Goal: Task Accomplishment & Management: Manage account settings

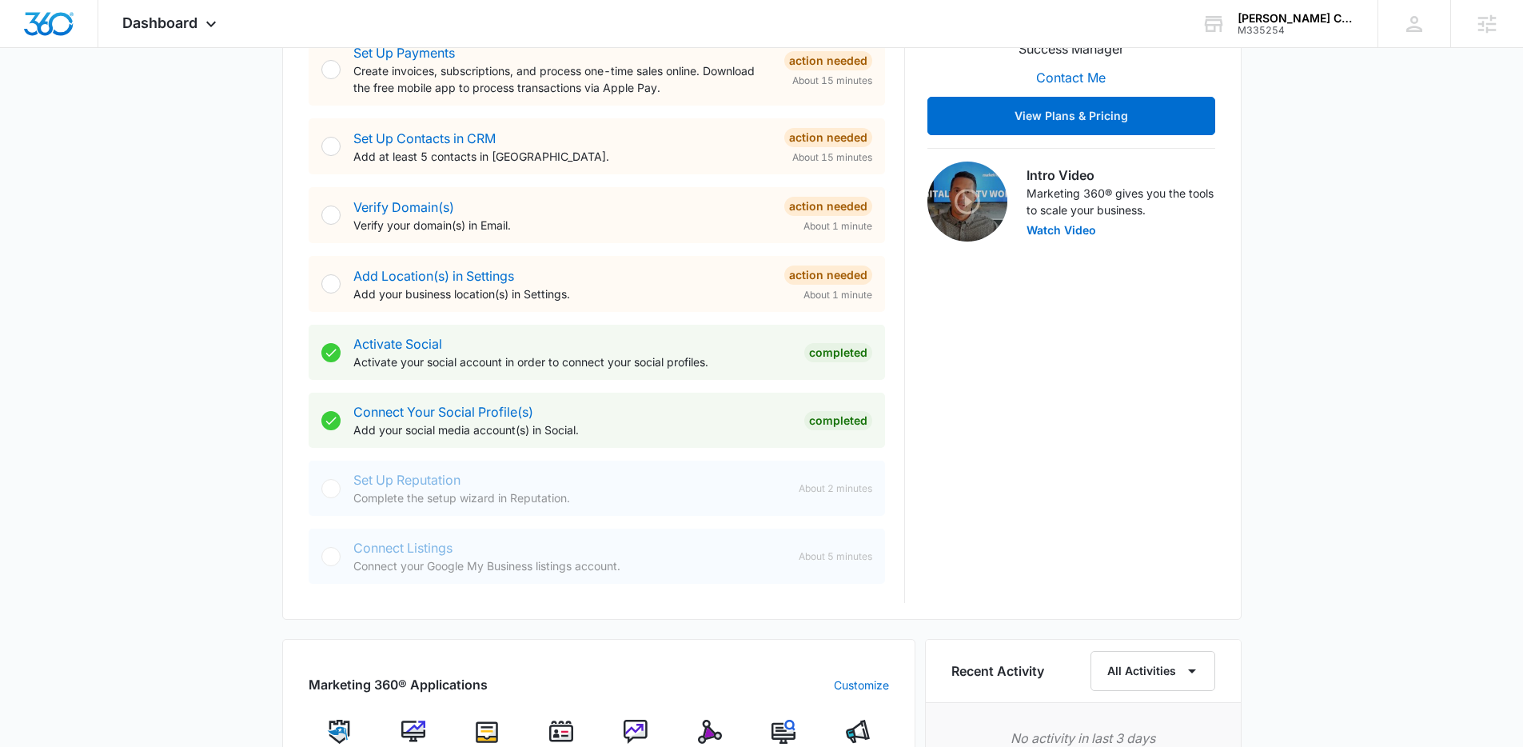
scroll to position [443, 0]
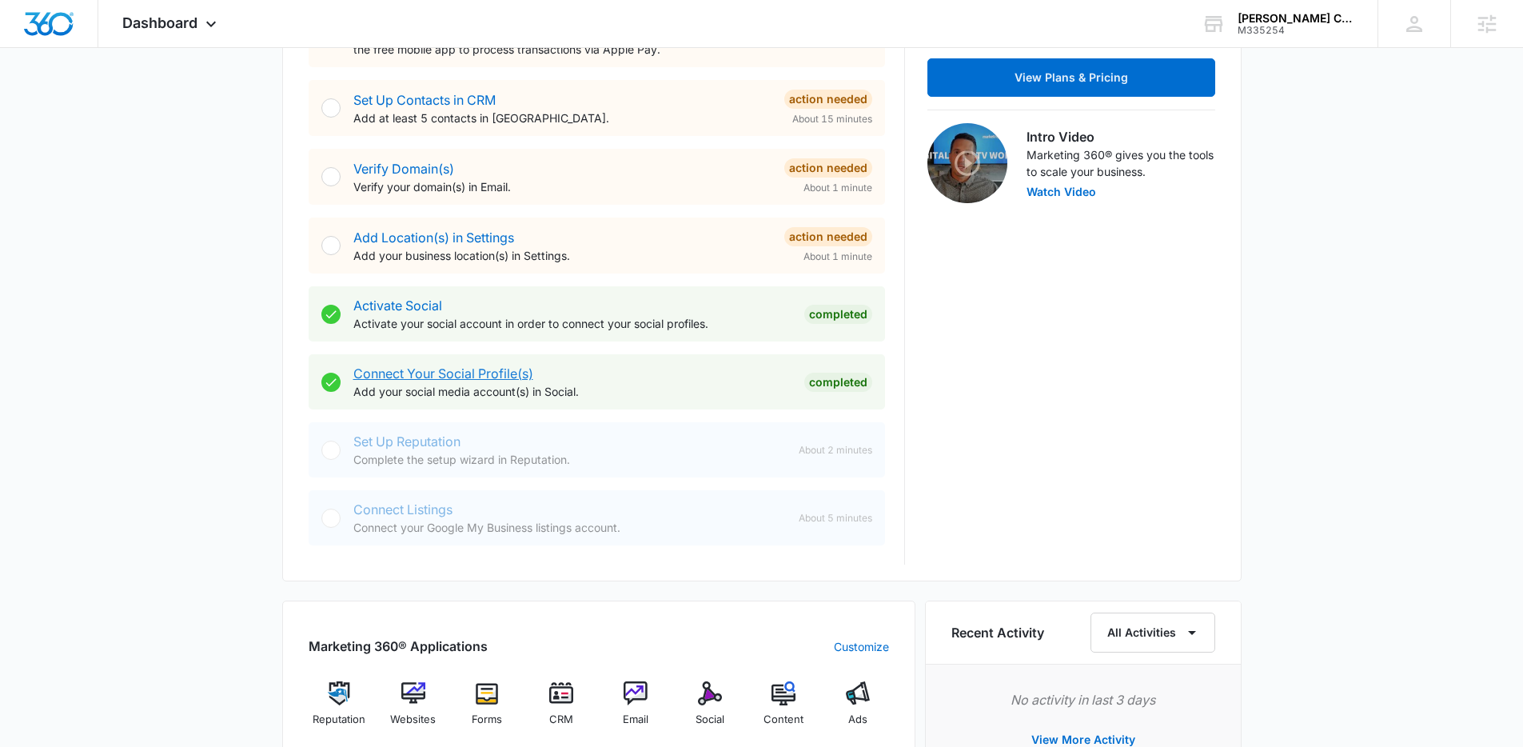
click at [513, 375] on link "Connect Your Social Profile(s)" at bounding box center [443, 373] width 180 height 16
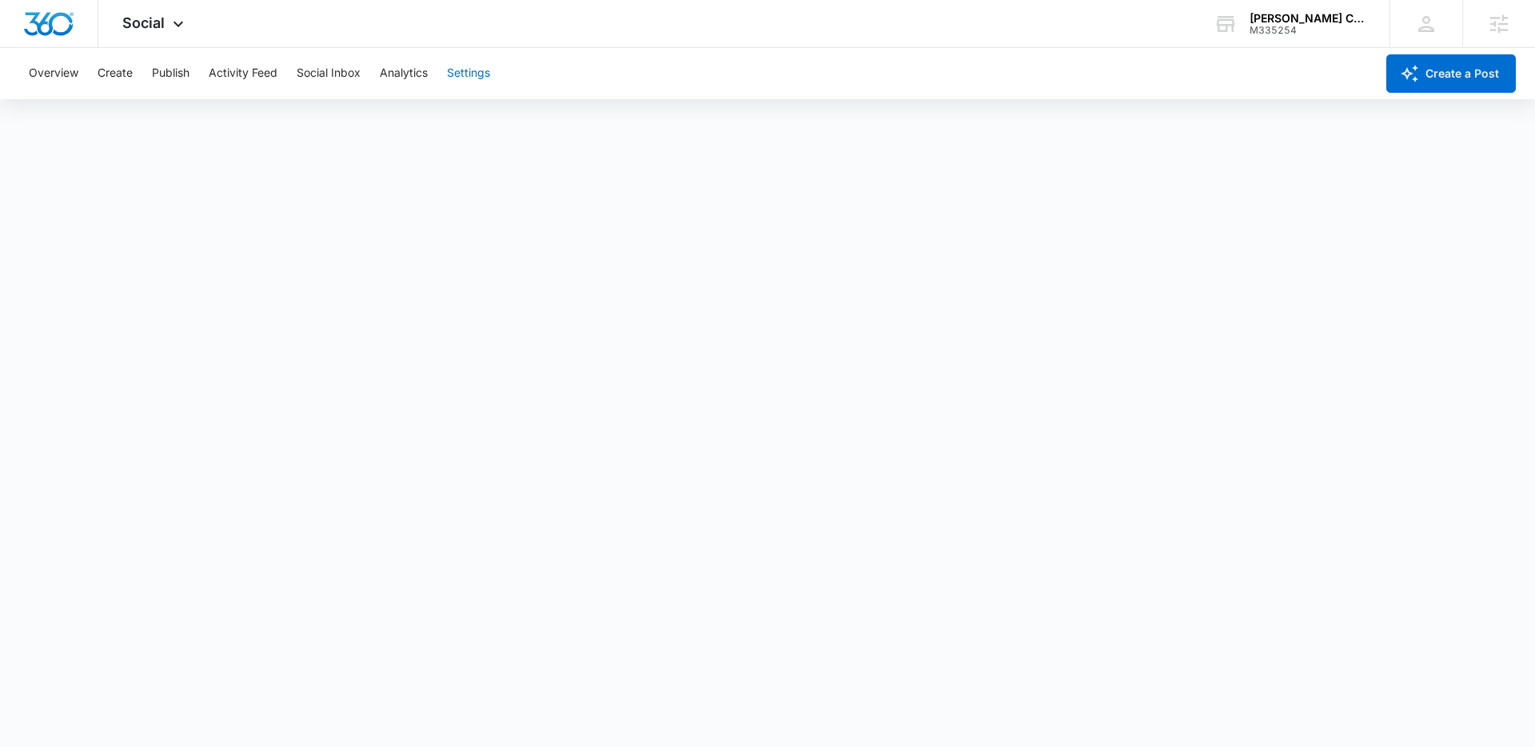
click at [472, 74] on button "Settings" at bounding box center [468, 73] width 43 height 51
click at [479, 78] on button "Settings" at bounding box center [468, 73] width 43 height 51
click at [178, 22] on icon at bounding box center [178, 27] width 19 height 19
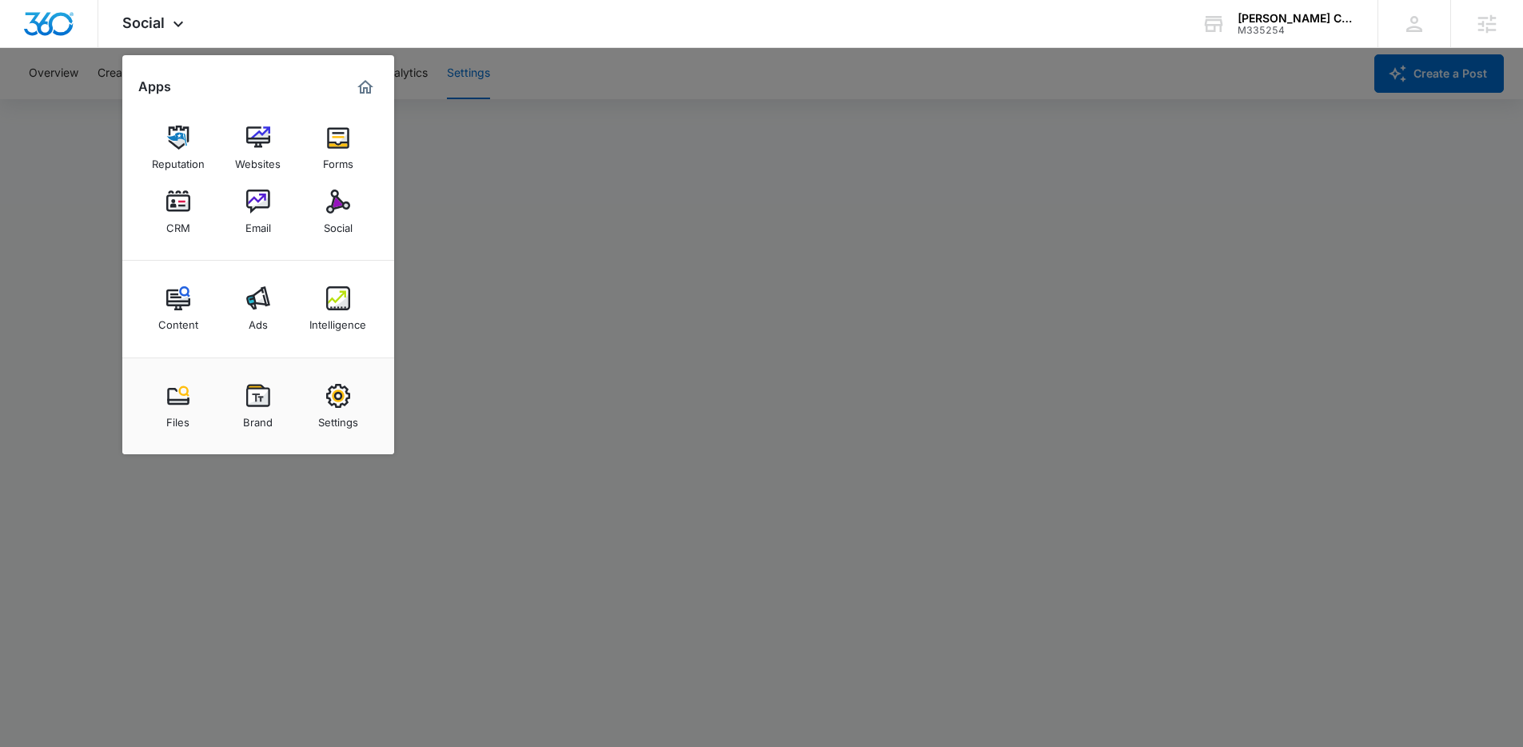
click at [1065, 208] on div at bounding box center [761, 373] width 1523 height 747
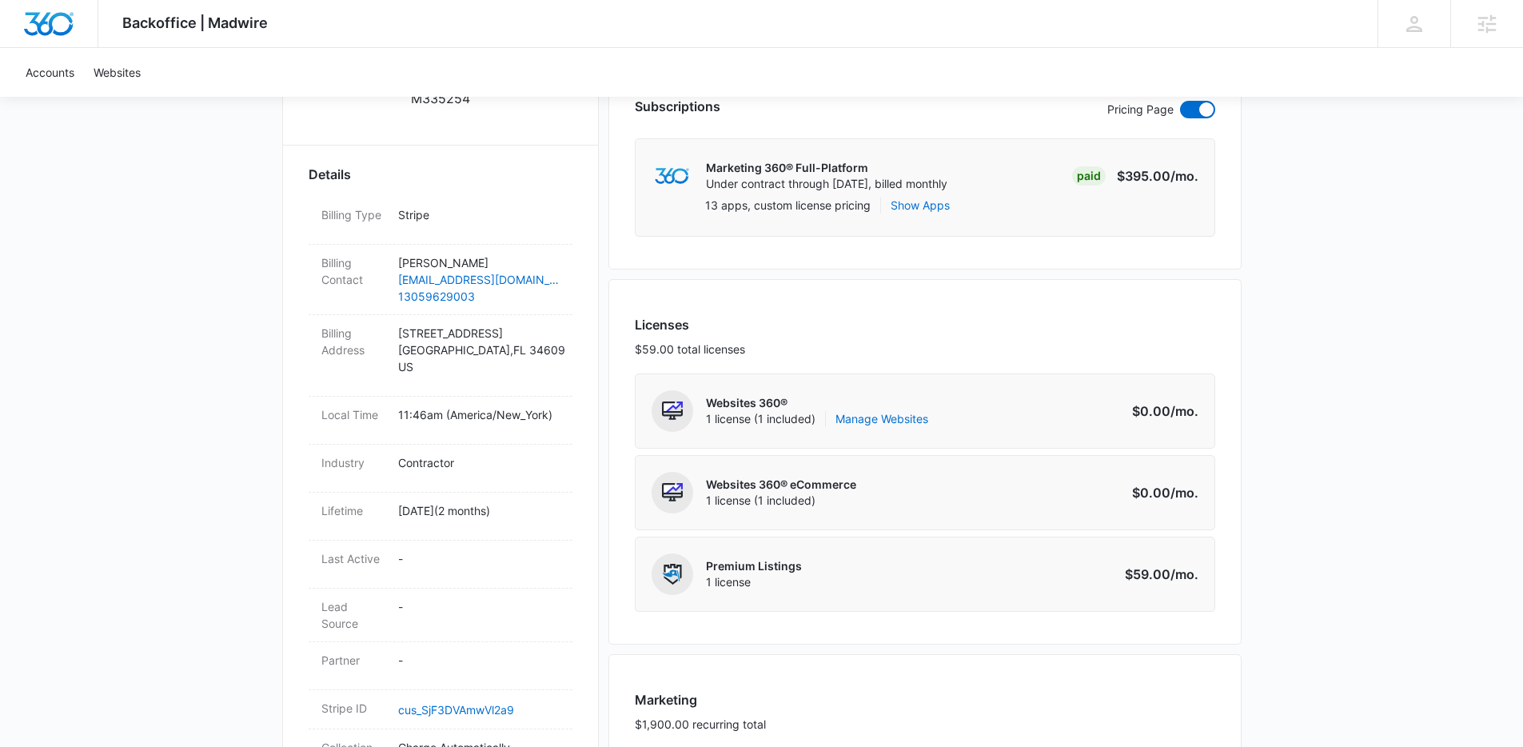
scroll to position [619, 0]
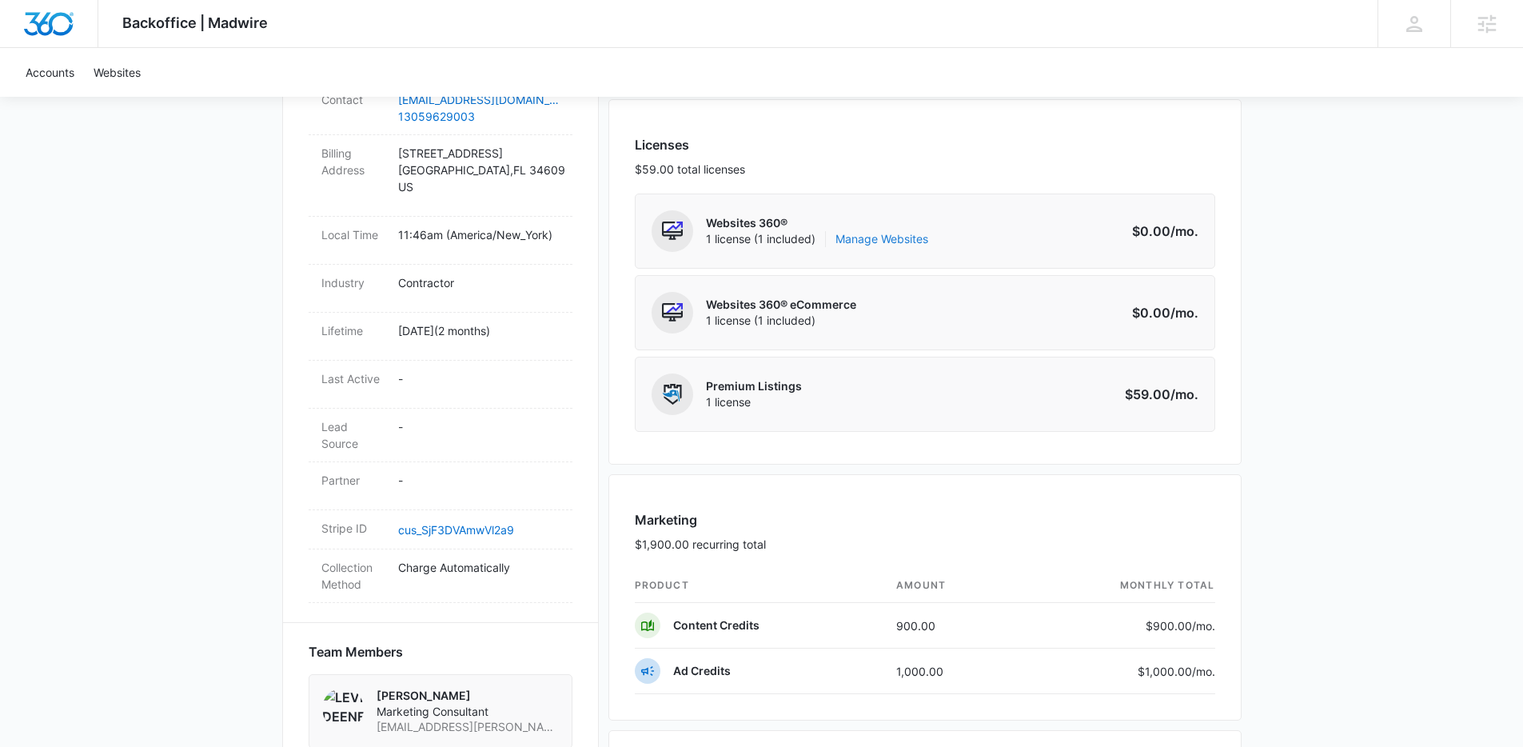
click at [846, 237] on link "Manage Websites" at bounding box center [882, 239] width 93 height 16
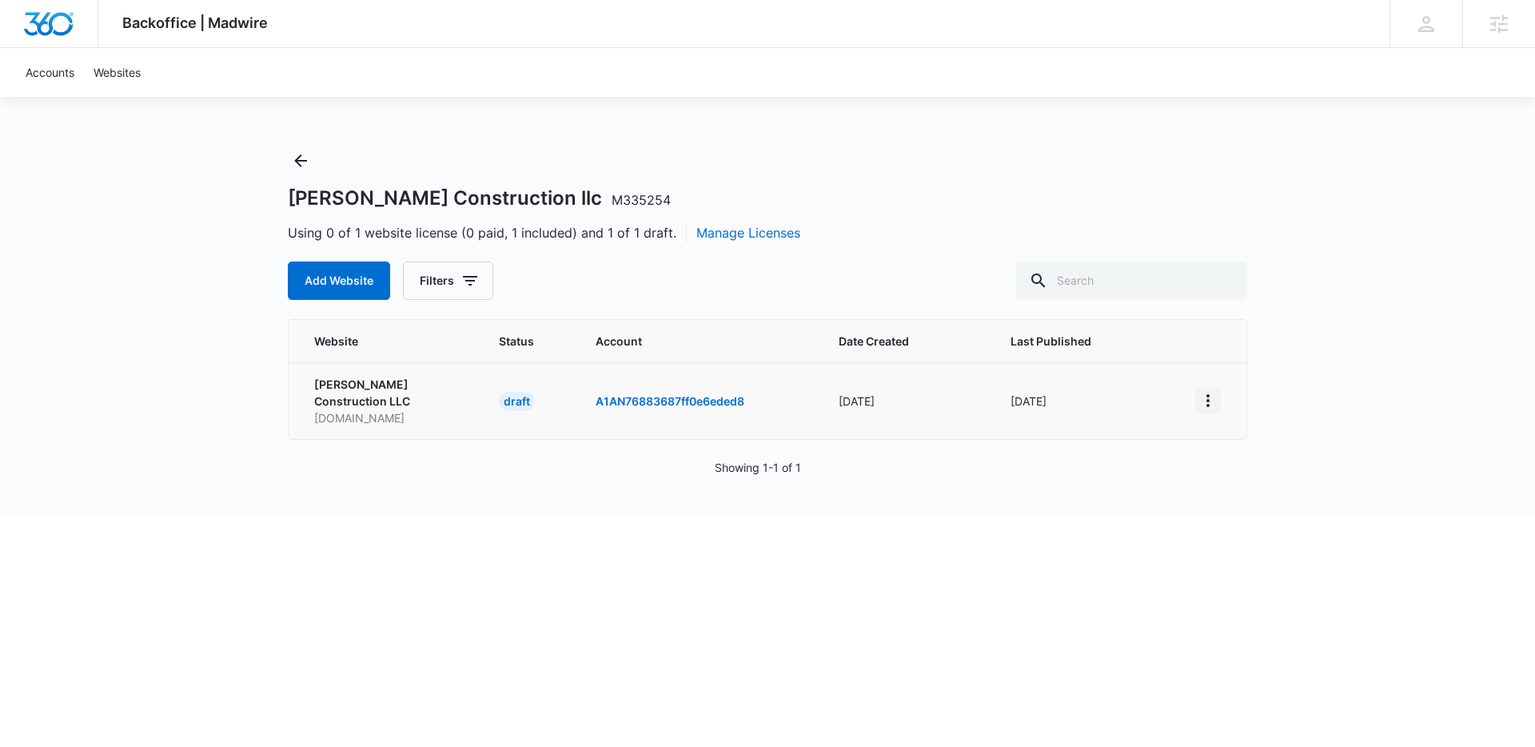
click at [1208, 394] on icon "View More" at bounding box center [1208, 400] width 3 height 13
click at [1249, 509] on div "Activate Draft" at bounding box center [1264, 509] width 96 height 11
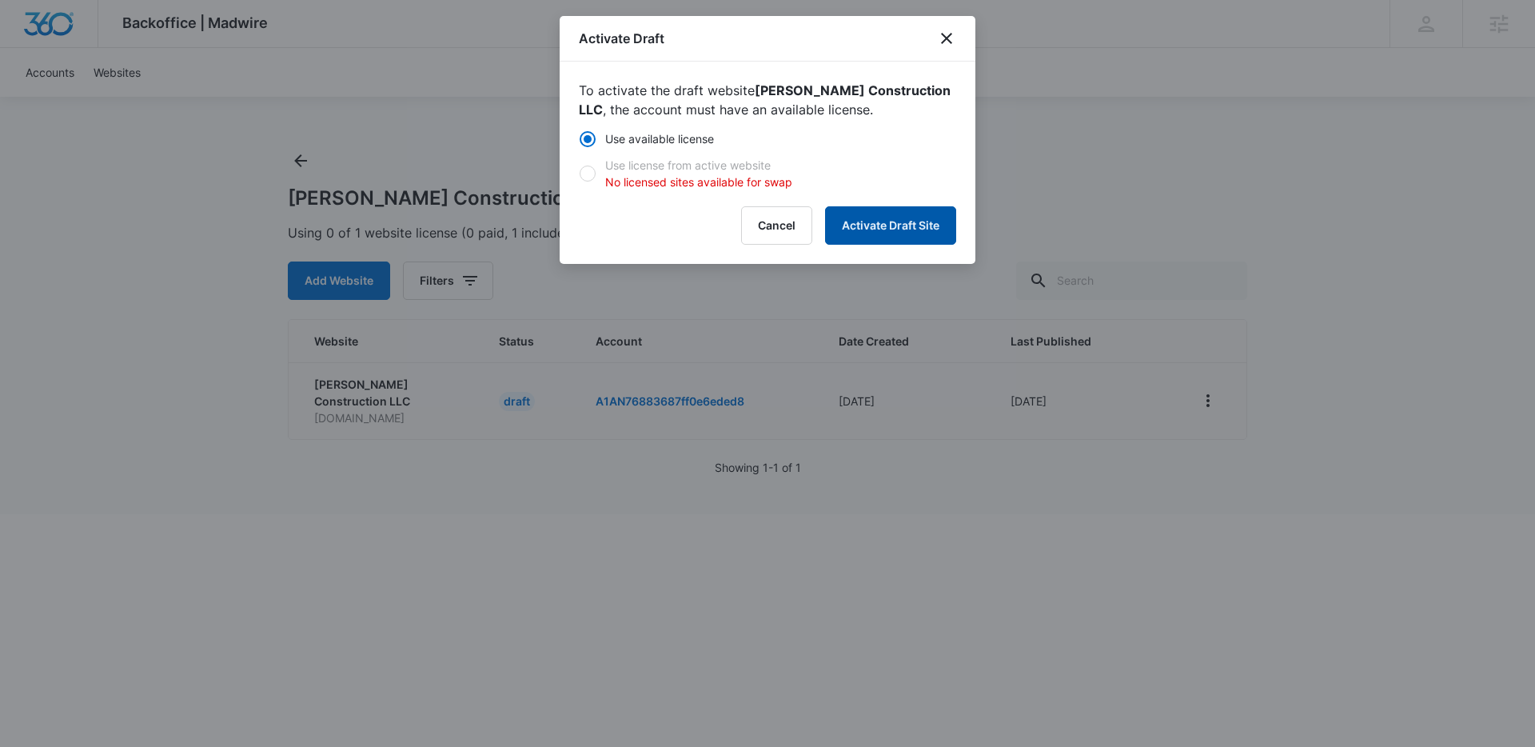
click at [932, 226] on button "Activate Draft Site" at bounding box center [890, 225] width 131 height 38
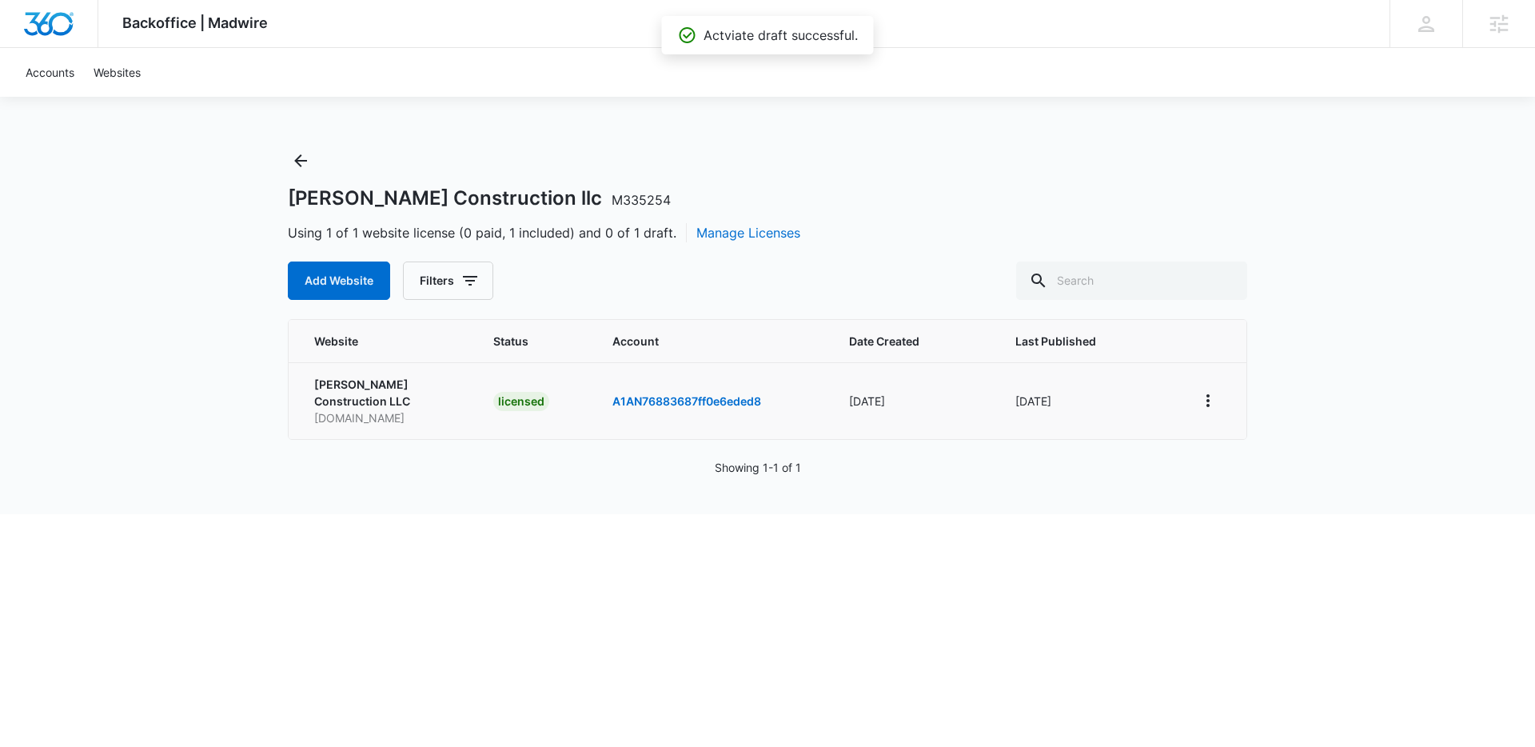
click at [1116, 186] on div "Evins Construction llc M335254" at bounding box center [768, 198] width 960 height 24
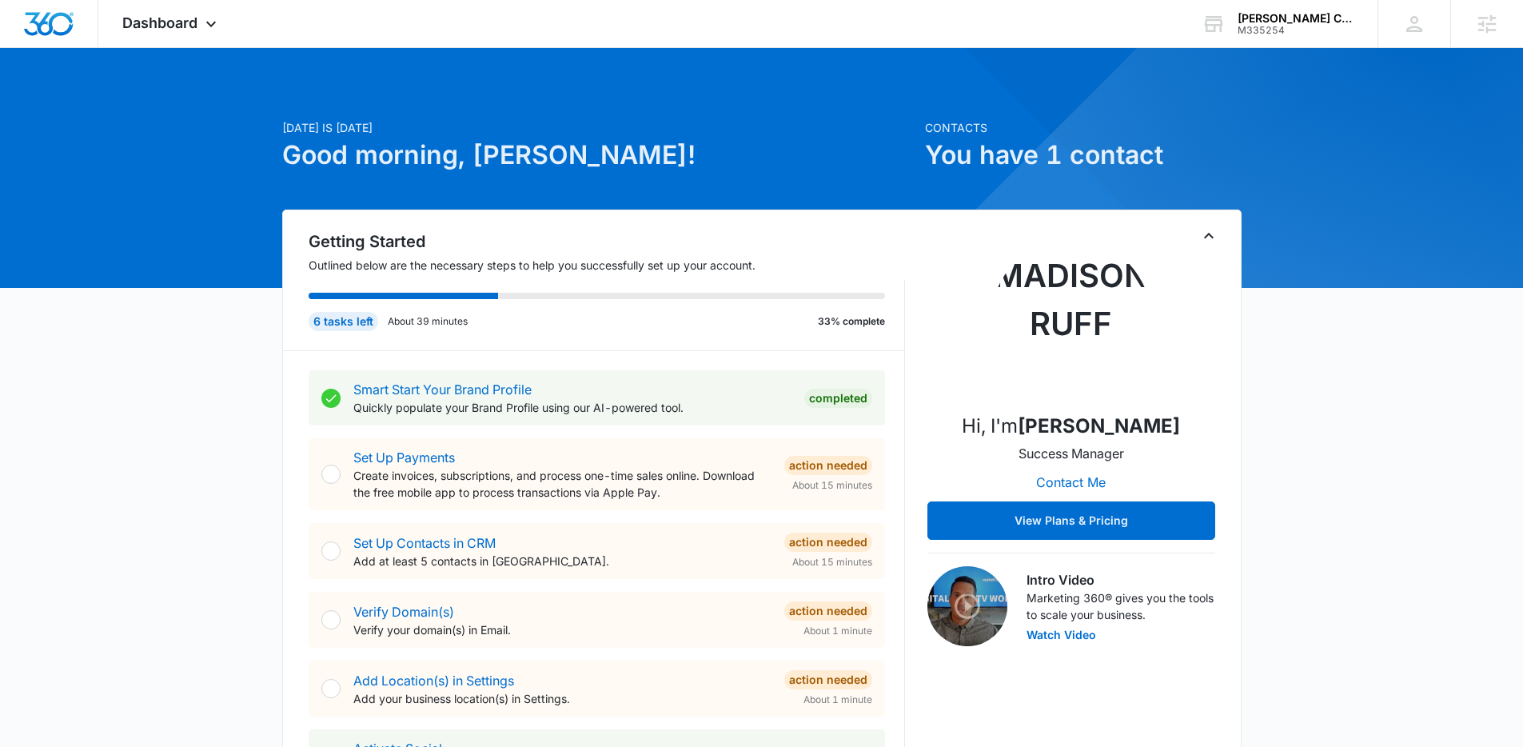
click at [164, 30] on span "Dashboard" at bounding box center [159, 22] width 75 height 17
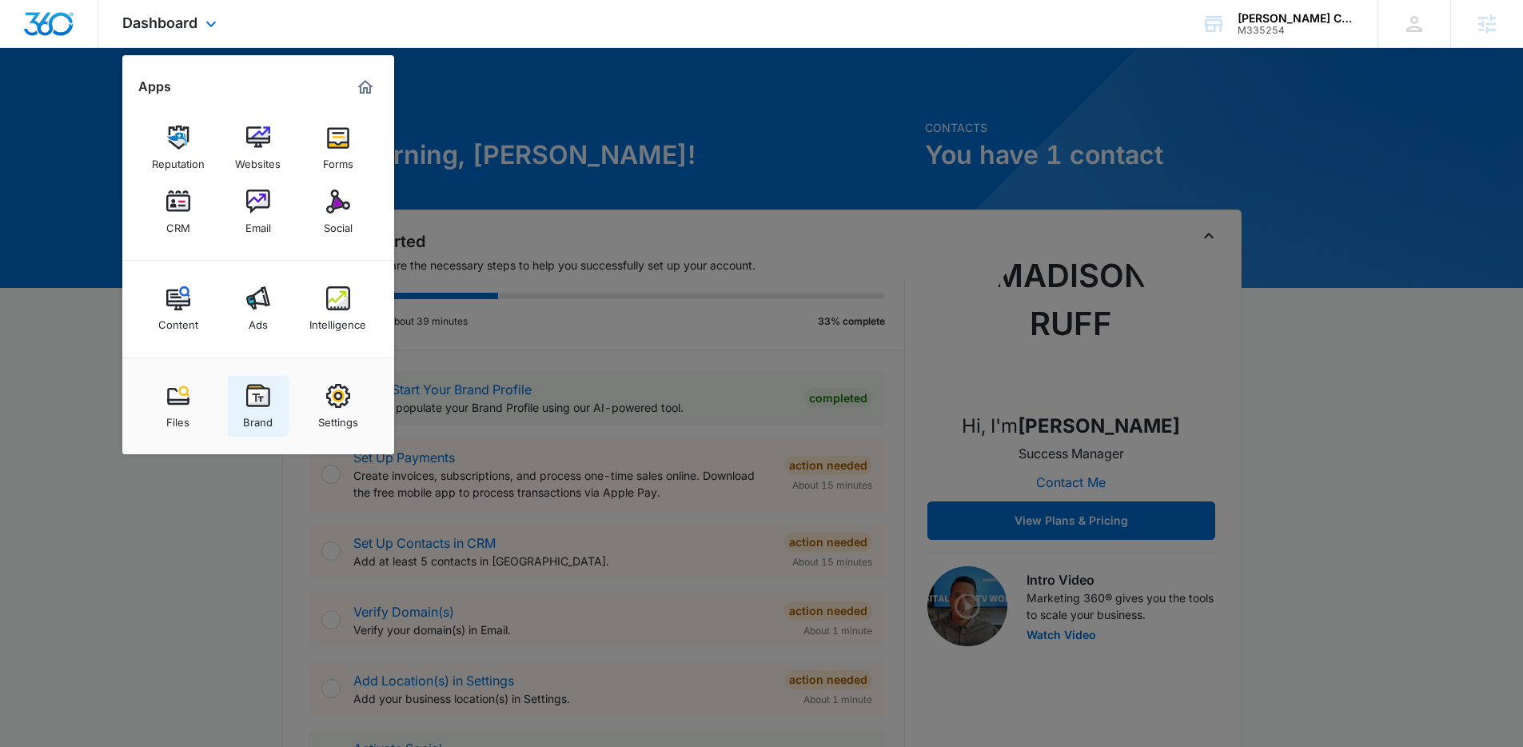
click at [270, 413] on div "Brand" at bounding box center [258, 418] width 30 height 21
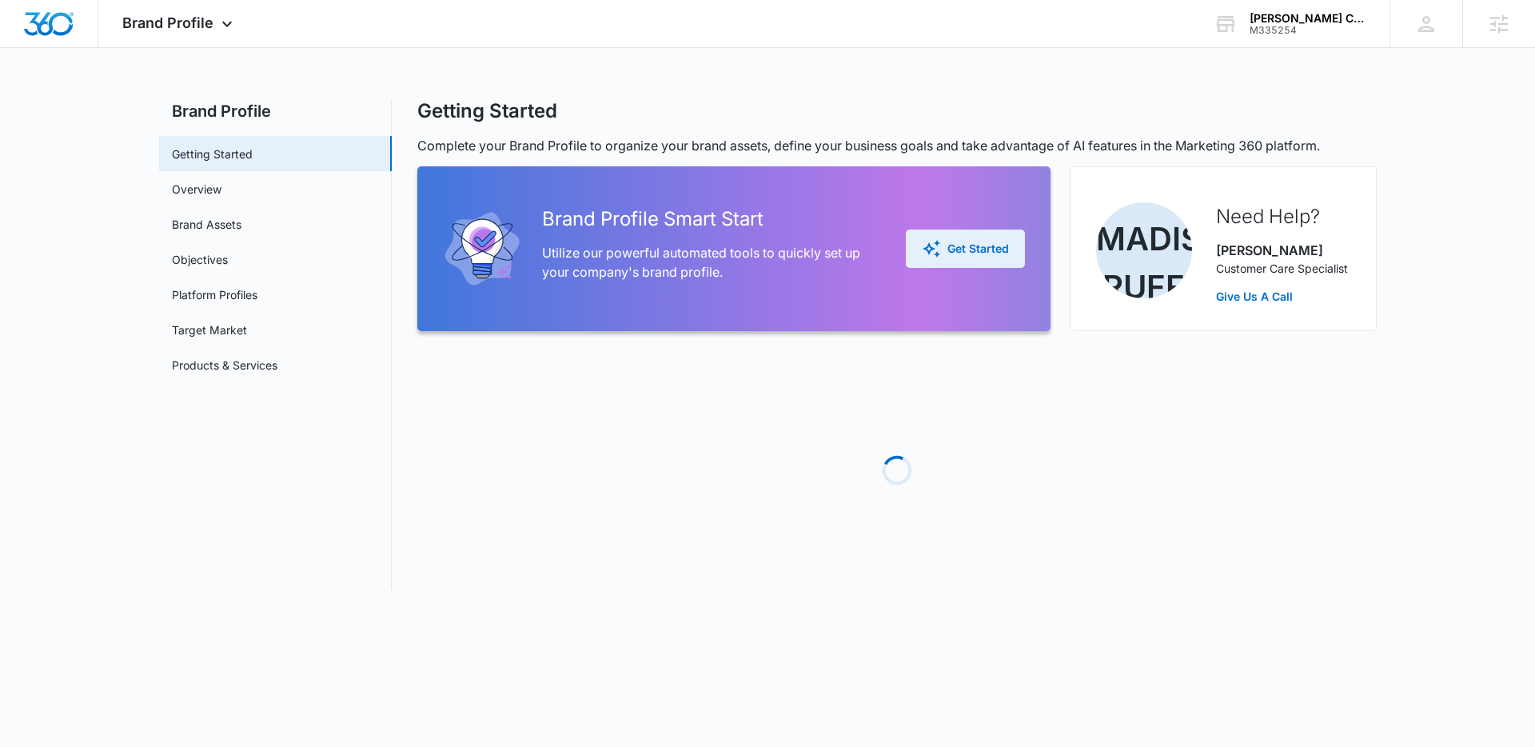
click at [968, 250] on div "Get Started" at bounding box center [965, 248] width 87 height 19
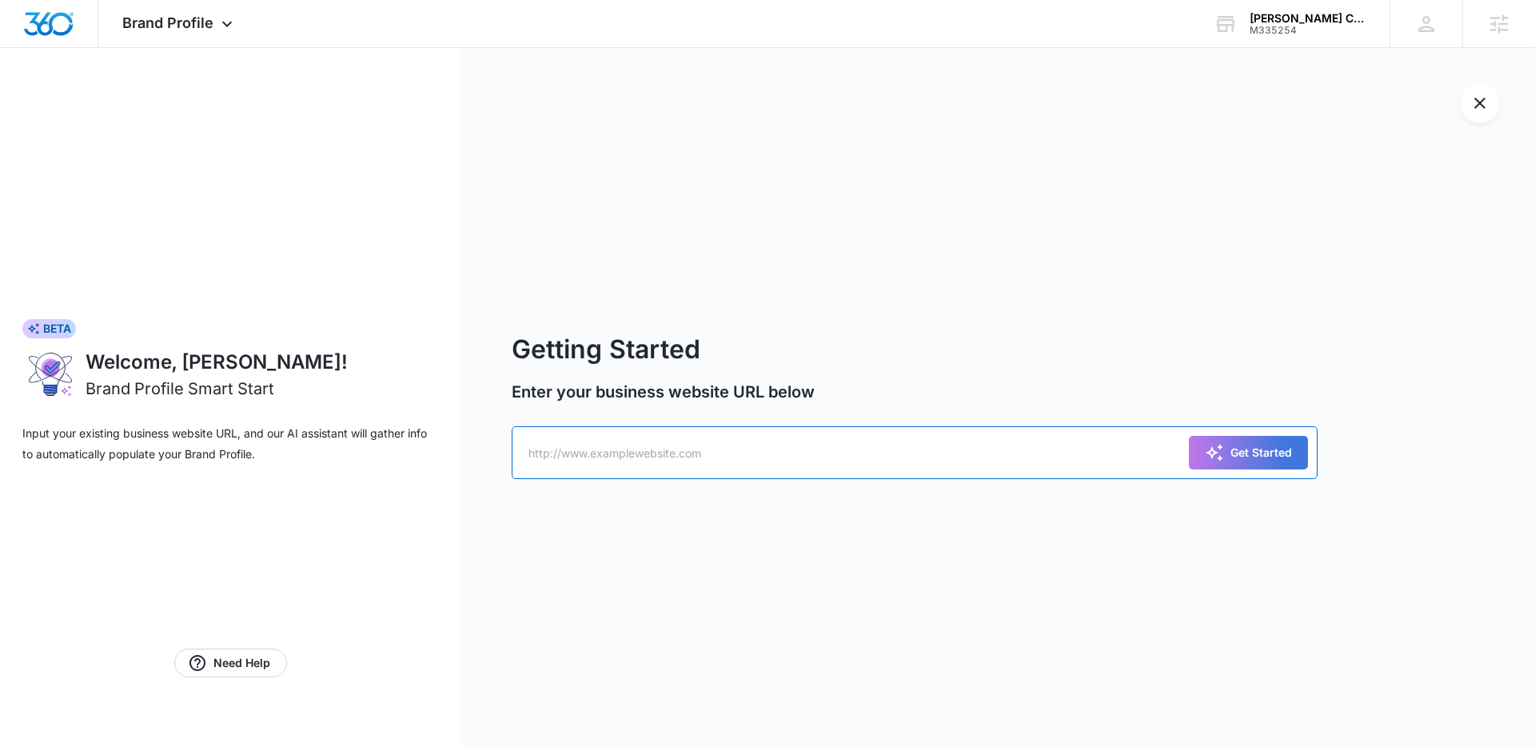
click at [820, 458] on input "text" at bounding box center [915, 452] width 806 height 53
paste input "https://m335254evinsconstructionllc.mywebsites360.com/"
type input "https://m335254evinsconstructionllc.mywebsites360.com/"
click at [1250, 455] on div "Get Started" at bounding box center [1248, 452] width 87 height 19
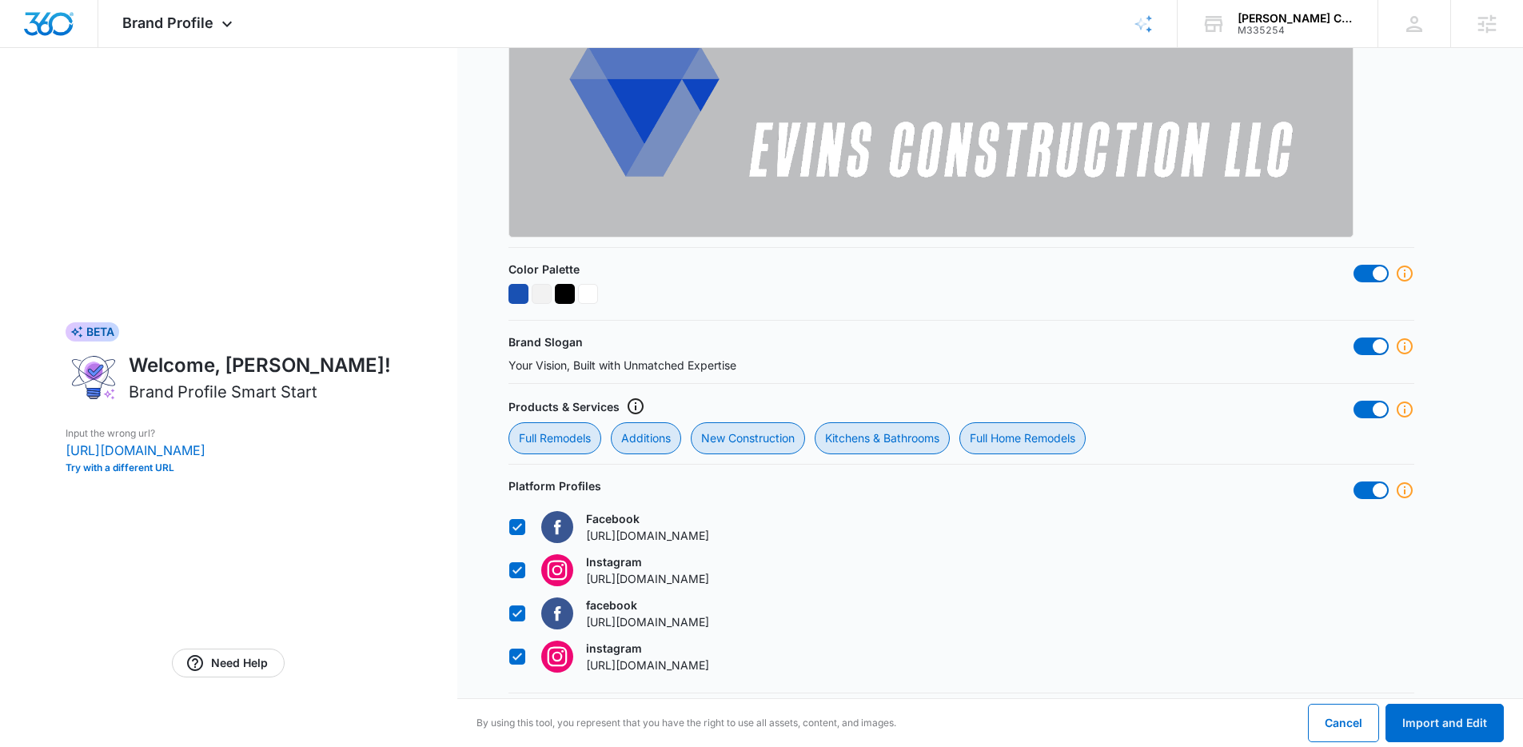
scroll to position [720, 0]
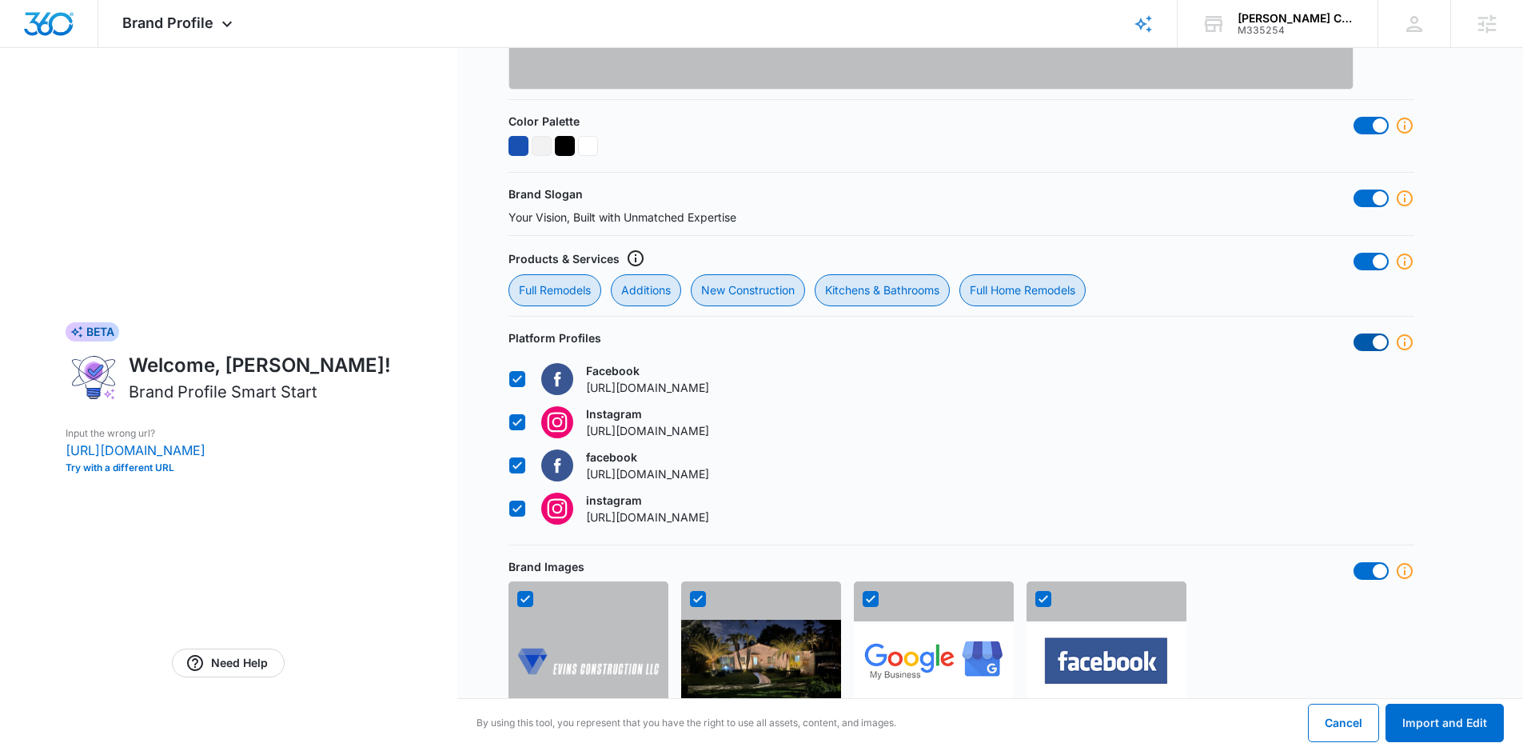
click at [1367, 341] on span at bounding box center [1371, 342] width 35 height 18
click at [1354, 333] on input "checkbox" at bounding box center [1353, 333] width 1 height 1
checkbox input "false"
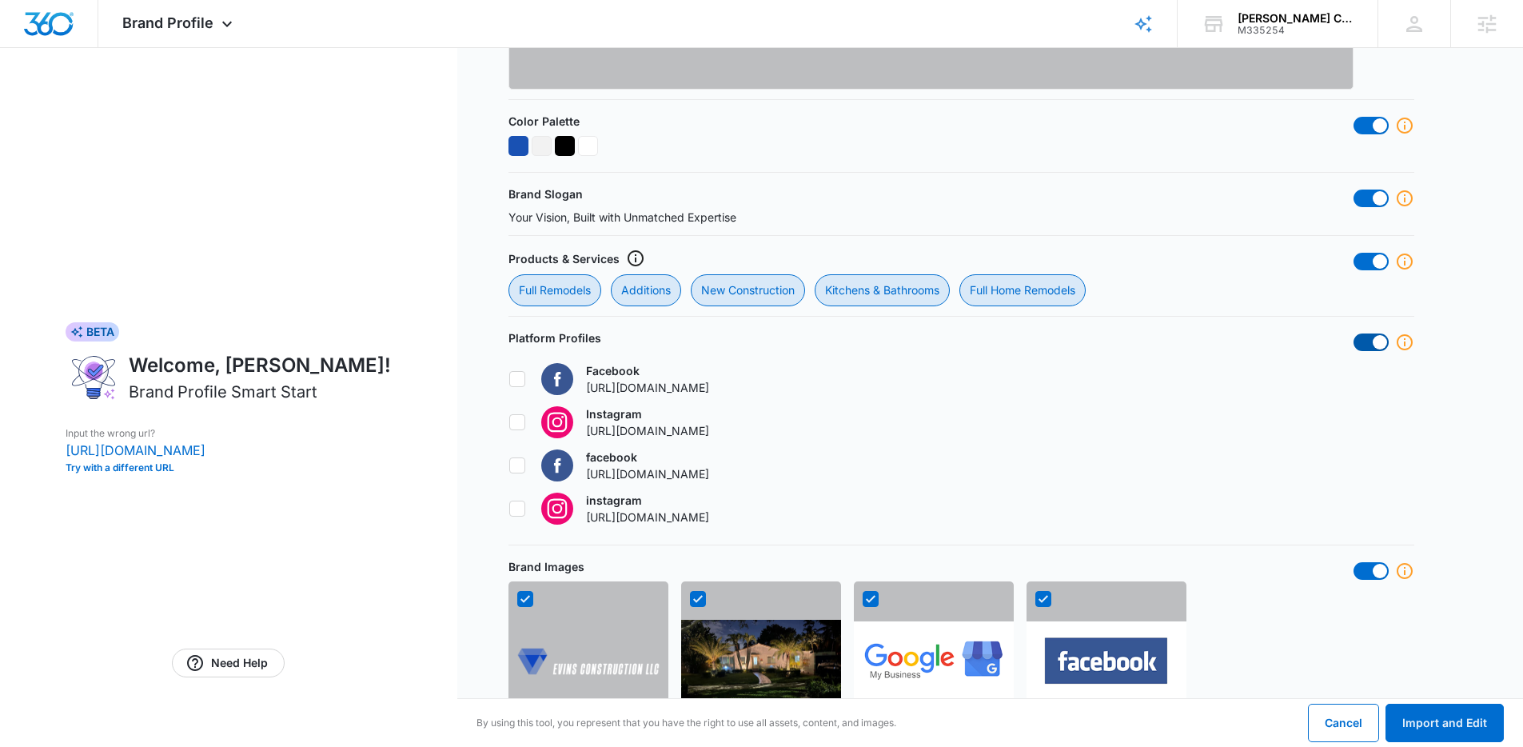
checkbox input "false"
click at [1362, 260] on span at bounding box center [1371, 262] width 35 height 18
click at [1354, 253] on input "checkbox" at bounding box center [1353, 252] width 1 height 1
checkbox input "false"
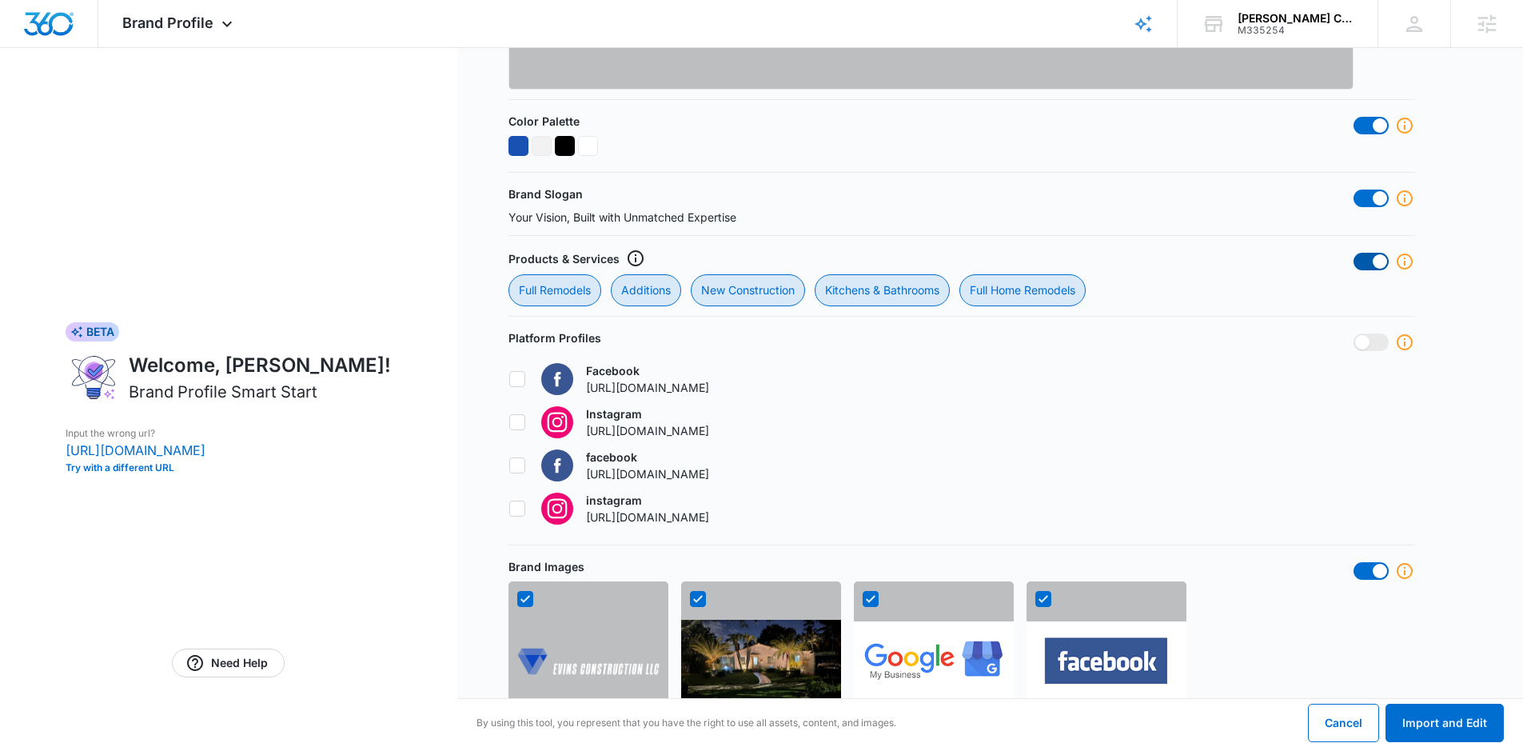
checkbox Remodels "false"
checkbox input "false"
checkbox Construction "false"
checkbox Bathrooms "false"
checkbox Remodels "false"
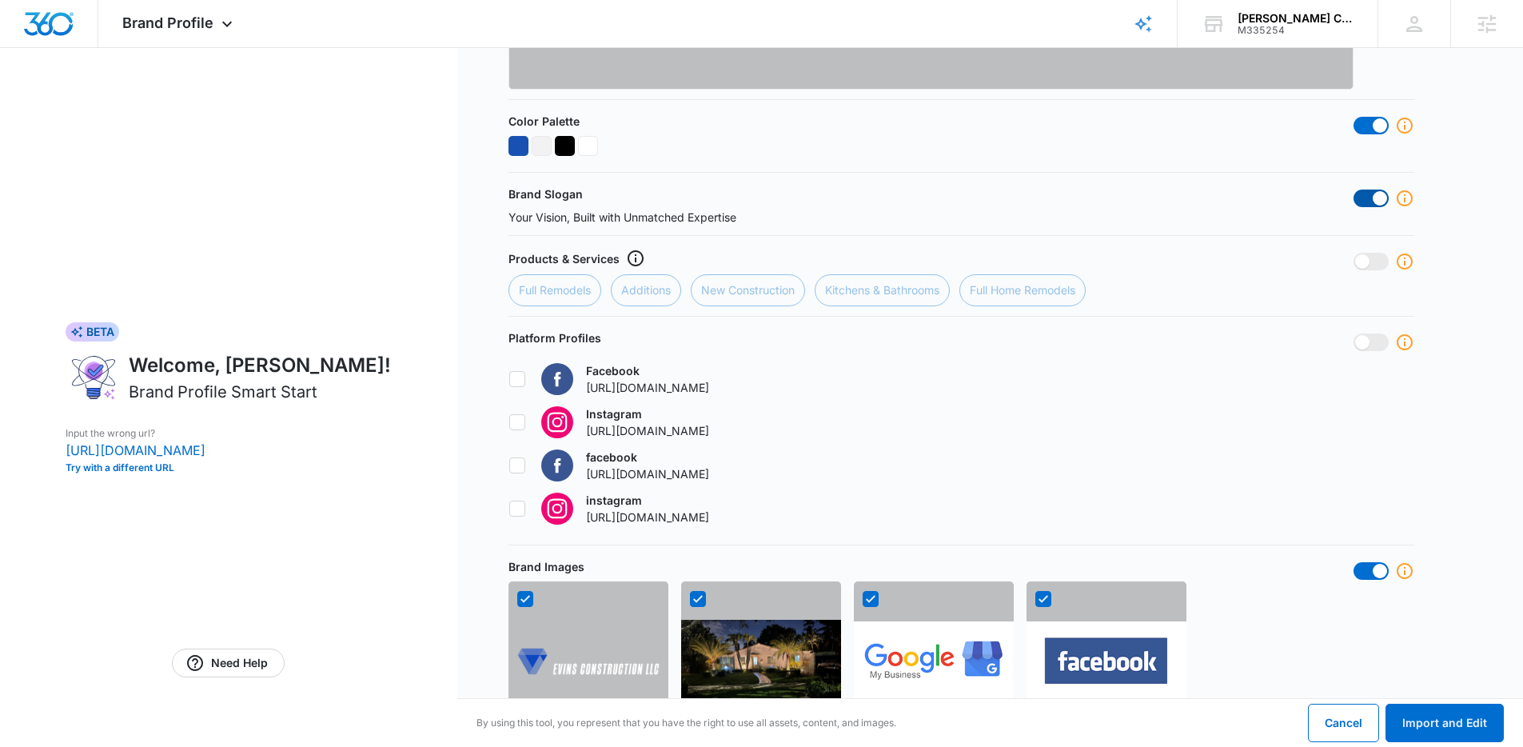
click at [1378, 200] on span at bounding box center [1380, 198] width 14 height 14
click at [1354, 190] on input "checkbox" at bounding box center [1353, 189] width 1 height 1
checkbox input "false"
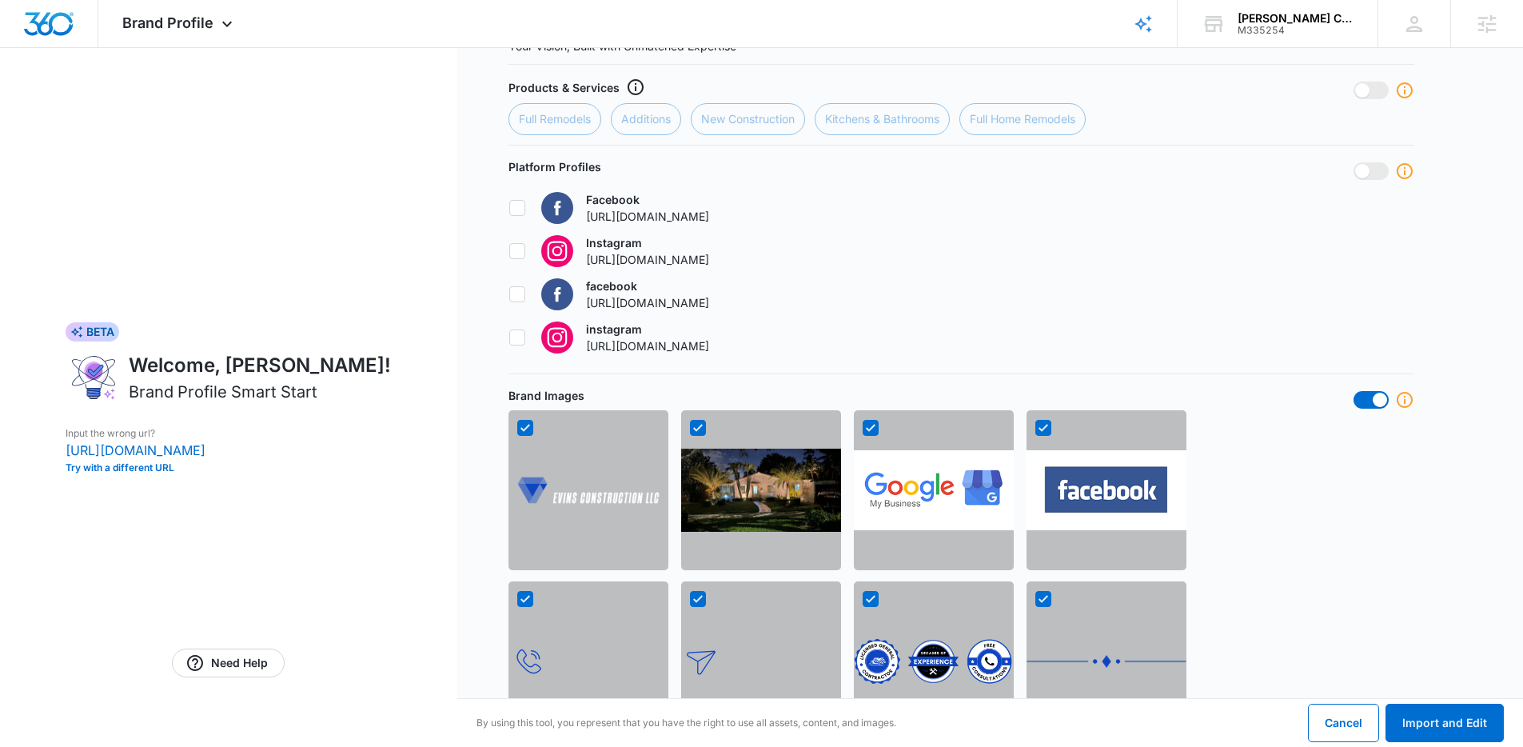
scroll to position [904, 0]
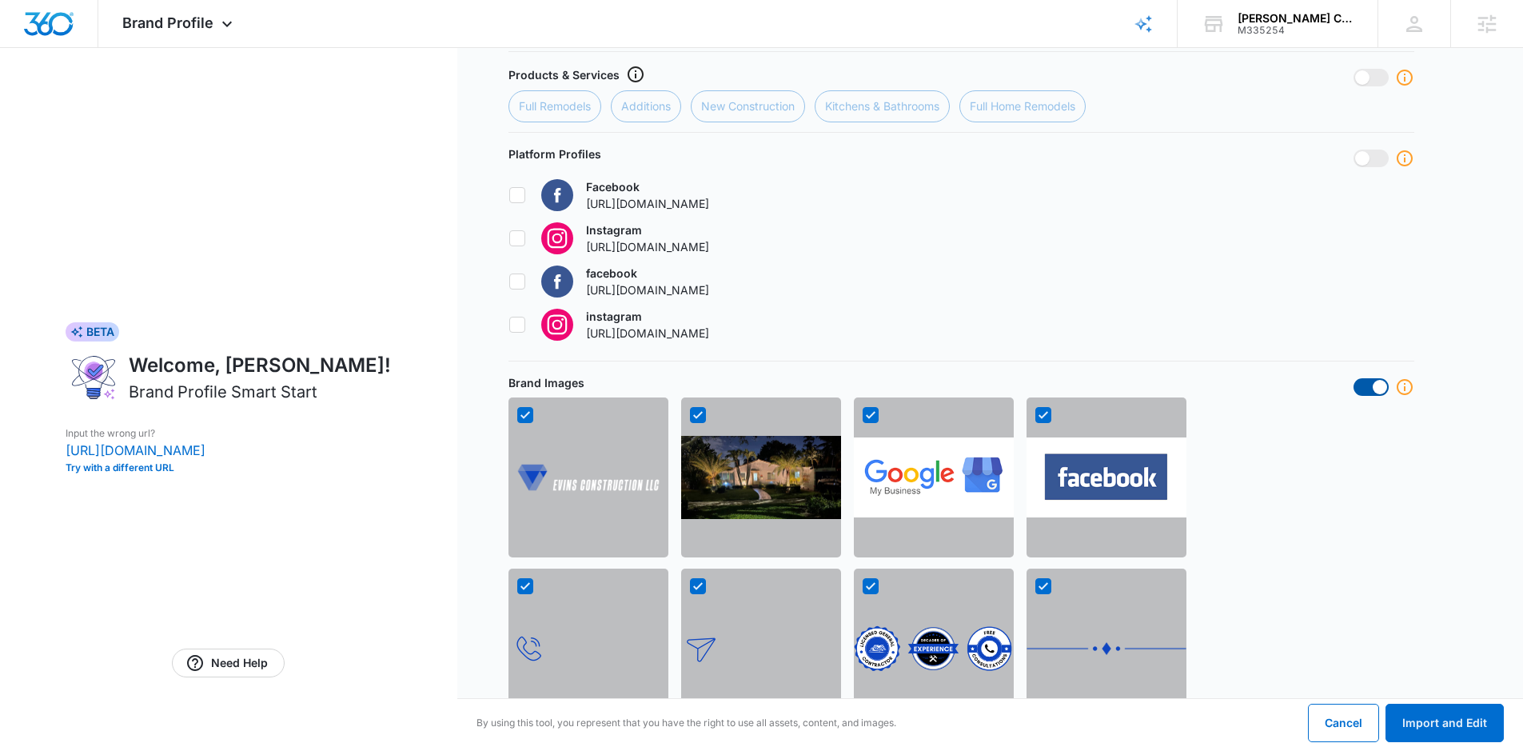
click at [1380, 392] on span at bounding box center [1380, 387] width 14 height 14
click at [1354, 378] on input "checkbox" at bounding box center [1353, 377] width 1 height 1
checkbox input "false"
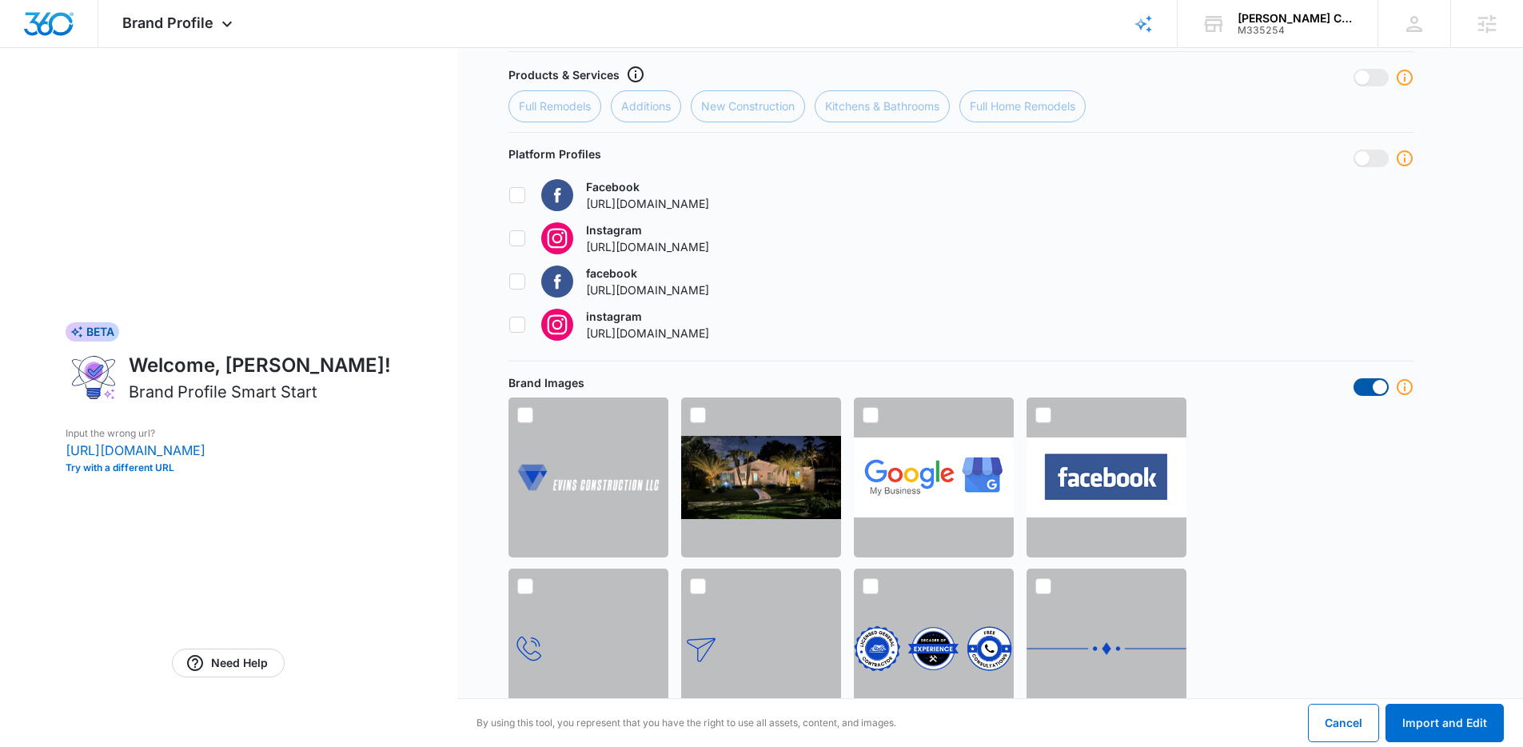
checkbox input "false"
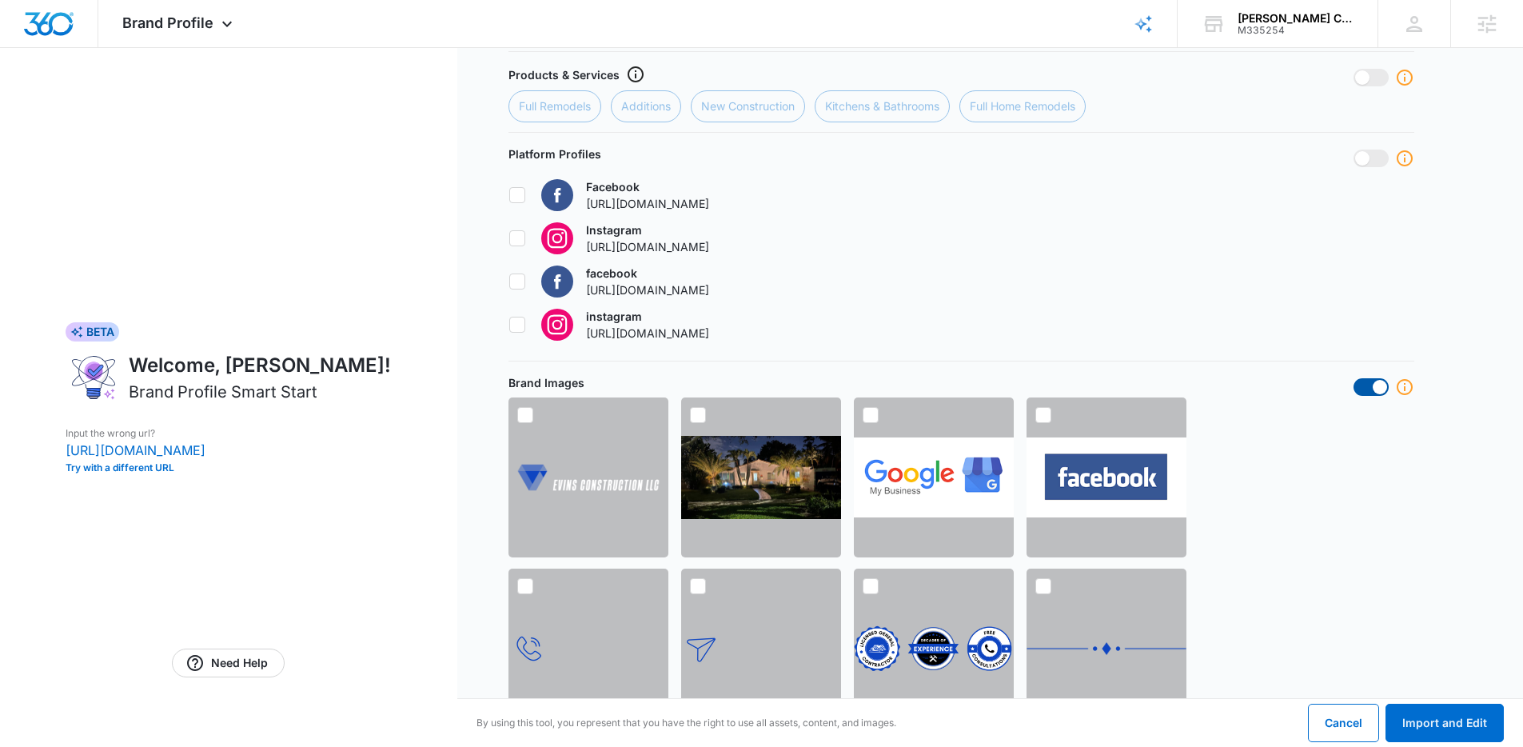
checkbox input "false"
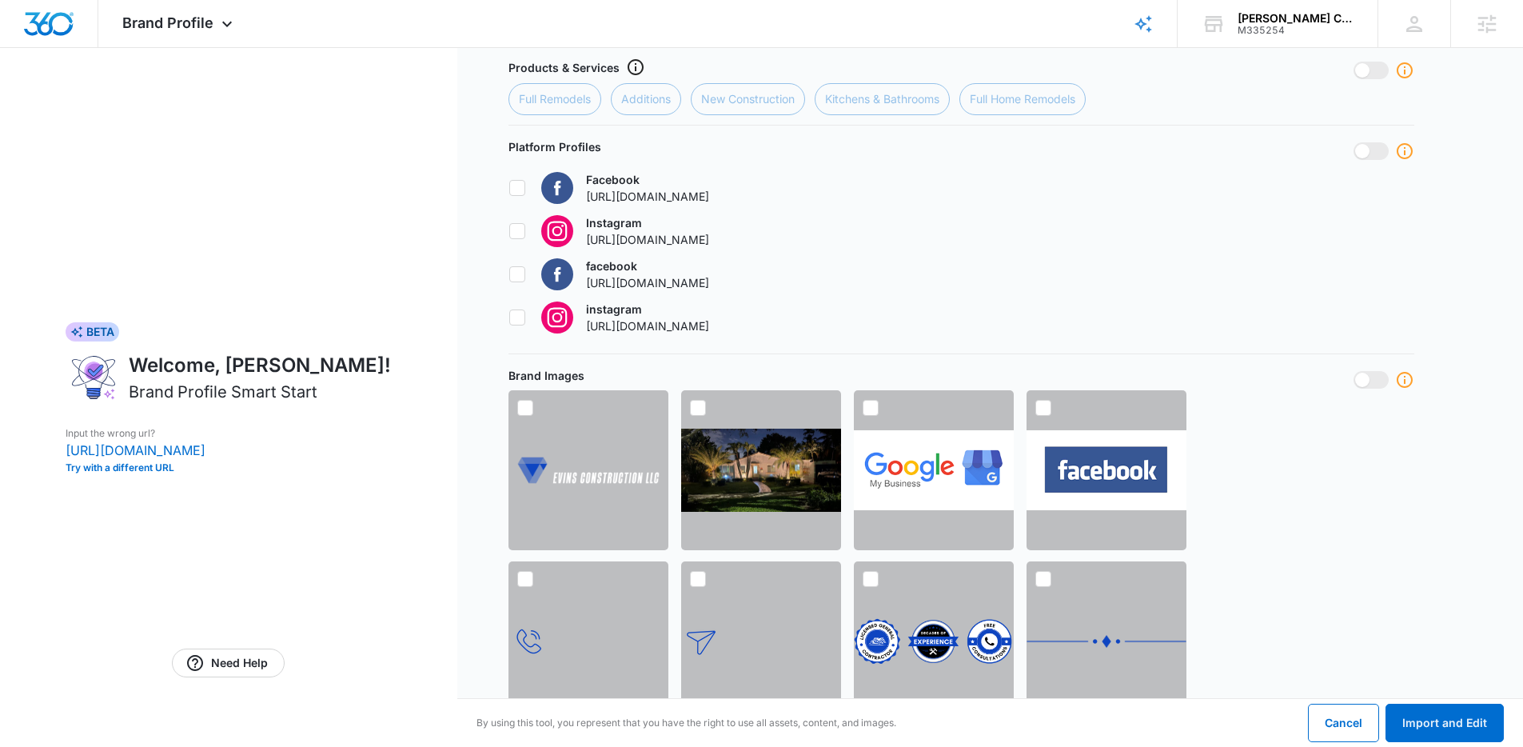
scroll to position [1396, 0]
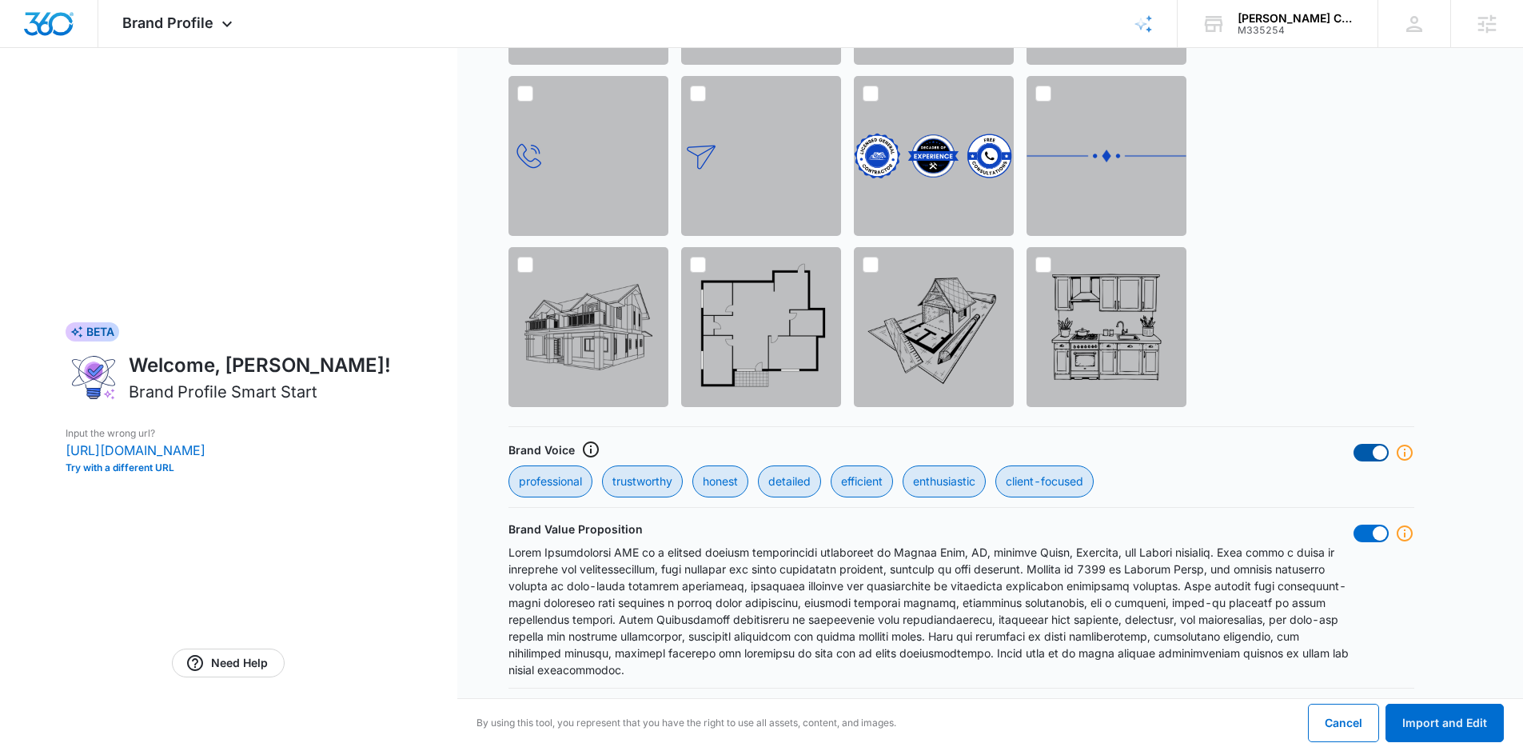
click at [1383, 459] on span at bounding box center [1371, 453] width 35 height 18
click at [1354, 444] on input "checkbox" at bounding box center [1353, 443] width 1 height 1
checkbox input "false"
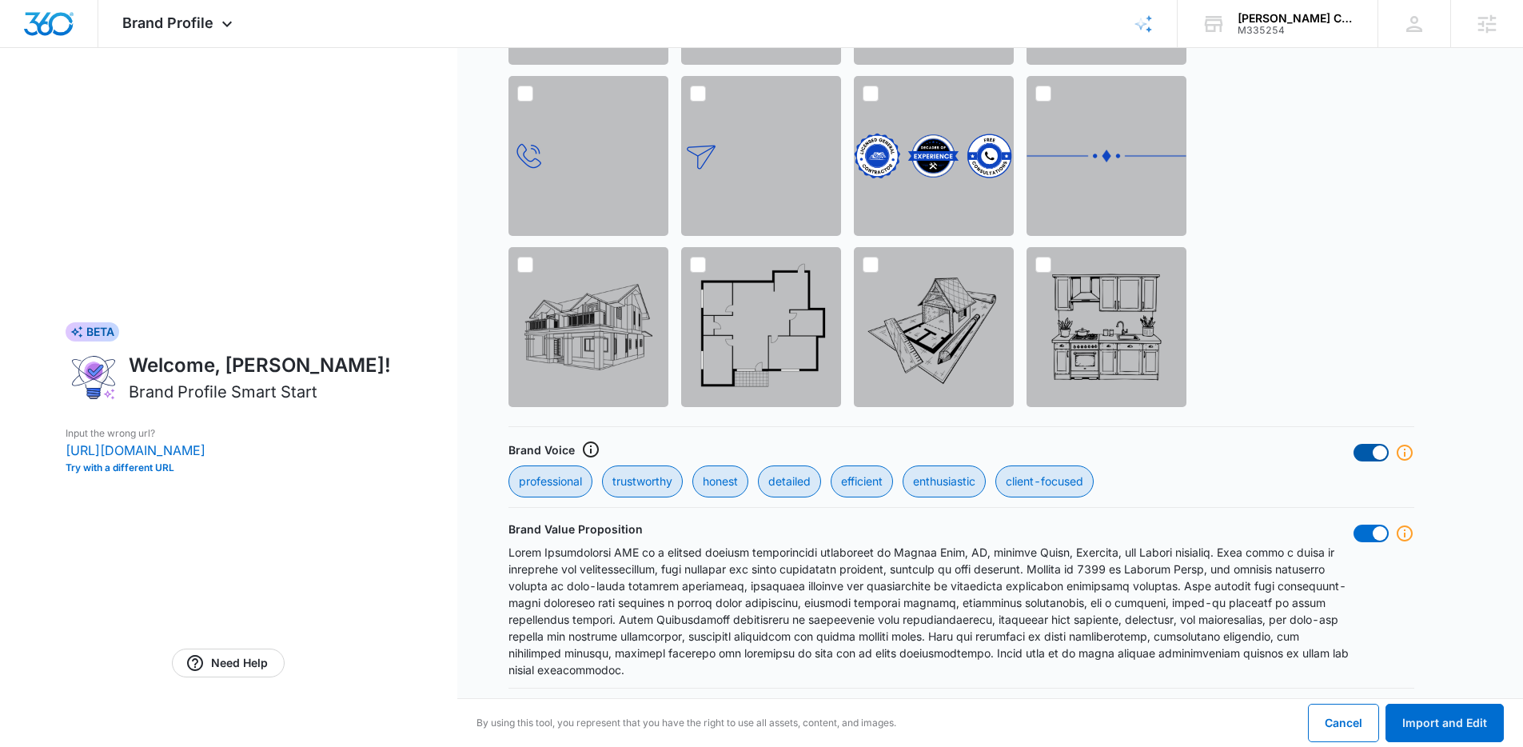
checkbox input "false"
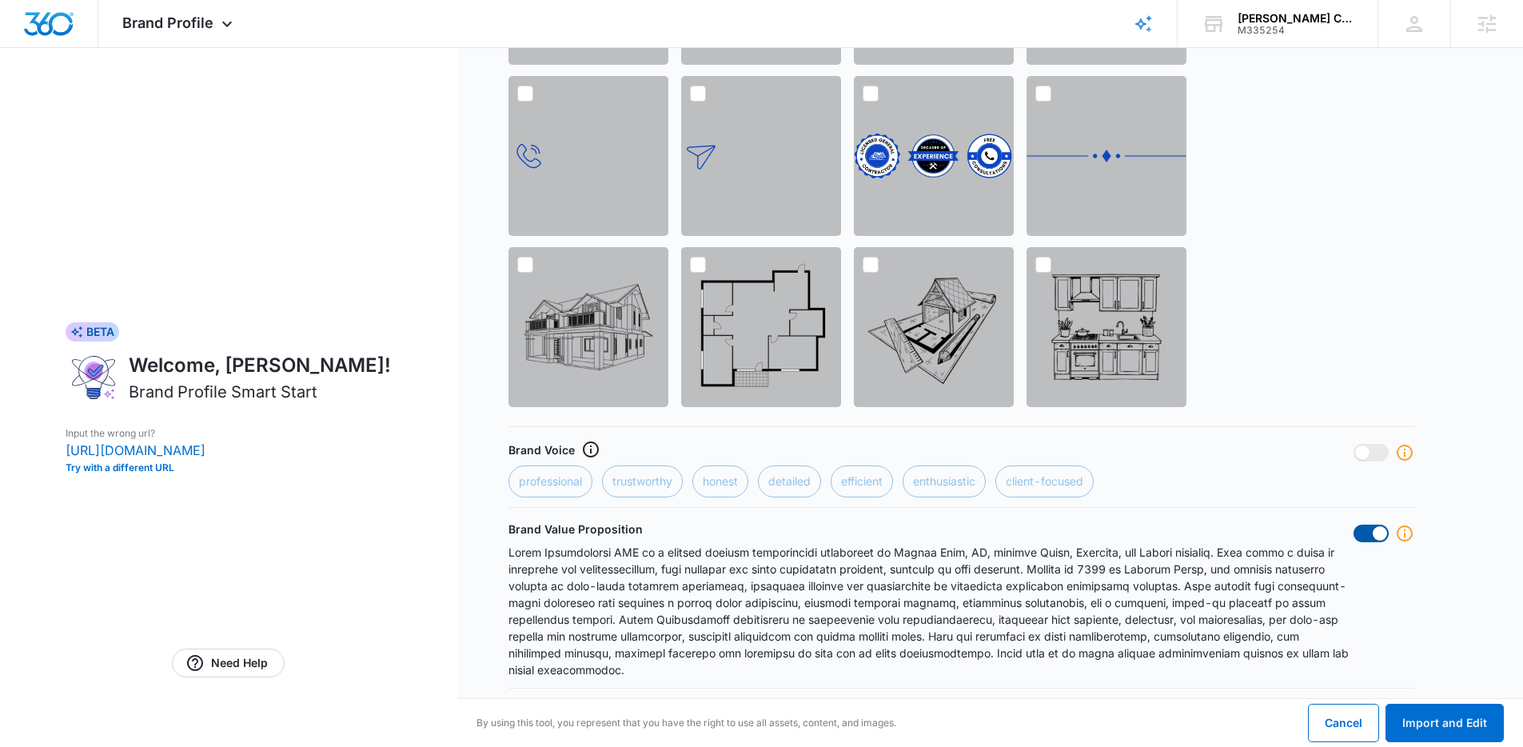
click at [1380, 540] on span at bounding box center [1380, 533] width 14 height 14
click at [1354, 525] on input "checkbox" at bounding box center [1353, 524] width 1 height 1
checkbox input "false"
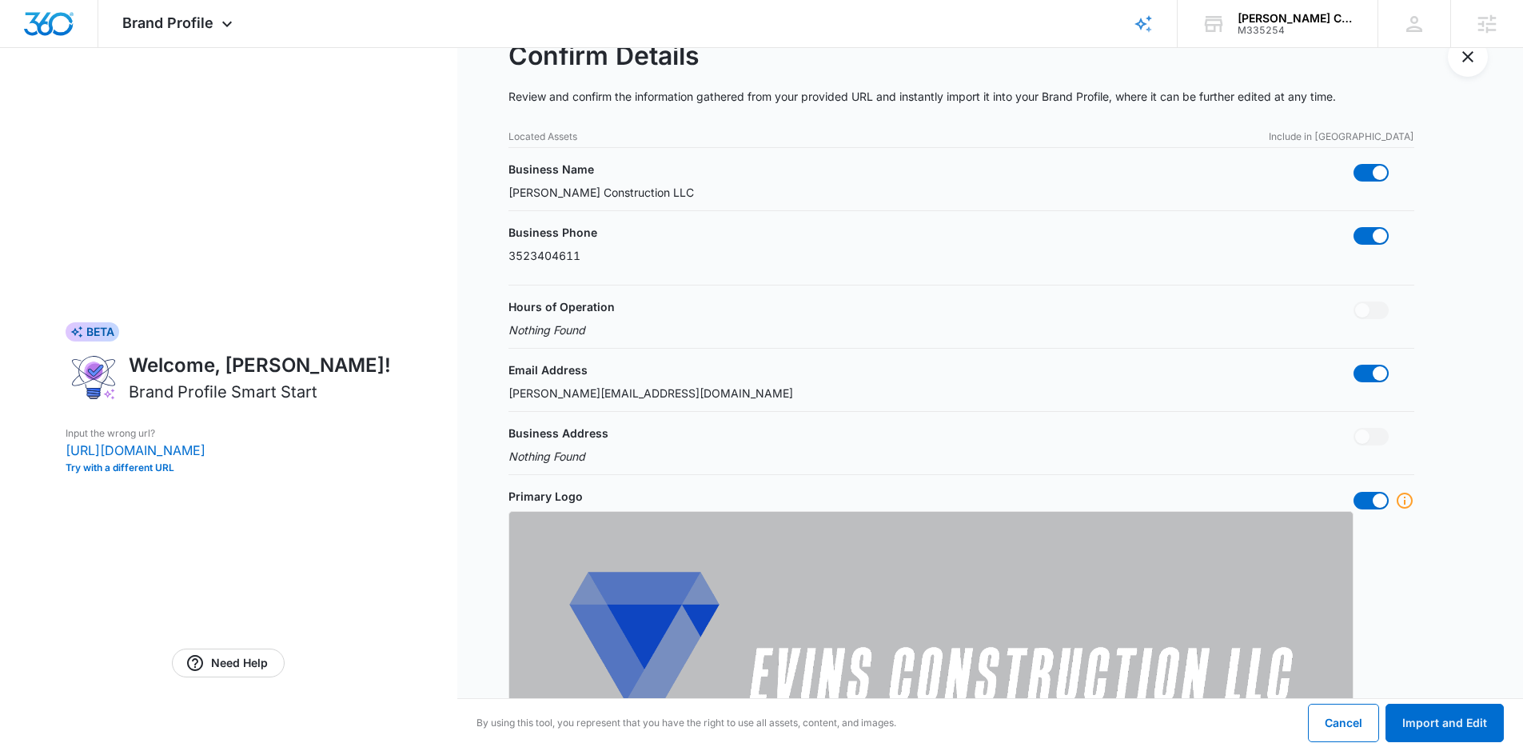
scroll to position [142, 0]
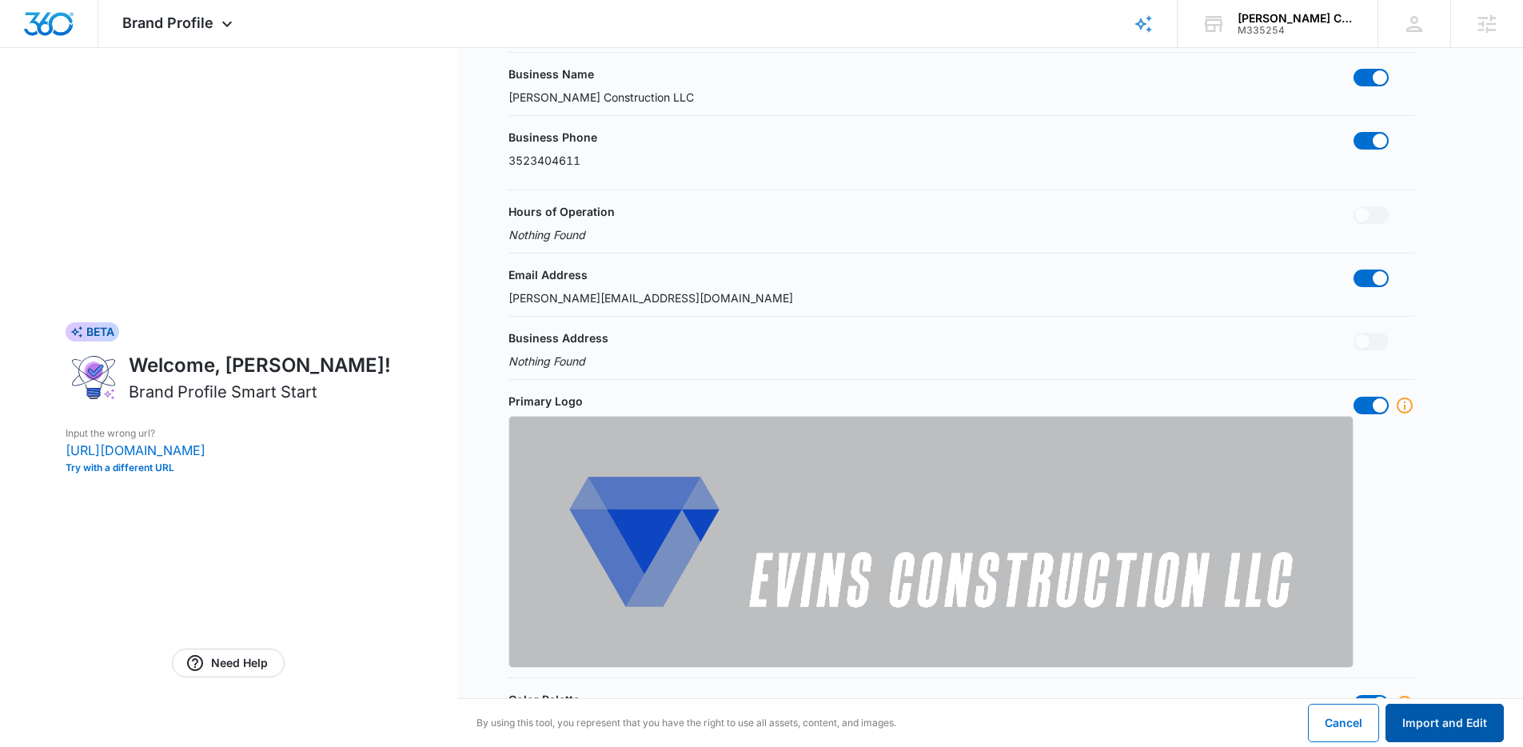
click at [1454, 728] on button "Import and Edit" at bounding box center [1445, 723] width 118 height 38
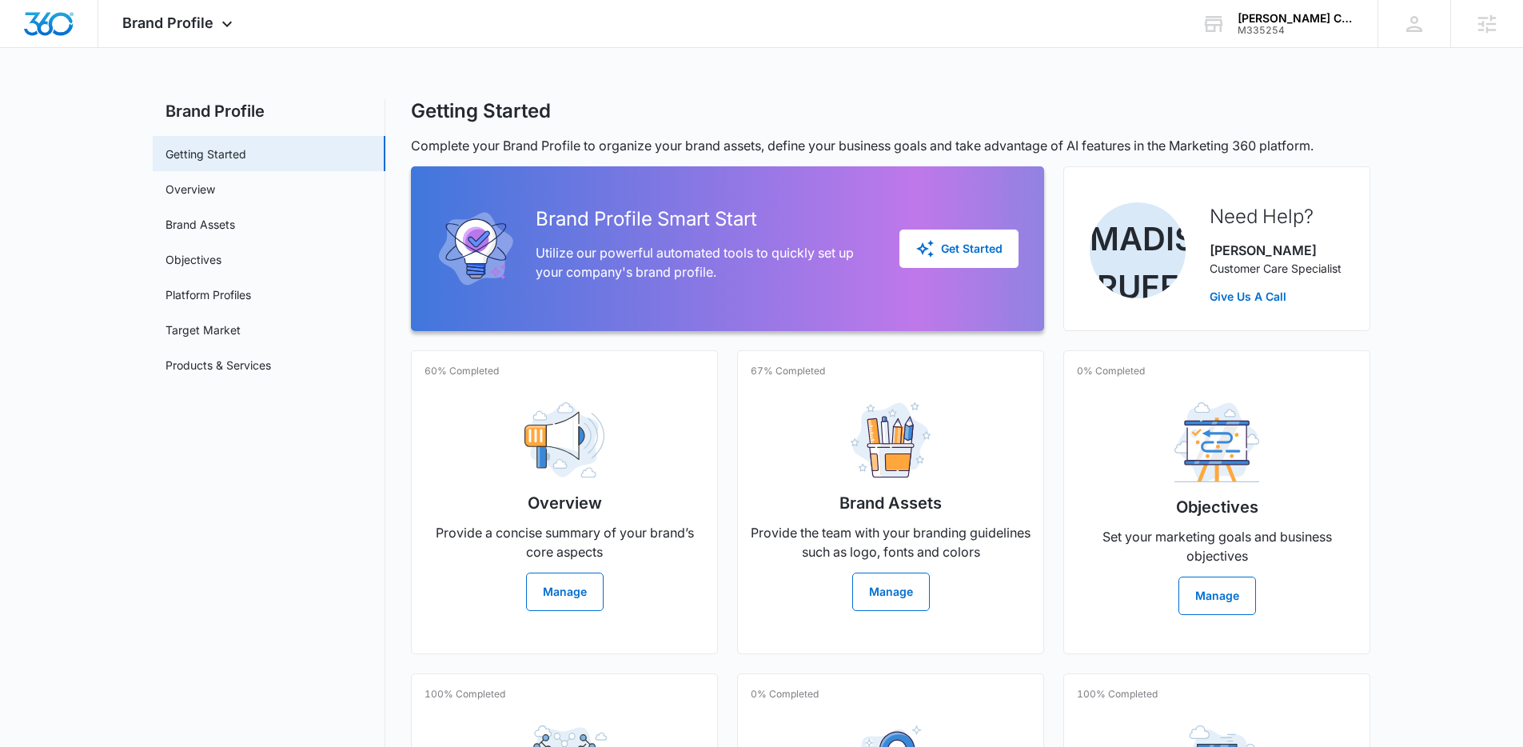
click at [1425, 370] on main "Brand Profile Getting Started Overview Brand Assets Objectives Platform Profile…" at bounding box center [761, 547] width 1523 height 897
click at [62, 26] on img "Dashboard" at bounding box center [48, 24] width 51 height 24
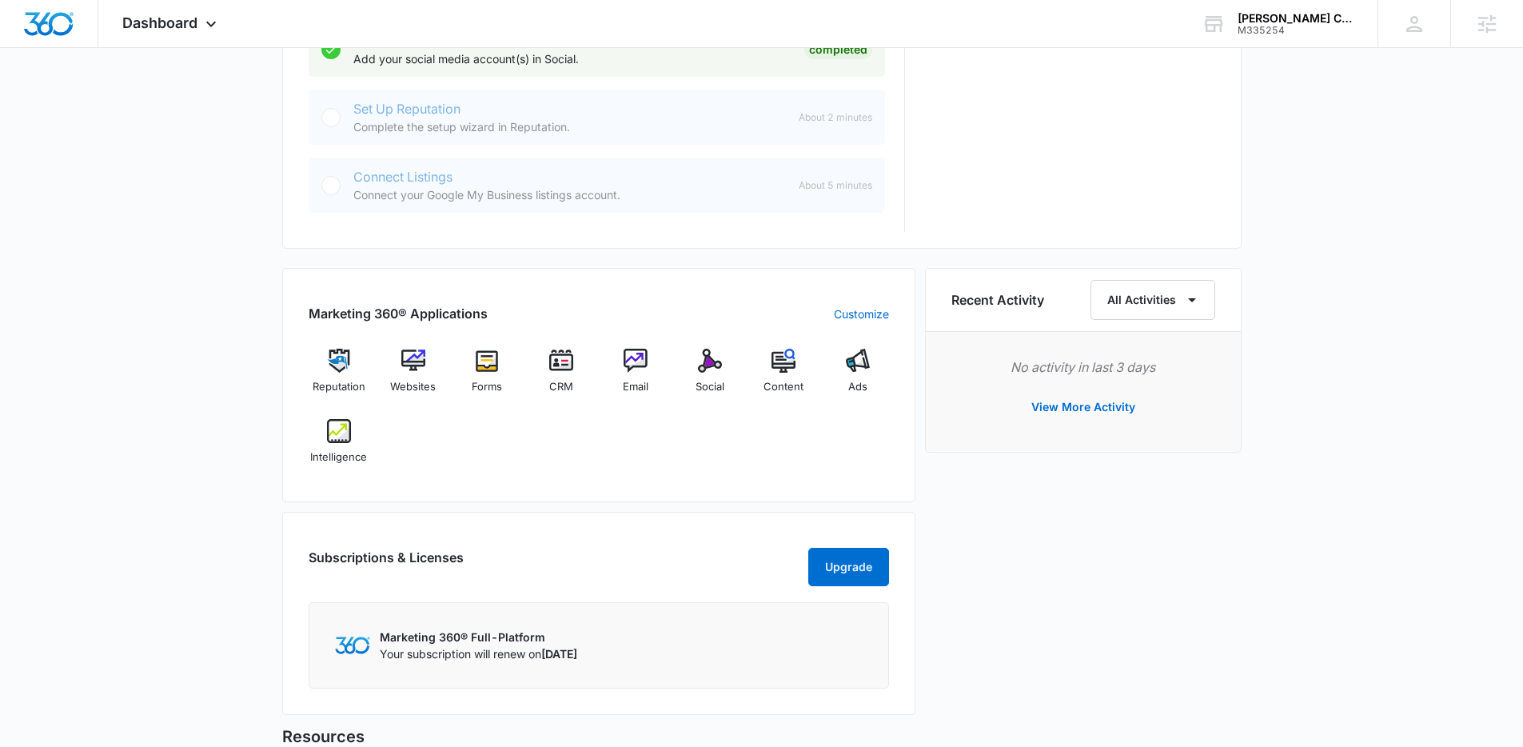
scroll to position [901, 0]
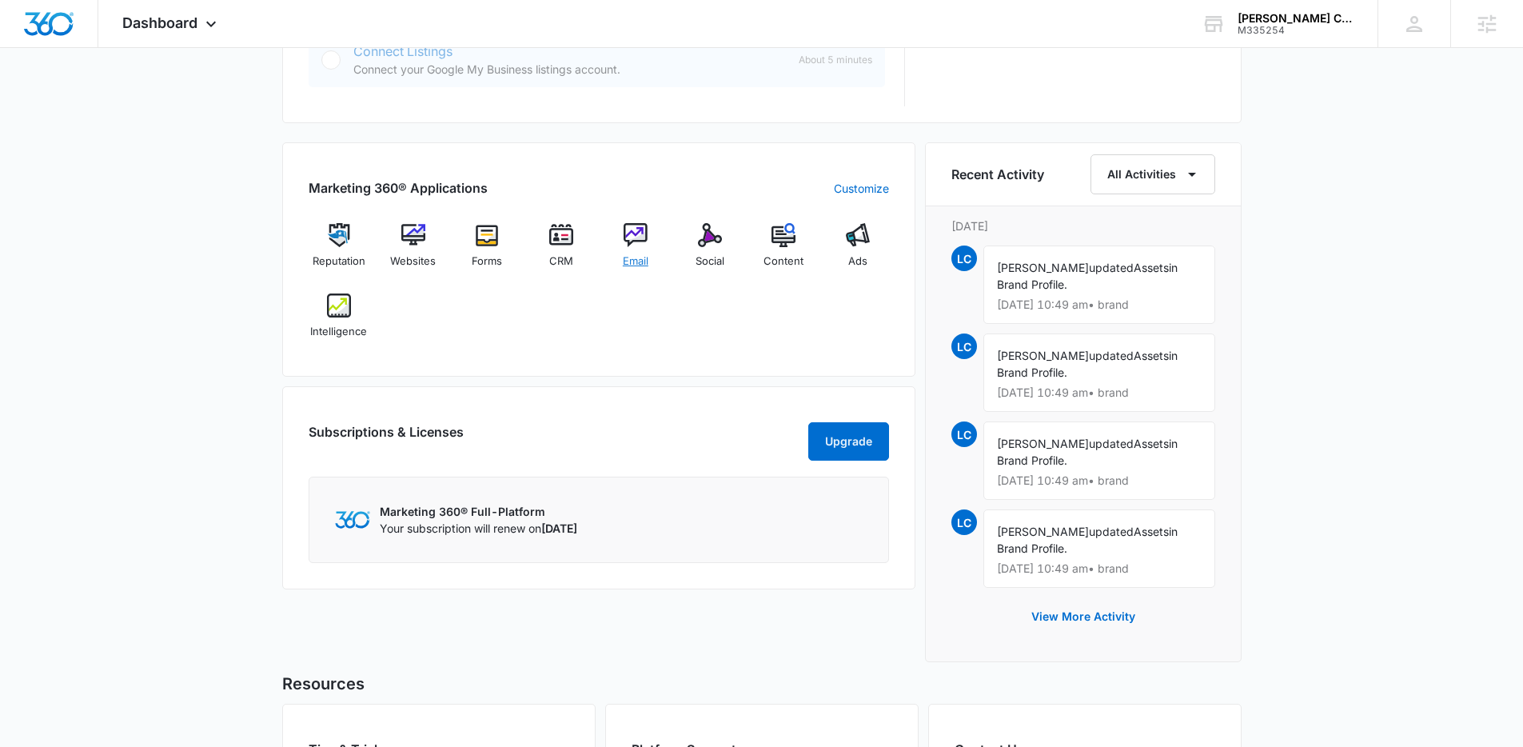
click at [629, 247] on div "Email" at bounding box center [636, 252] width 62 height 58
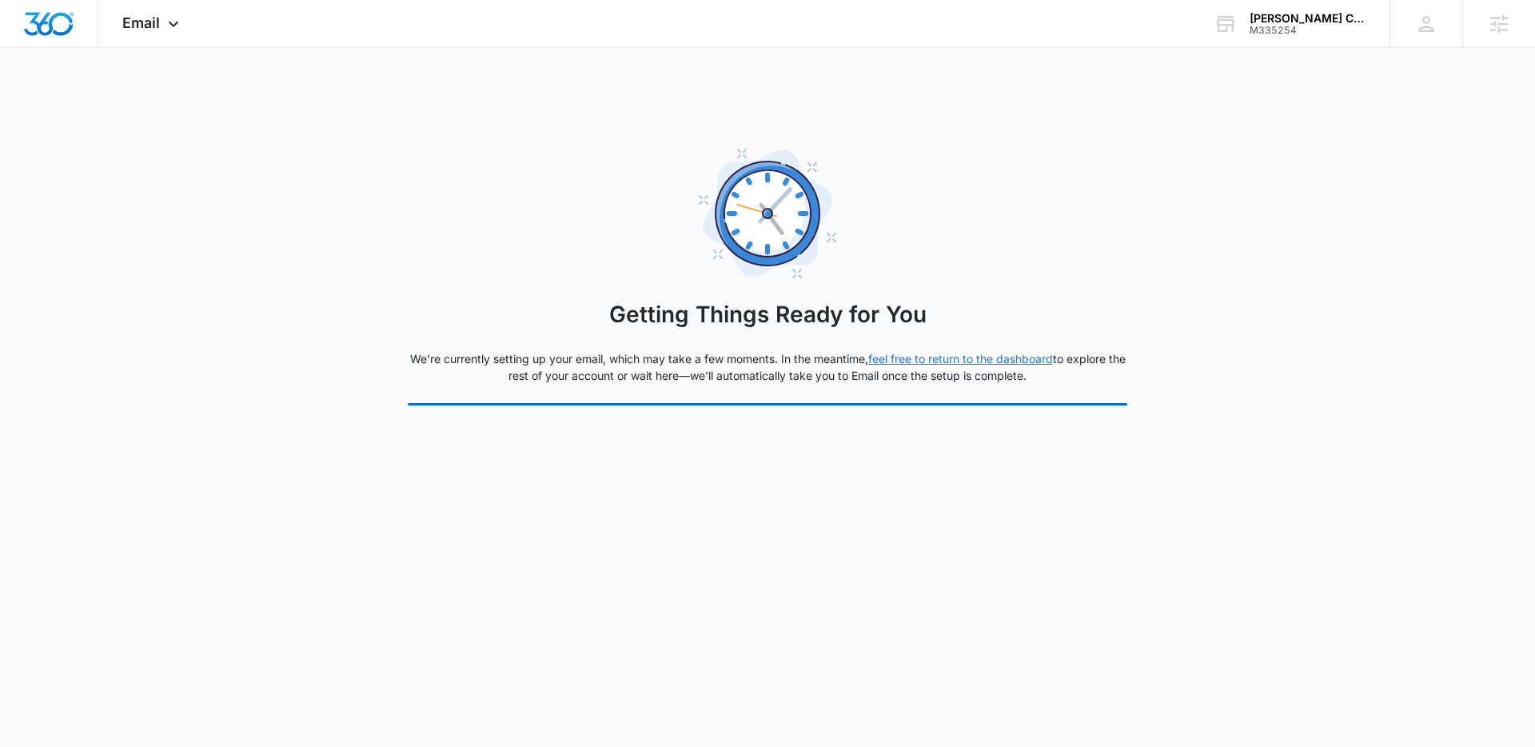
click at [934, 355] on link "feel free to return to the dashboard" at bounding box center [960, 359] width 185 height 14
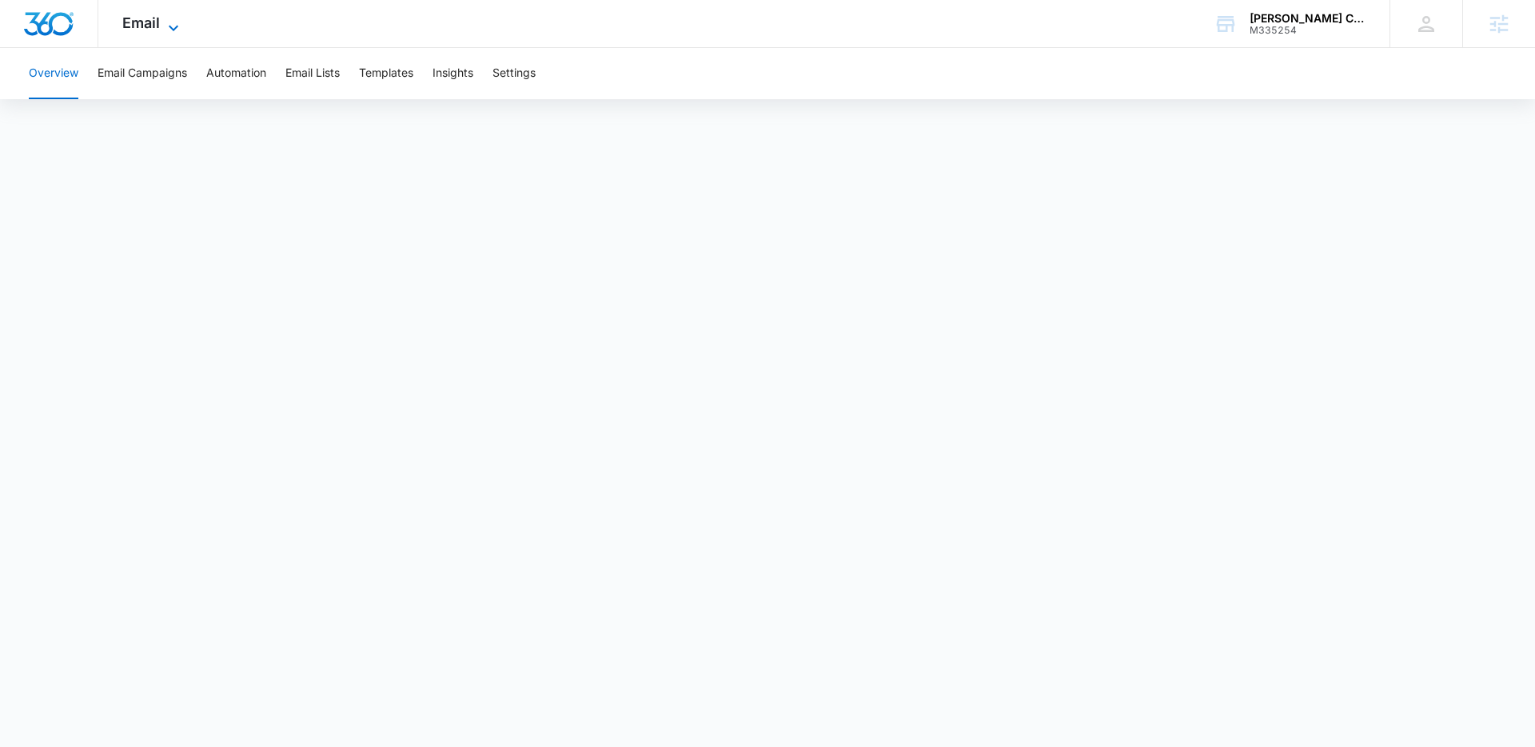
click at [137, 18] on span "Email" at bounding box center [141, 22] width 38 height 17
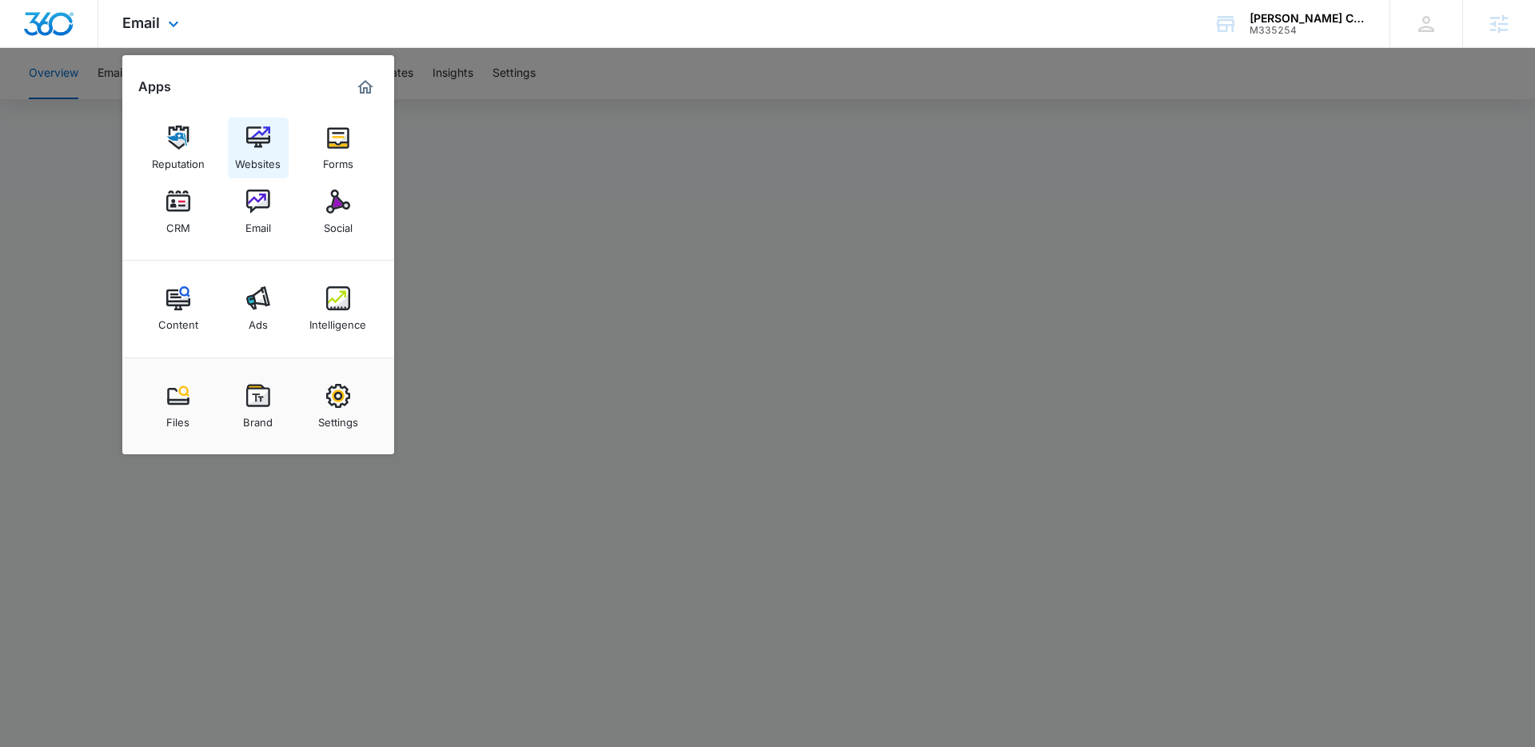
click at [257, 148] on img at bounding box center [258, 138] width 24 height 24
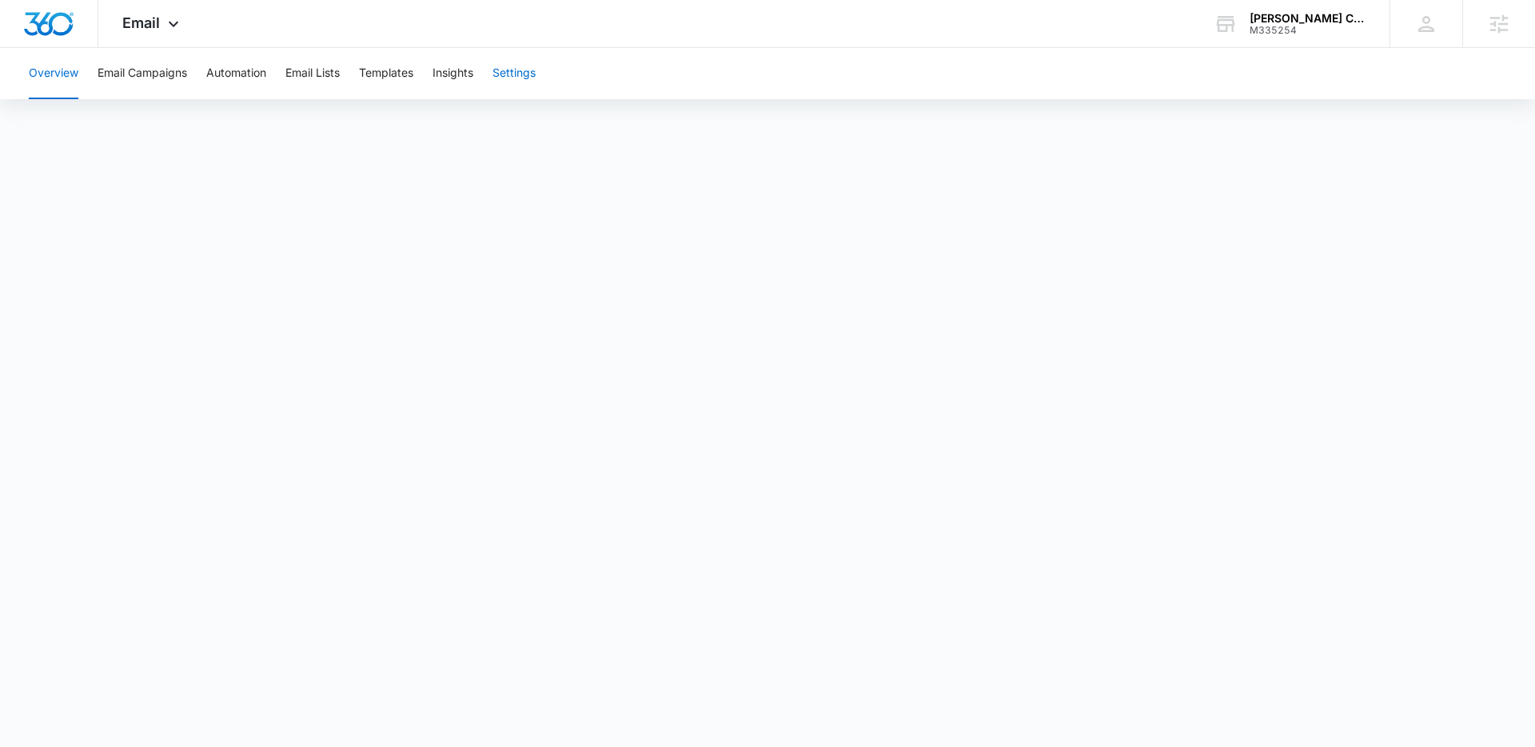
click at [528, 71] on button "Settings" at bounding box center [514, 73] width 43 height 51
click at [250, 222] on link "Sending Domains" at bounding box center [217, 222] width 91 height 17
click at [179, 8] on div "Email Apps Reputation Websites Forms CRM Email Social Content Ads Intelligence …" at bounding box center [152, 23] width 109 height 47
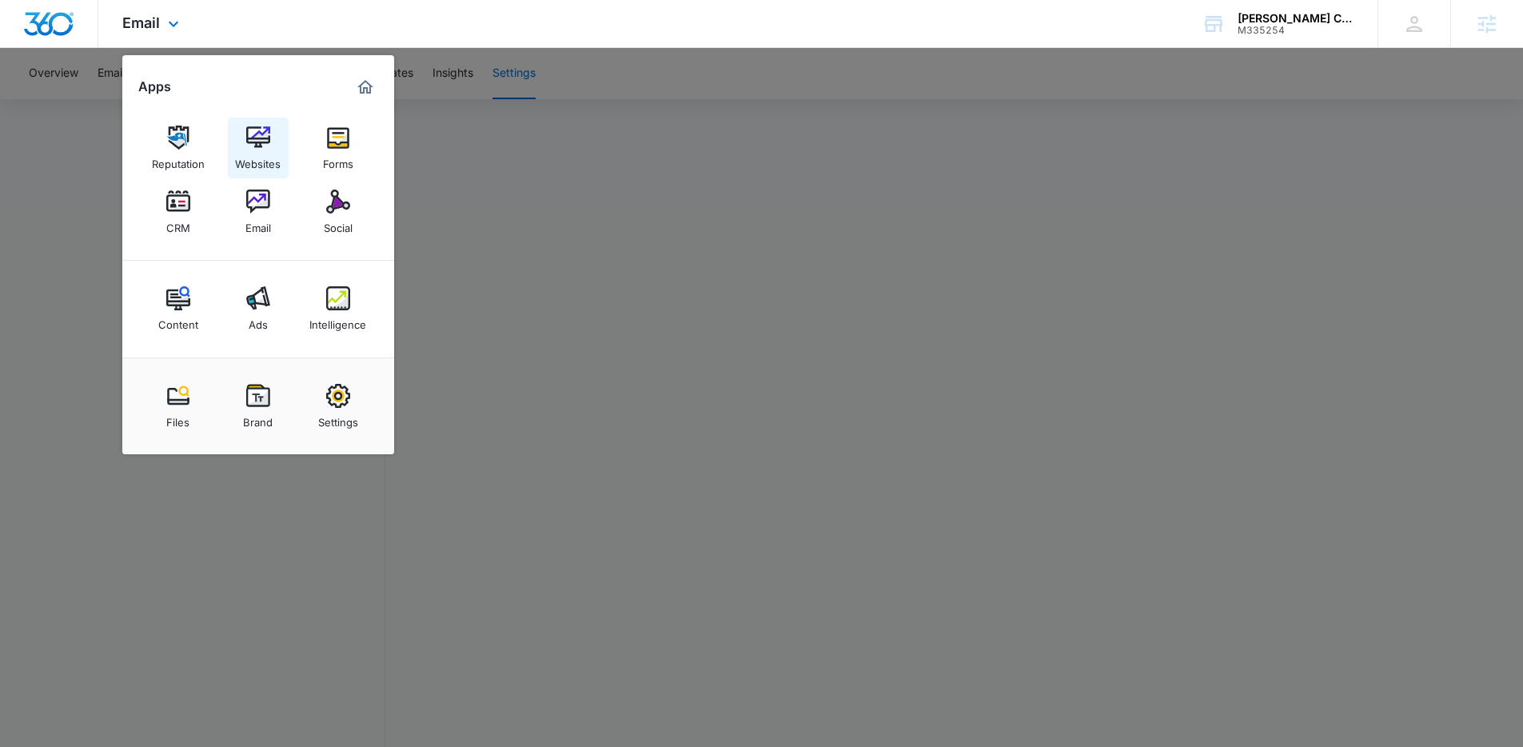
click at [258, 146] on img at bounding box center [258, 138] width 24 height 24
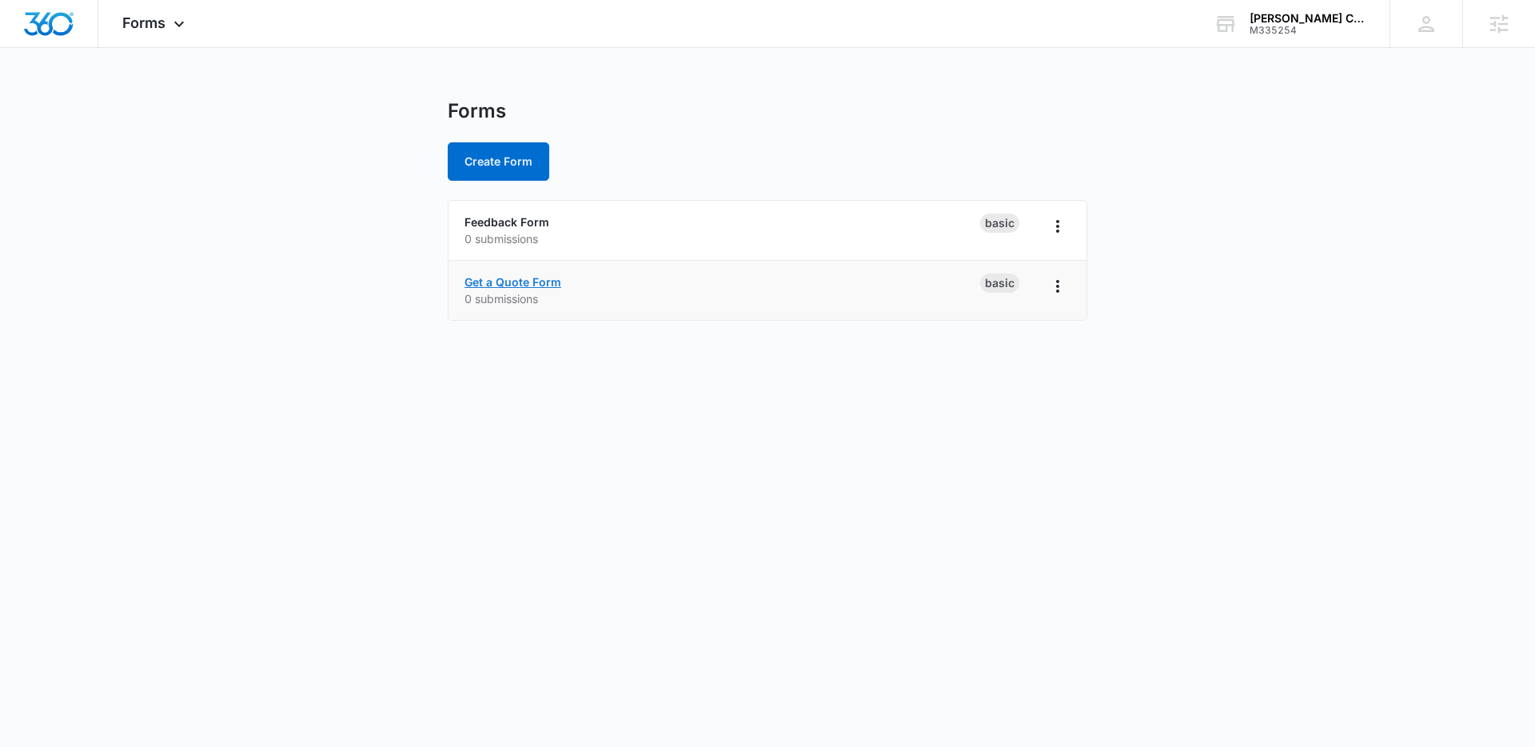
click at [539, 282] on link "Get a Quote Form" at bounding box center [513, 282] width 97 height 14
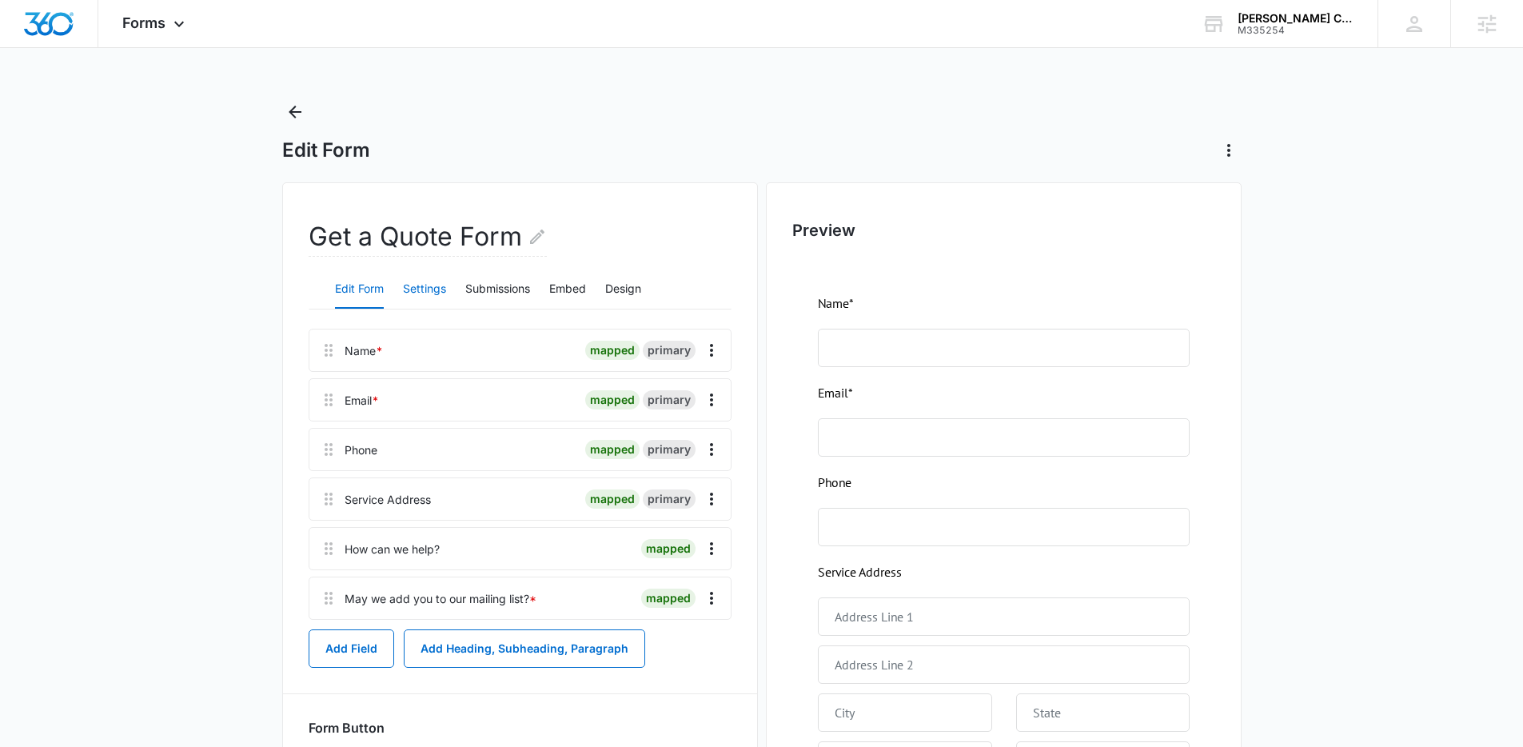
click at [429, 289] on button "Settings" at bounding box center [424, 289] width 43 height 38
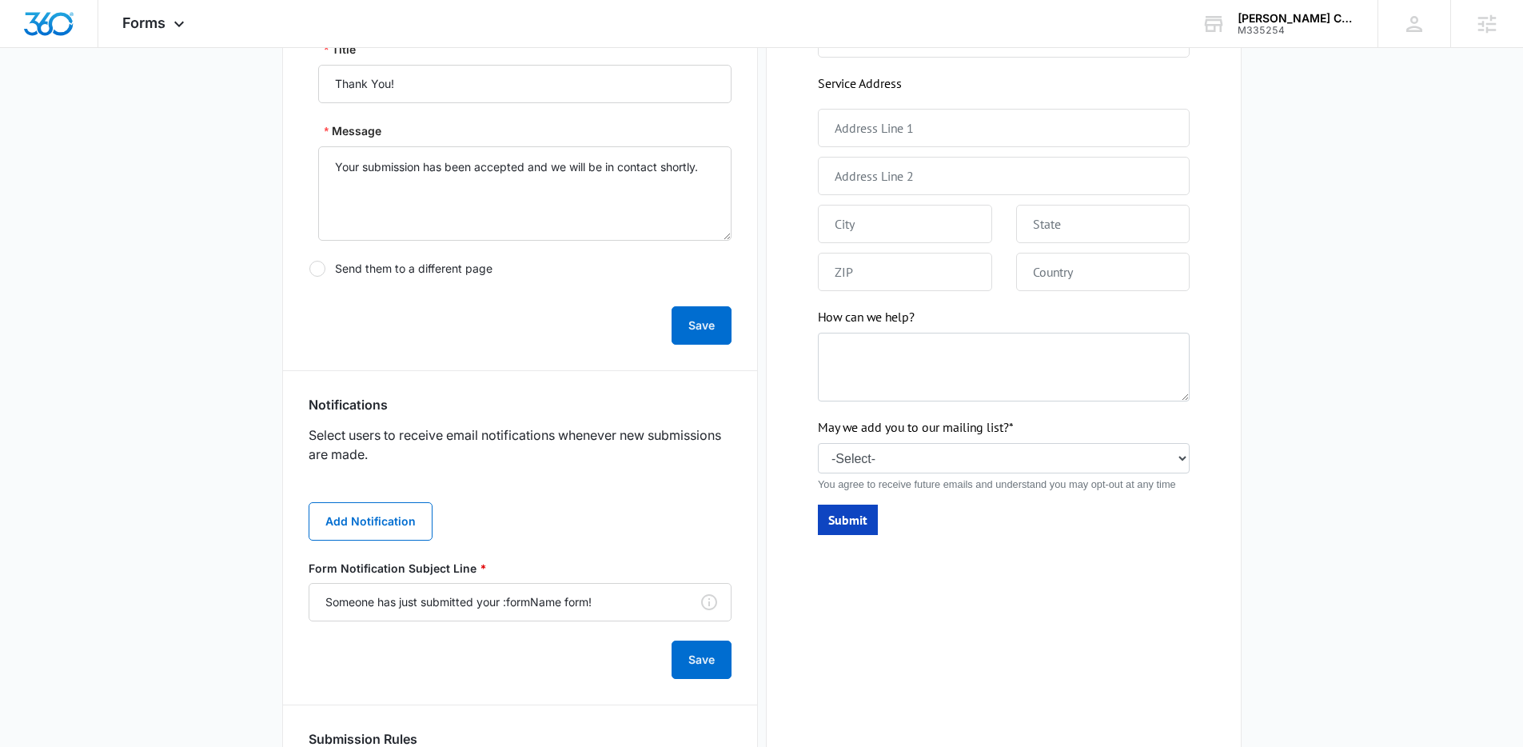
scroll to position [577, 0]
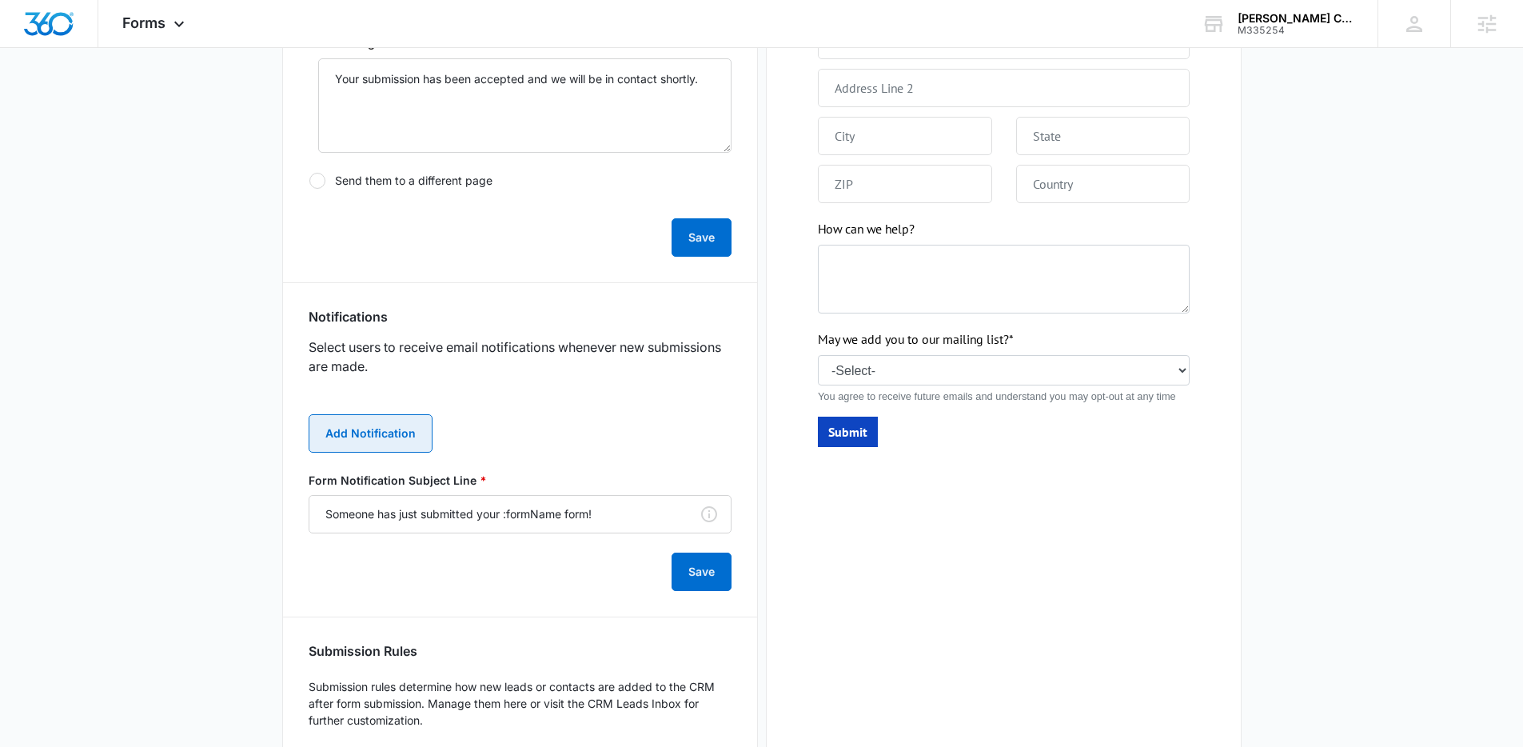
click at [389, 435] on button "Add Notification" at bounding box center [371, 433] width 124 height 38
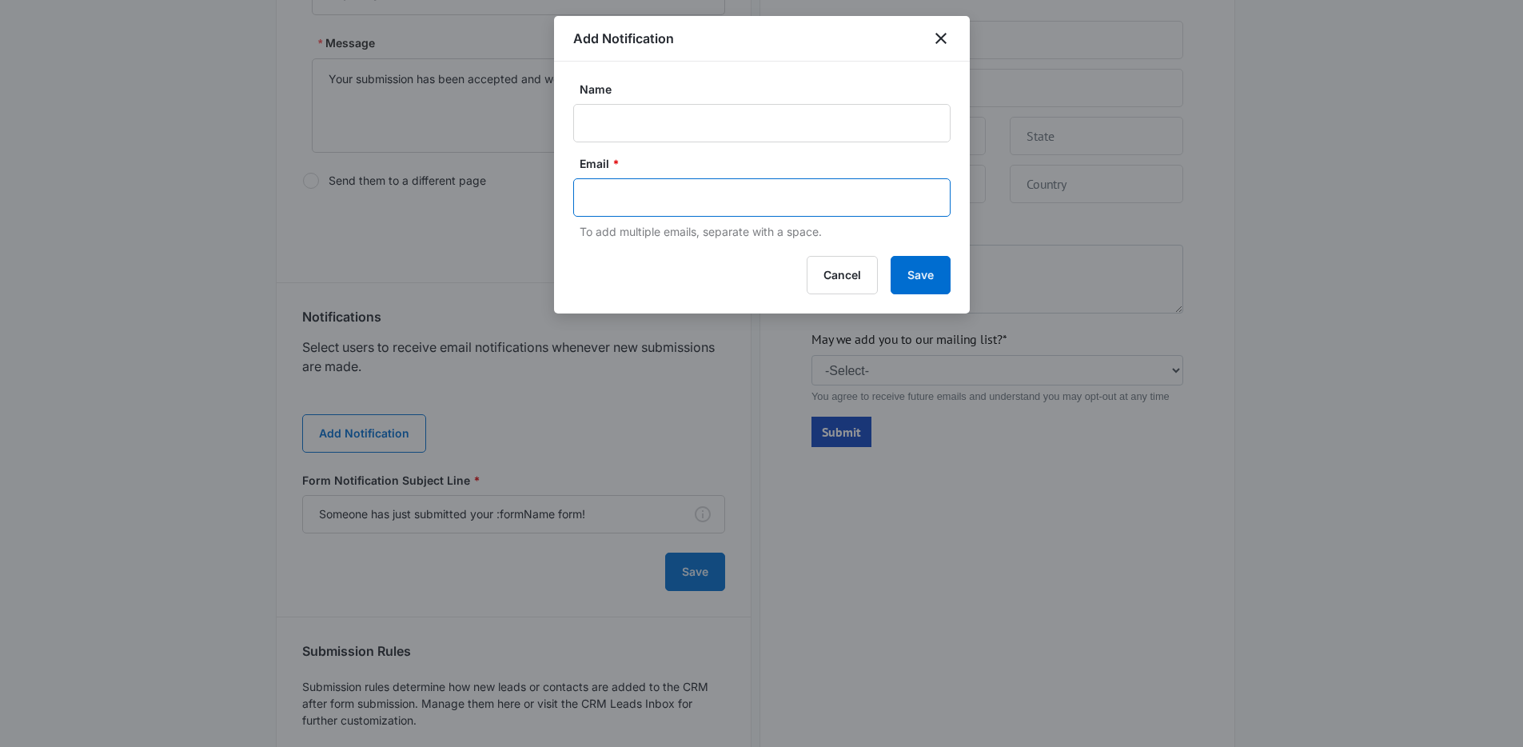
click at [646, 190] on input "text" at bounding box center [763, 198] width 347 height 24
paste input "[EMAIL_ADDRESS][DOMAIN_NAME]"
type input "[EMAIL_ADDRESS][DOMAIN_NAME]"
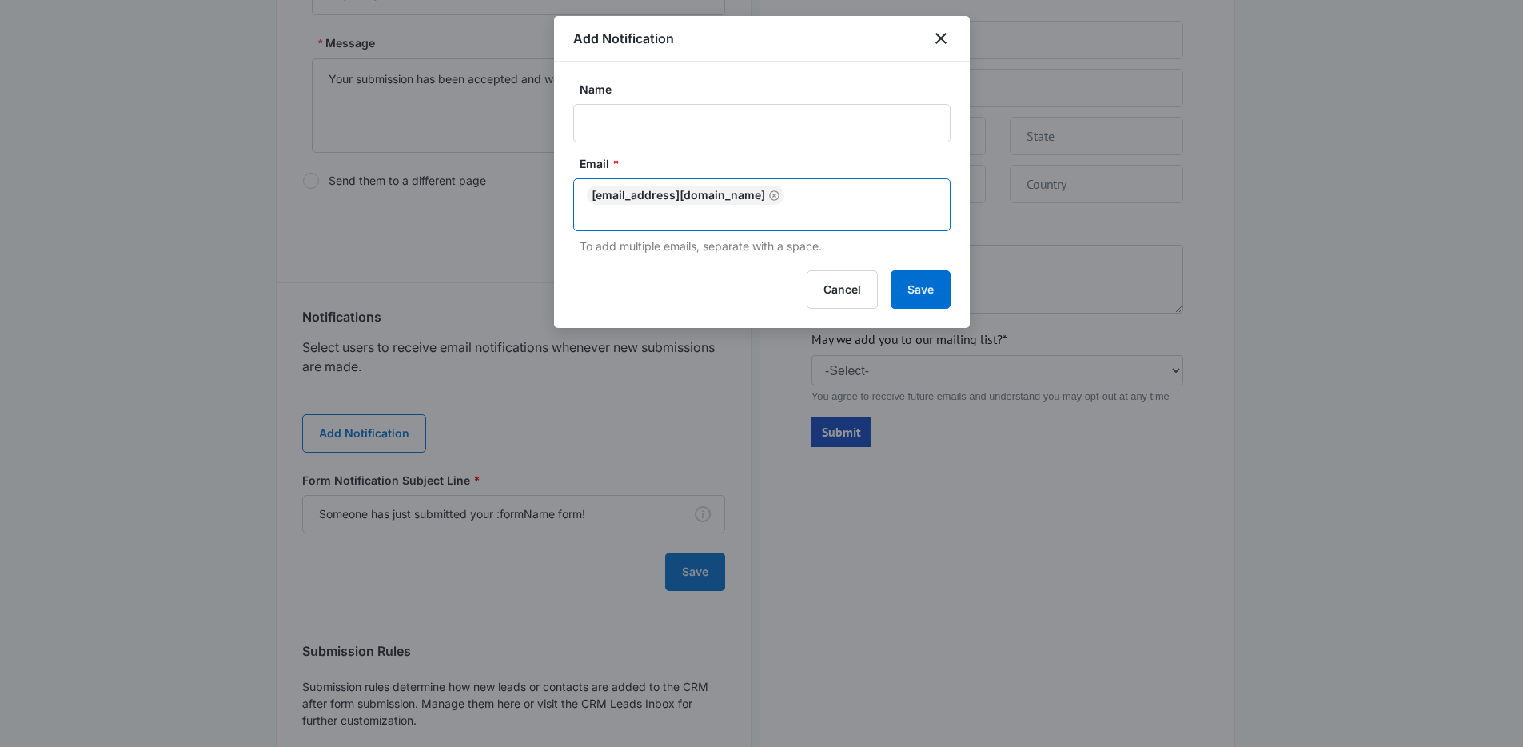
paste input "[GEOGRAPHIC_DATA]"
type input "[EMAIL_ADDRESS][PERSON_NAME][DOMAIN_NAME]"
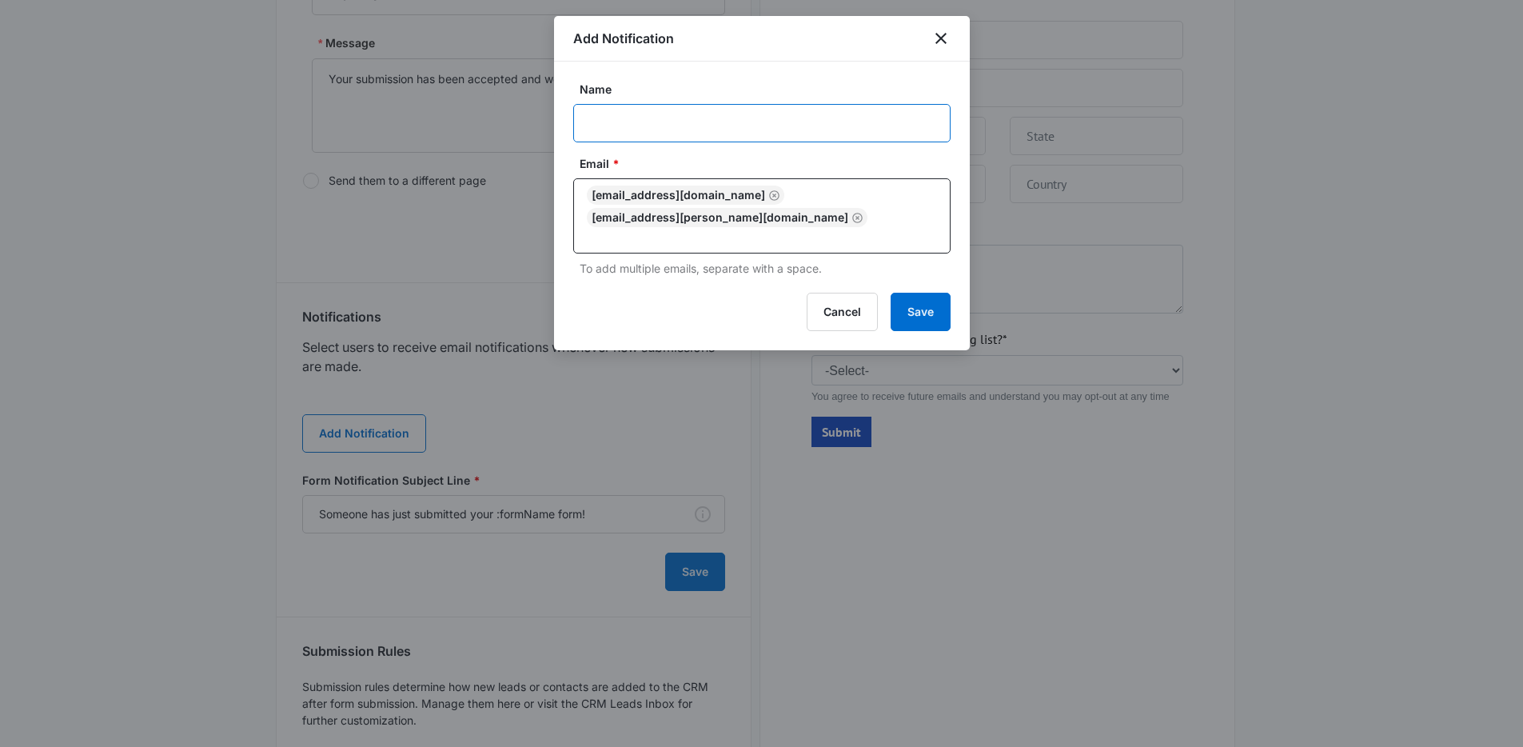
click at [743, 120] on input "Name" at bounding box center [761, 123] width 377 height 38
type input "Get a Quote Form Submission"
click at [930, 313] on button "Save" at bounding box center [921, 312] width 60 height 38
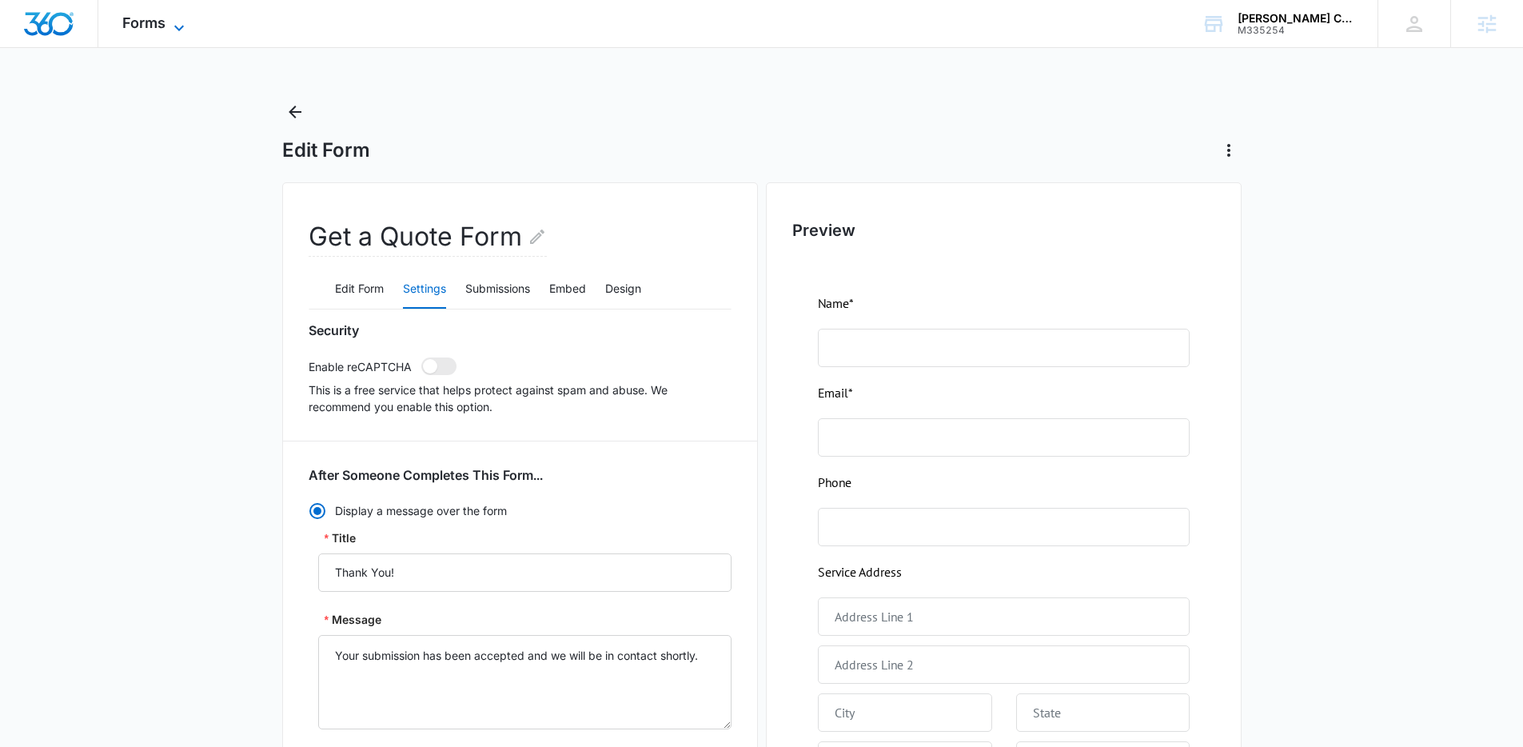
click at [158, 30] on span "Forms" at bounding box center [143, 22] width 43 height 17
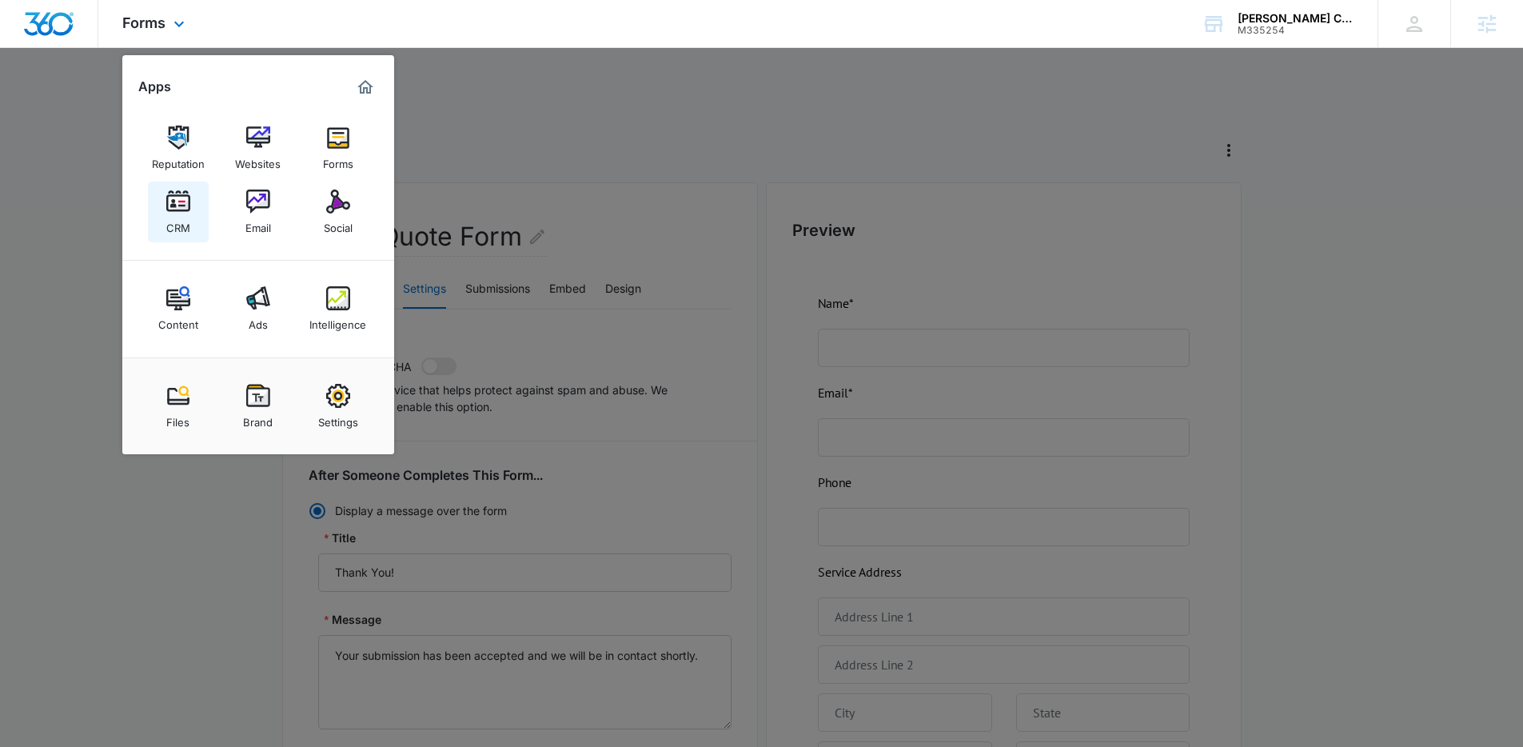
click at [177, 209] on img at bounding box center [178, 202] width 24 height 24
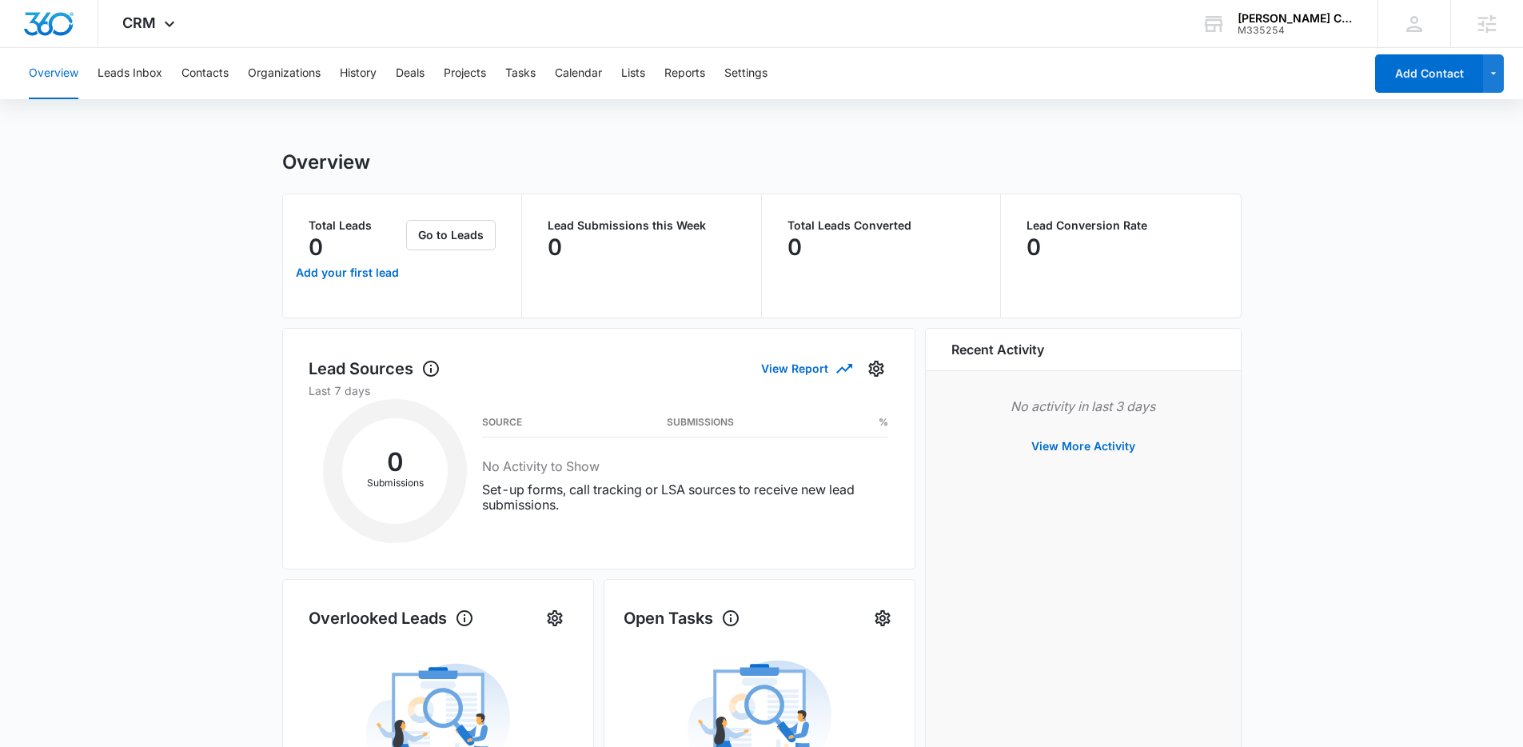
click at [174, 199] on main "Overview Total Leads 0 Add your first lead Go to Leads Lead Submissions this We…" at bounding box center [761, 713] width 1523 height 1126
click at [222, 77] on button "Contacts" at bounding box center [205, 73] width 47 height 51
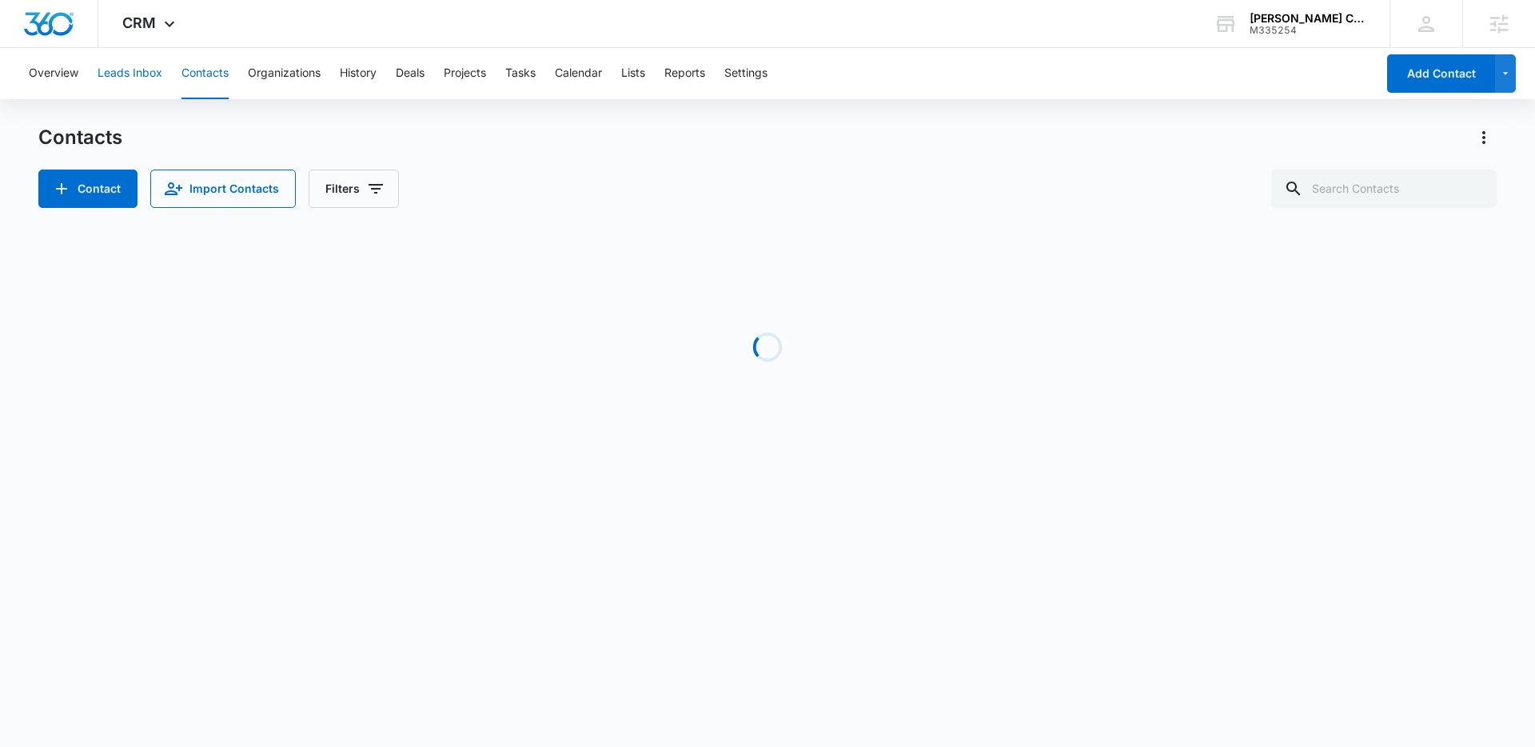
click at [127, 82] on button "Leads Inbox" at bounding box center [130, 73] width 65 height 51
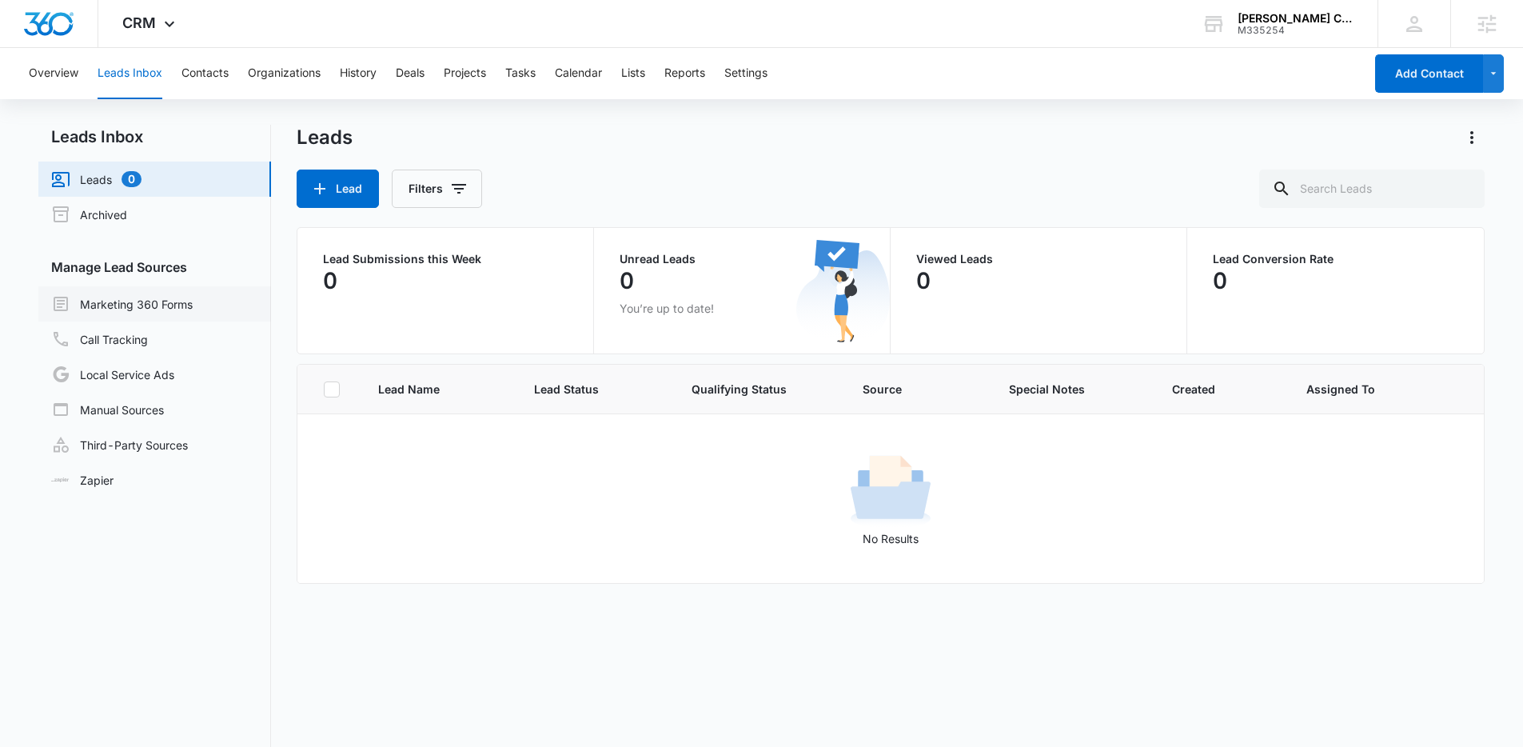
click at [157, 309] on link "Marketing 360 Forms" at bounding box center [122, 303] width 142 height 19
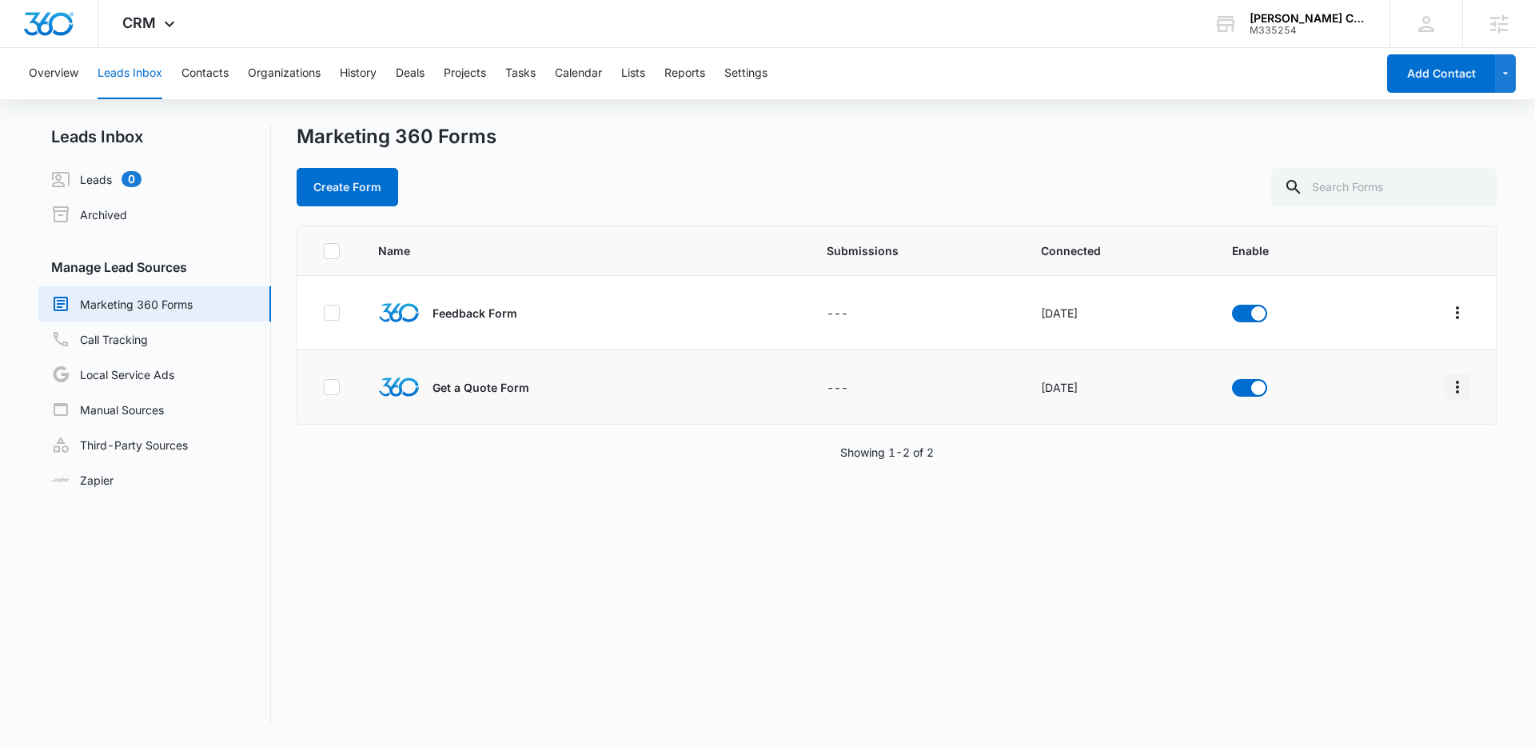
click at [1448, 385] on icon "Overflow Menu" at bounding box center [1457, 386] width 19 height 19
click at [1411, 486] on button "Field Mapping" at bounding box center [1384, 480] width 148 height 24
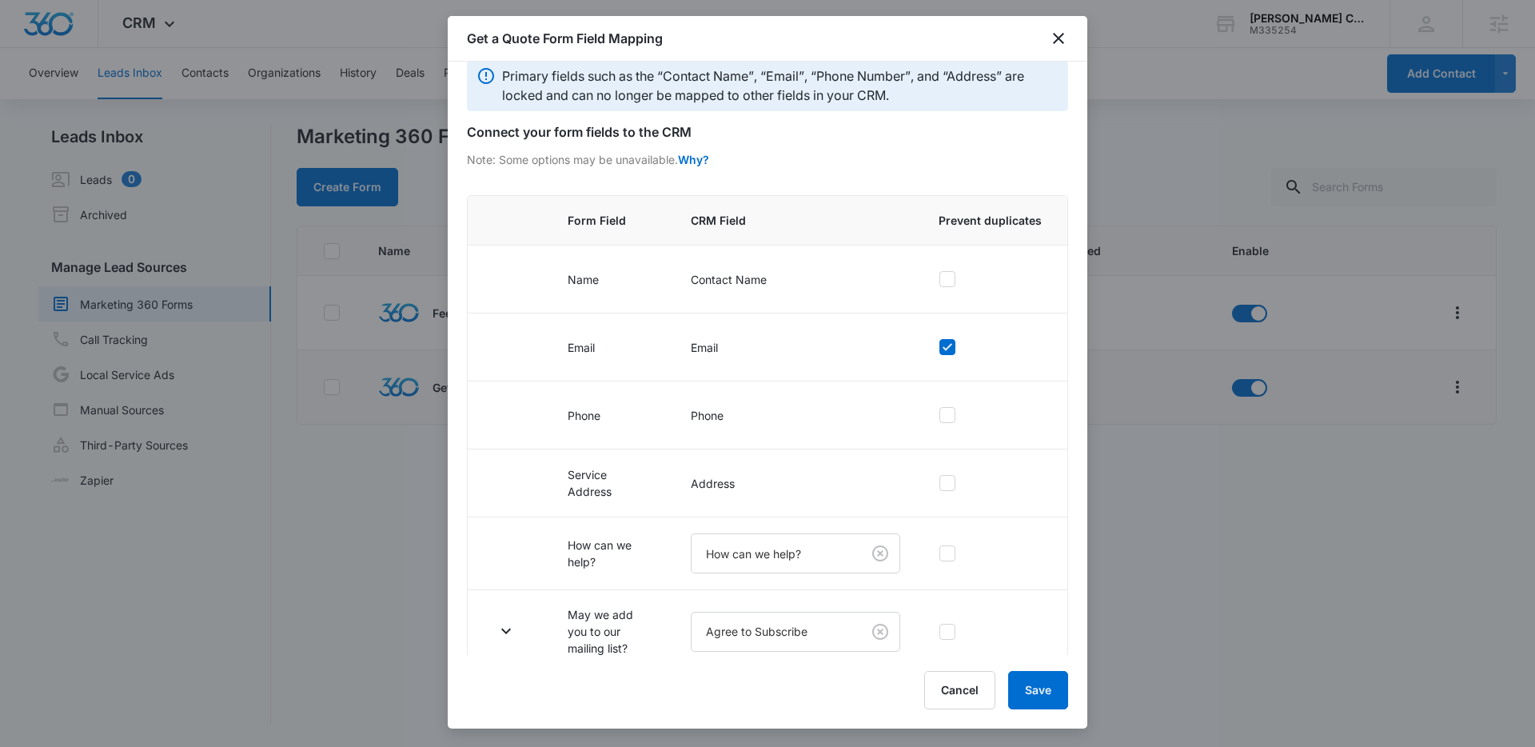
scroll to position [39, 0]
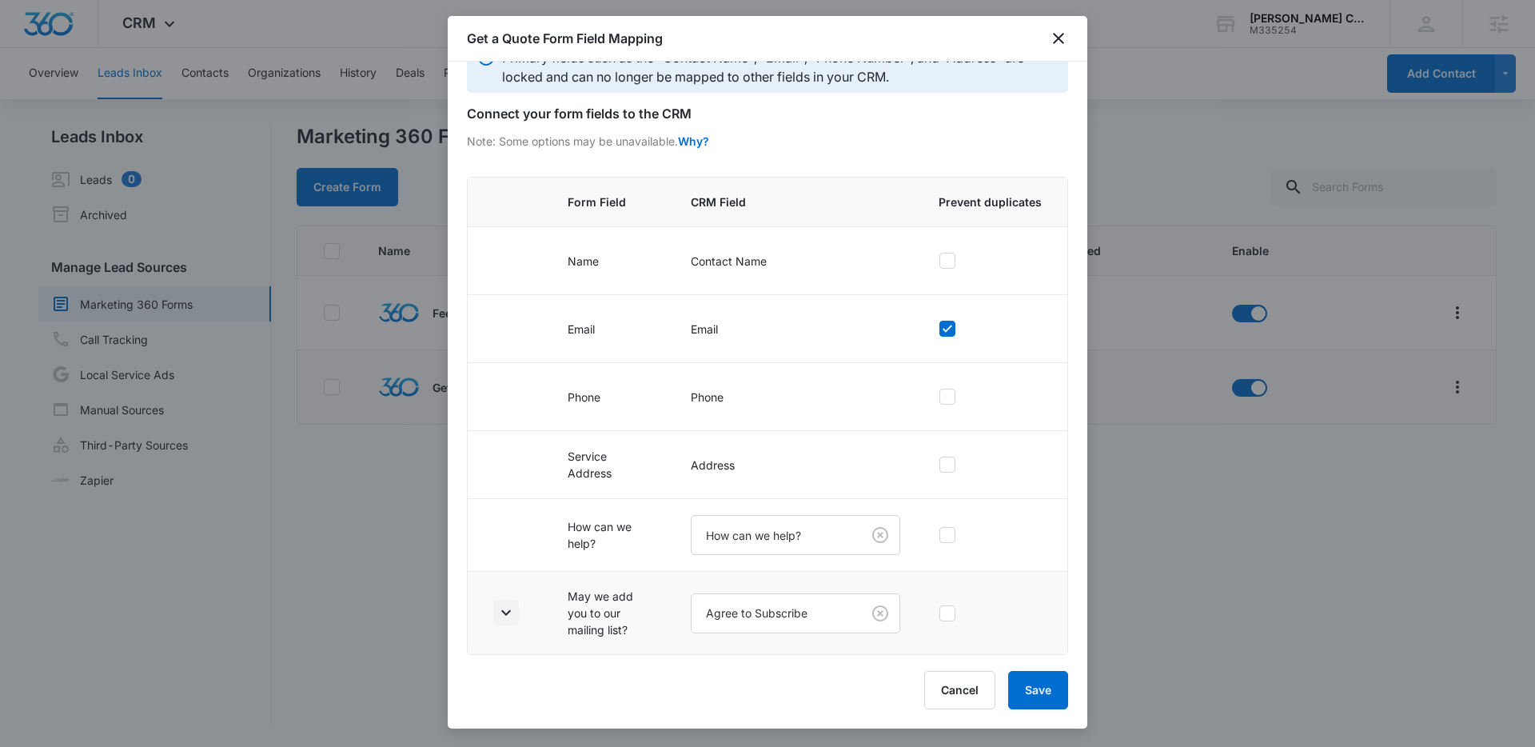
click at [517, 614] on button "button" at bounding box center [506, 613] width 26 height 26
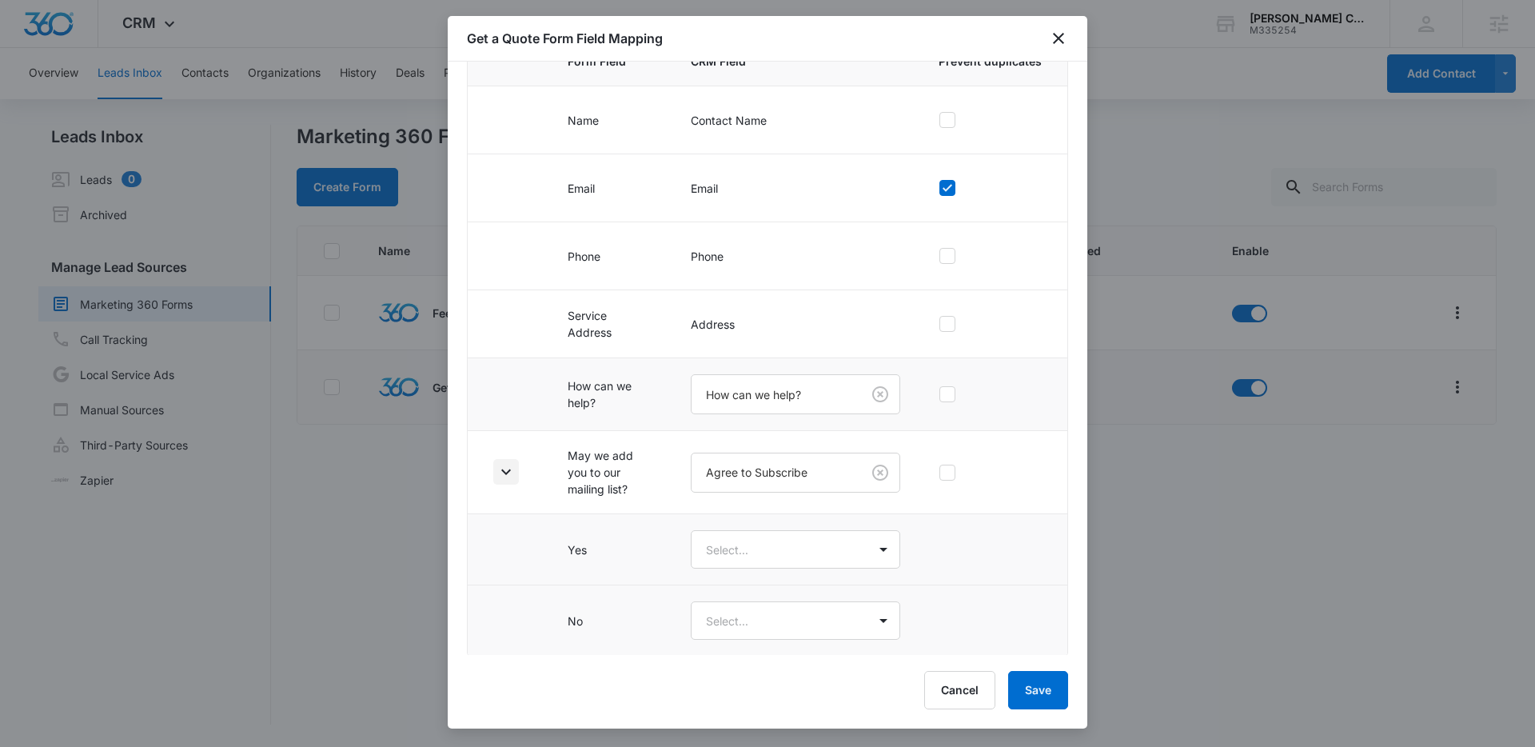
scroll to position [182, 0]
click at [867, 543] on body "CRM Apps Reputation Websites Forms CRM Email Social Content Ads Intelligence Fi…" at bounding box center [767, 373] width 1535 height 747
click at [767, 603] on div "Yes" at bounding box center [788, 604] width 160 height 17
click at [818, 629] on body "CRM Apps Reputation Websites Forms CRM Email Social Content Ads Intelligence Fi…" at bounding box center [767, 373] width 1535 height 747
click at [818, 717] on div "No" at bounding box center [790, 707] width 202 height 30
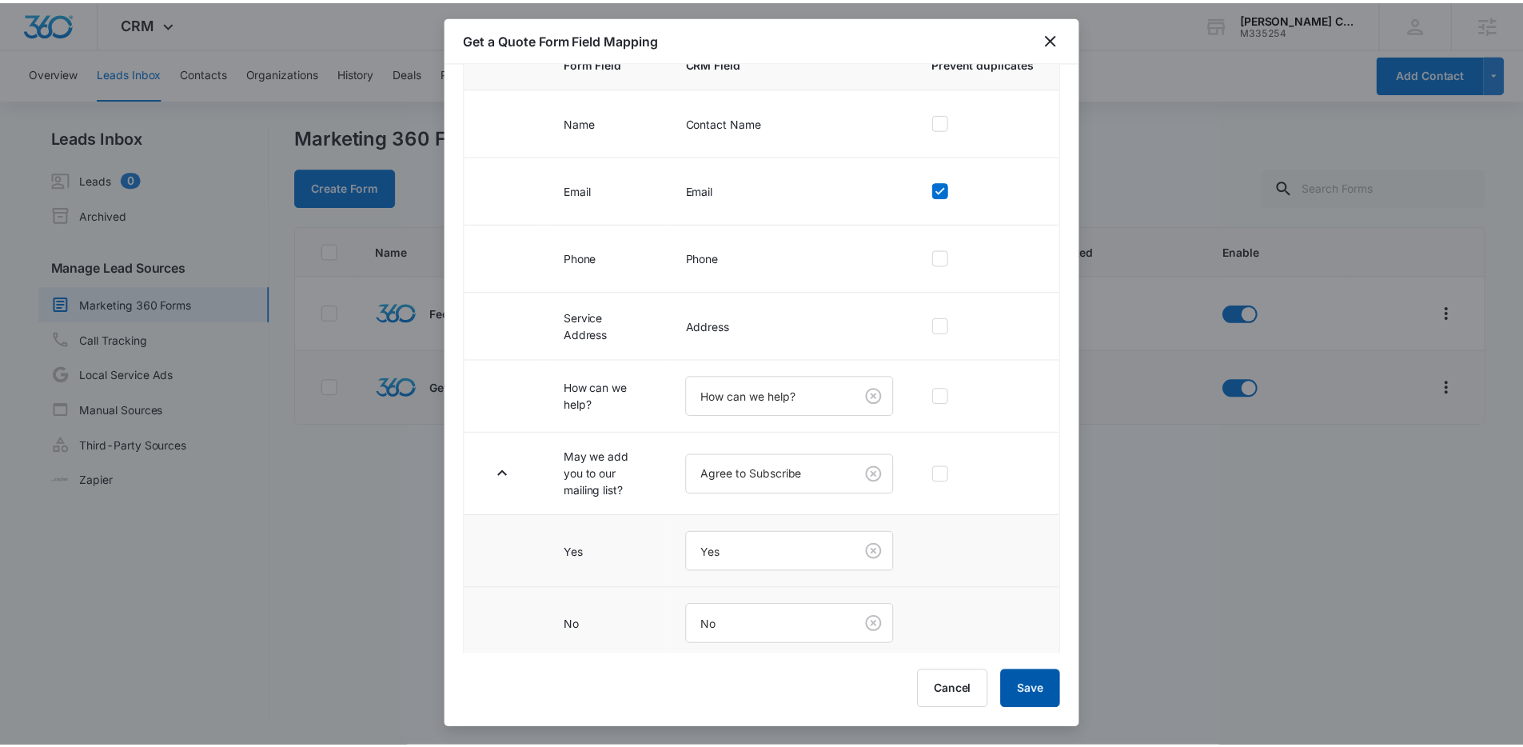
scroll to position [185, 0]
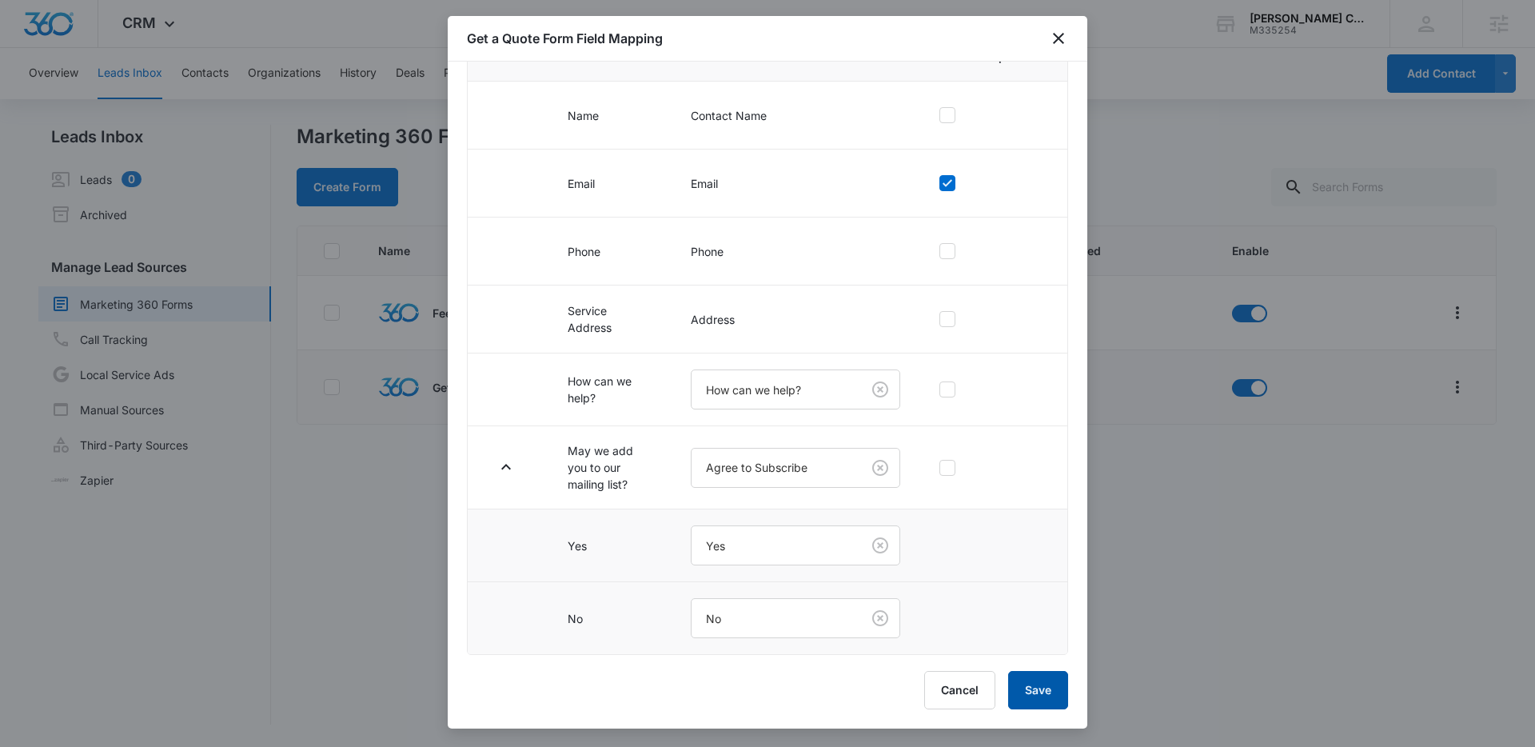
click at [1038, 689] on button "Save" at bounding box center [1038, 690] width 60 height 38
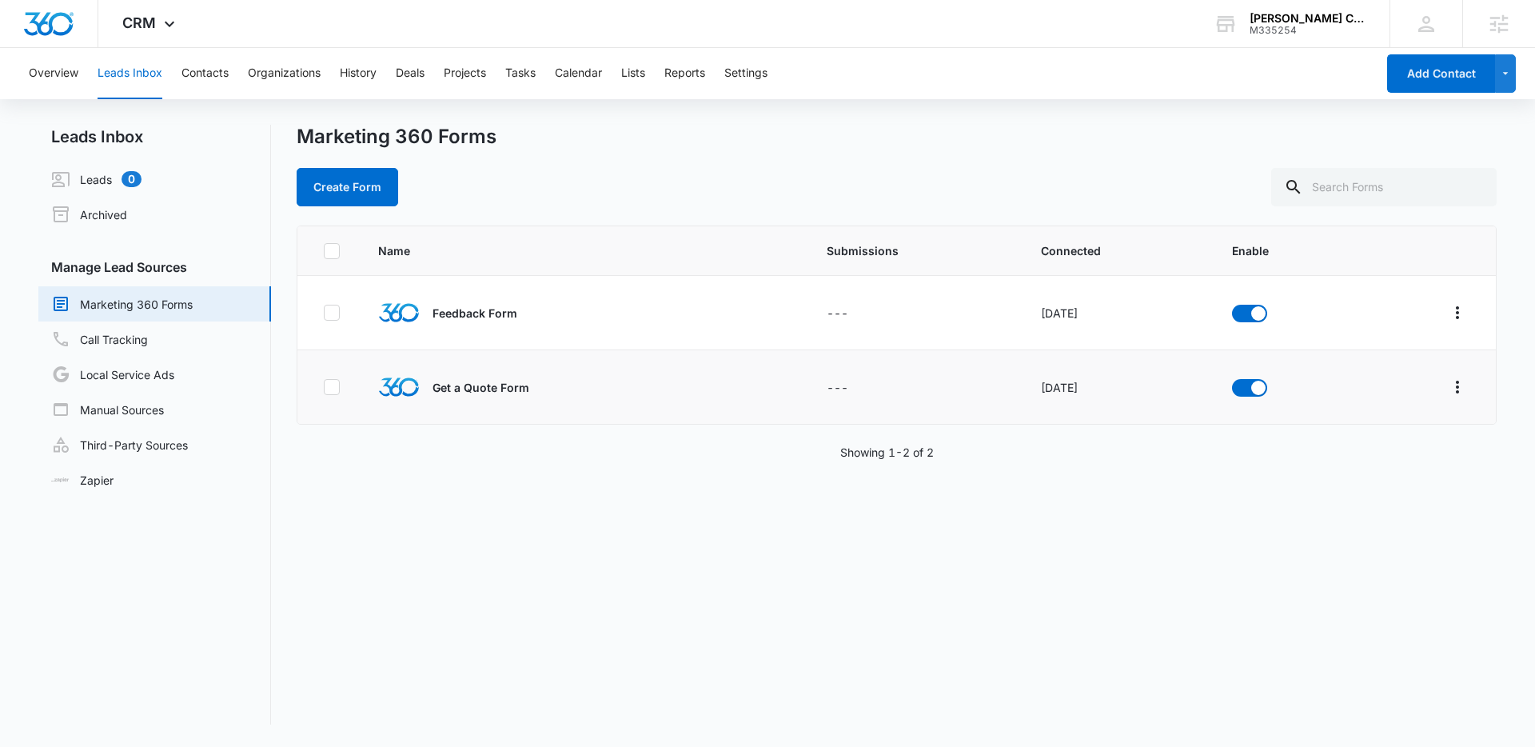
click at [641, 141] on div "Marketing 360 Forms" at bounding box center [897, 137] width 1200 height 24
click at [174, 22] on icon at bounding box center [169, 27] width 19 height 19
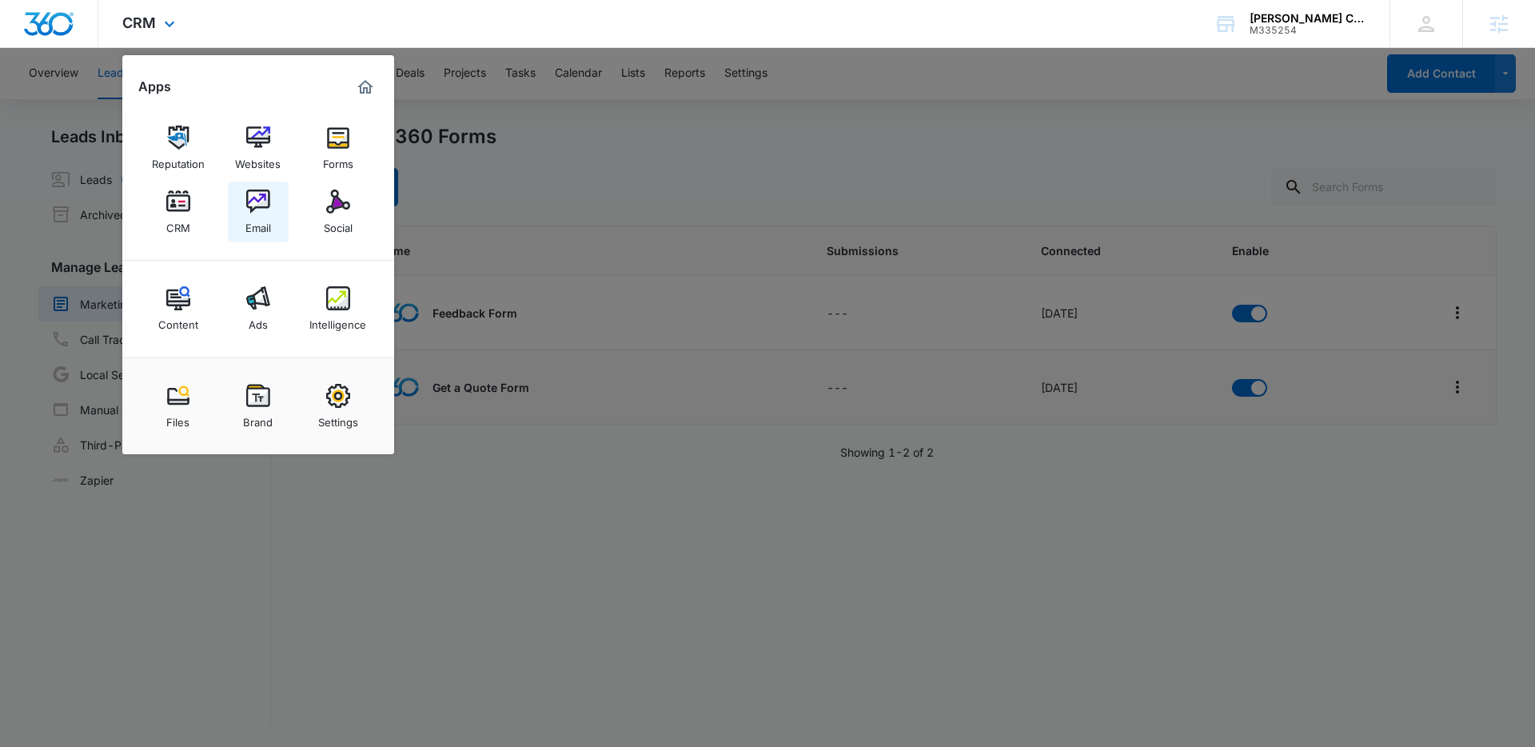
click at [265, 200] on img at bounding box center [258, 202] width 24 height 24
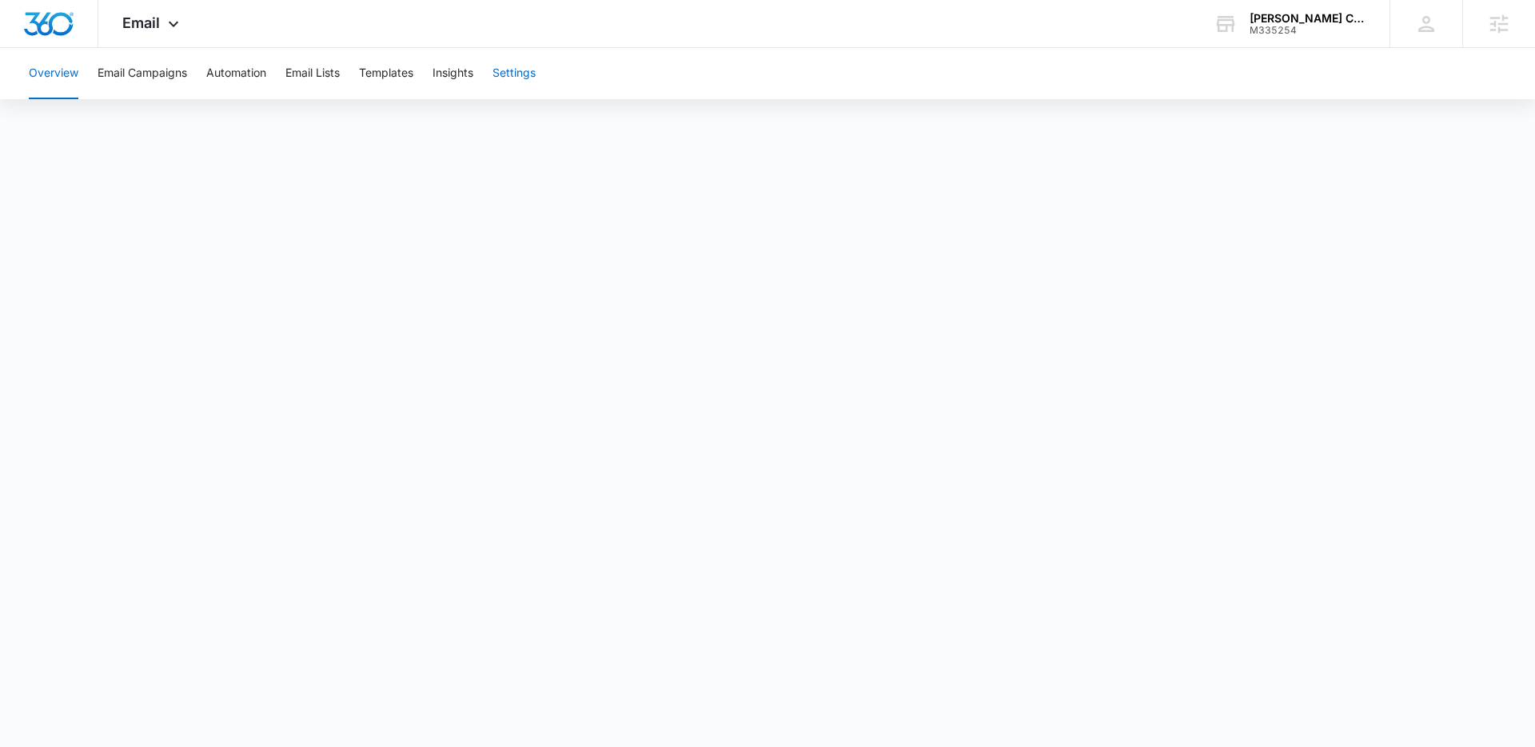
click at [528, 78] on button "Settings" at bounding box center [514, 73] width 43 height 51
click at [1413, 331] on main "Email Marketing Settings Sending Domains" at bounding box center [761, 466] width 1523 height 632
click at [807, 131] on div "Overview Email Campaigns Automation Email Lists Templates Insights Settings Ema…" at bounding box center [761, 415] width 1523 height 734
click at [169, 36] on div "Email Apps Reputation Websites Forms CRM Email Social Content Ads Intelligence …" at bounding box center [152, 23] width 109 height 47
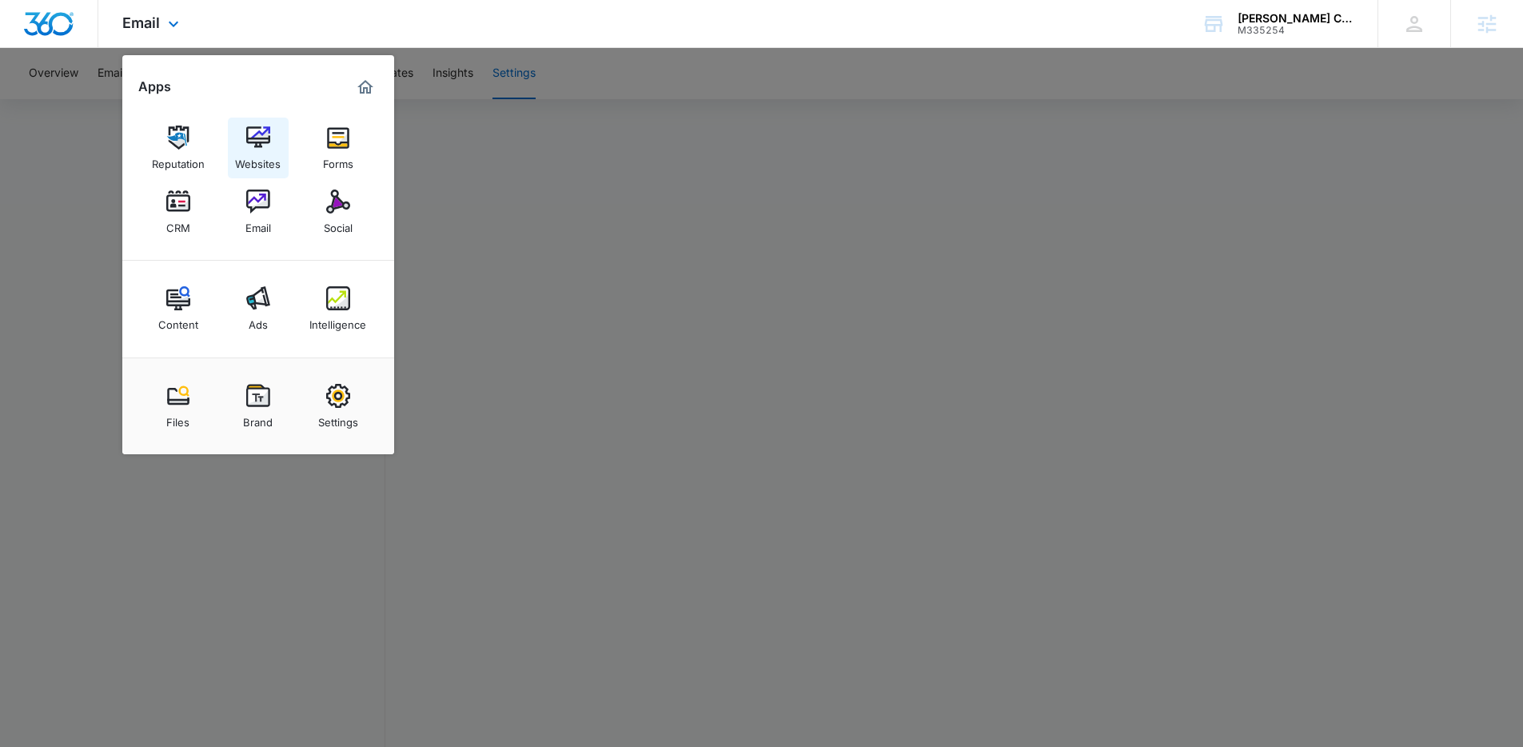
click at [267, 150] on div "Websites" at bounding box center [258, 160] width 46 height 21
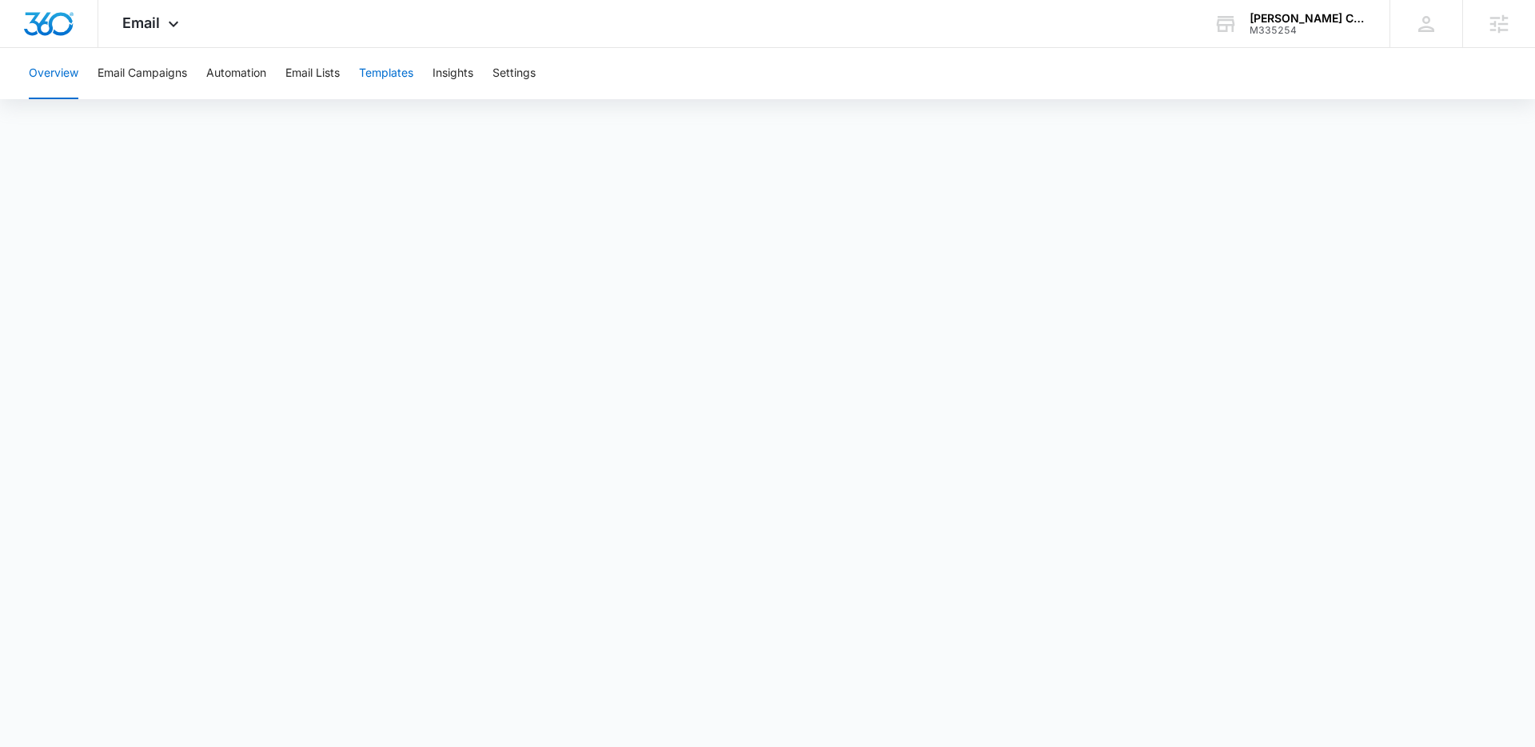
click at [401, 75] on button "Templates" at bounding box center [386, 73] width 54 height 51
click at [240, 79] on button "Automation" at bounding box center [236, 73] width 60 height 51
click at [56, 23] on img "Dashboard" at bounding box center [48, 24] width 51 height 24
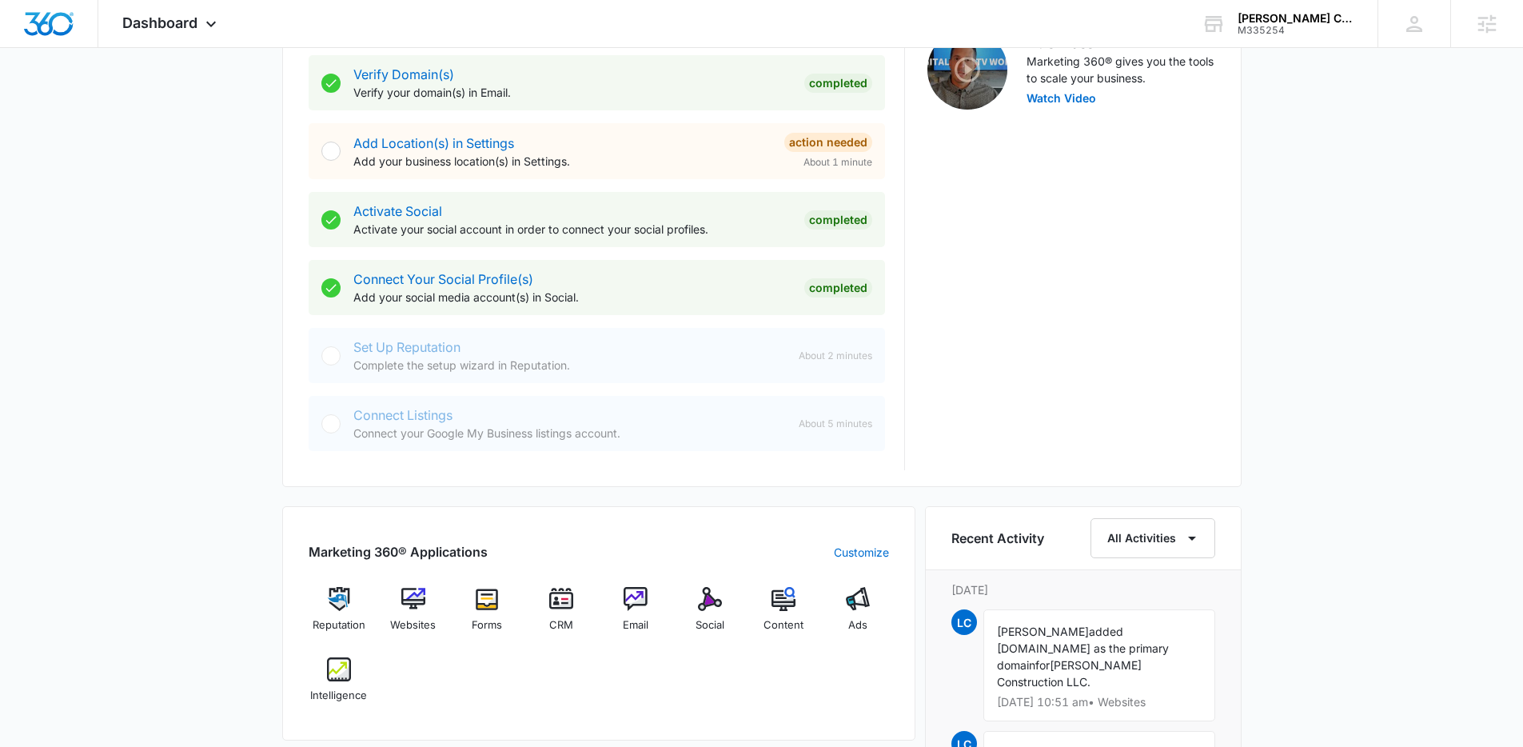
scroll to position [534, 0]
click at [452, 146] on link "Add Location(s) in Settings" at bounding box center [433, 146] width 161 height 16
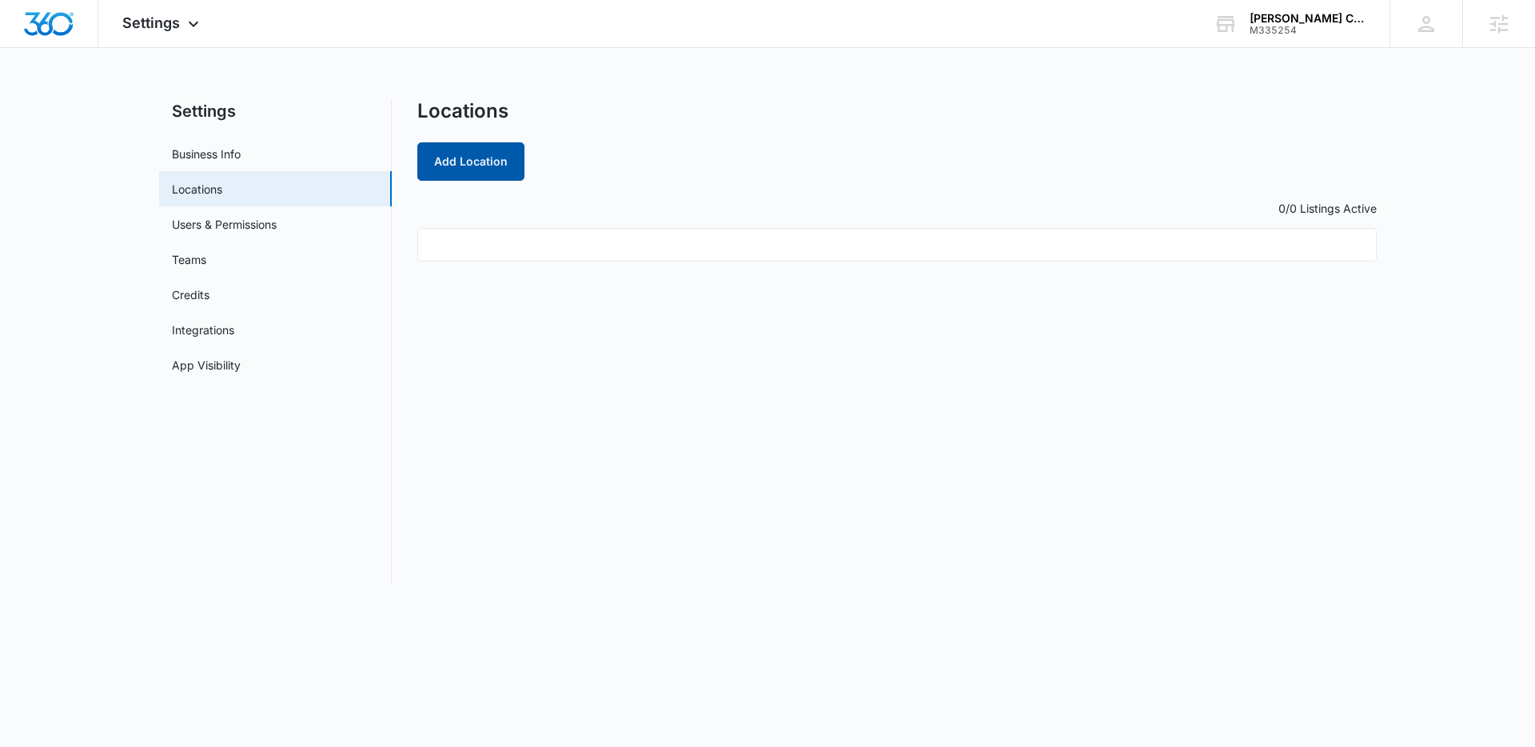
click at [470, 169] on button "Add Location" at bounding box center [470, 161] width 107 height 38
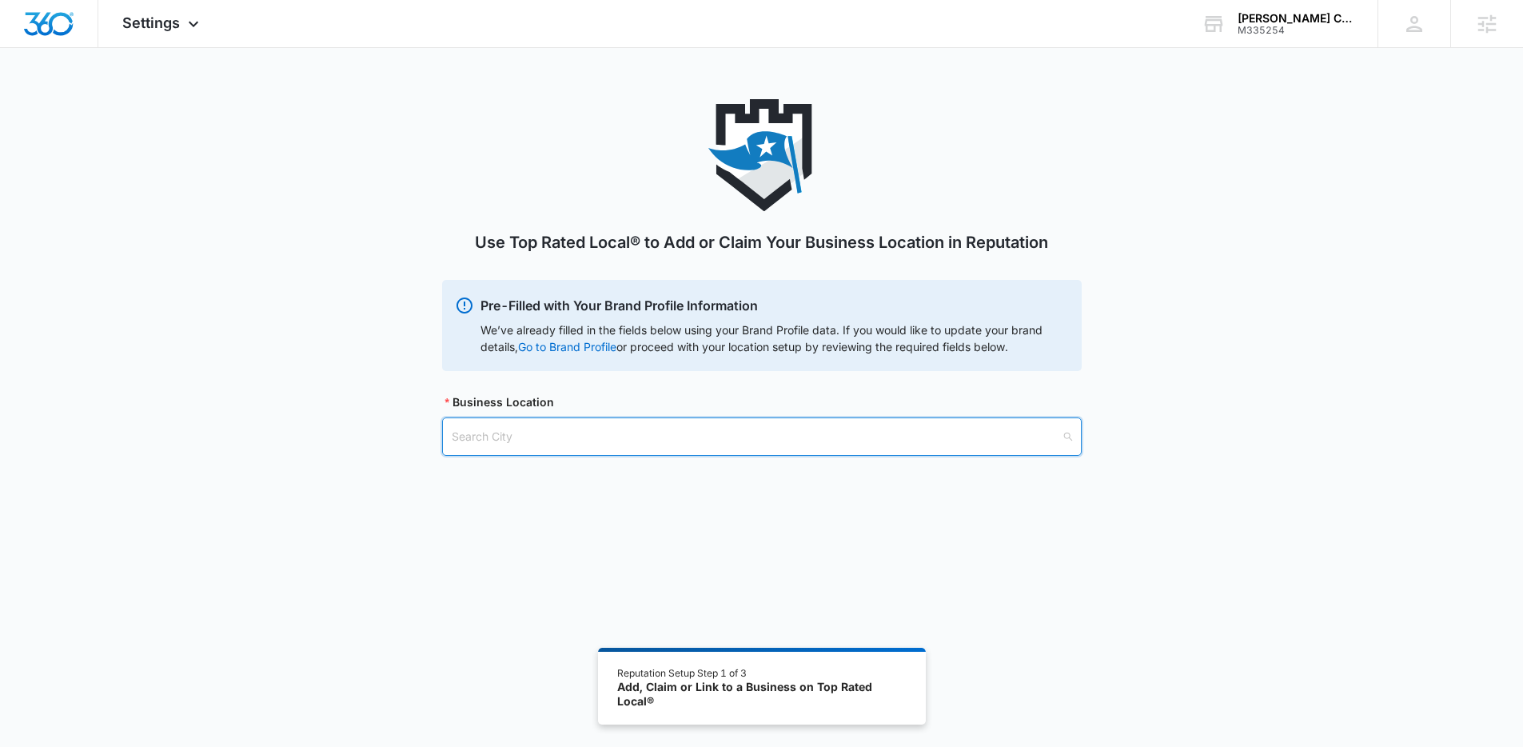
click at [739, 437] on input "search" at bounding box center [756, 436] width 609 height 37
type input "spring hill, fl"
click at [560, 485] on div "Spring Hill, FL - USA" at bounding box center [761, 476] width 638 height 26
click at [609, 524] on input "search" at bounding box center [756, 518] width 609 height 37
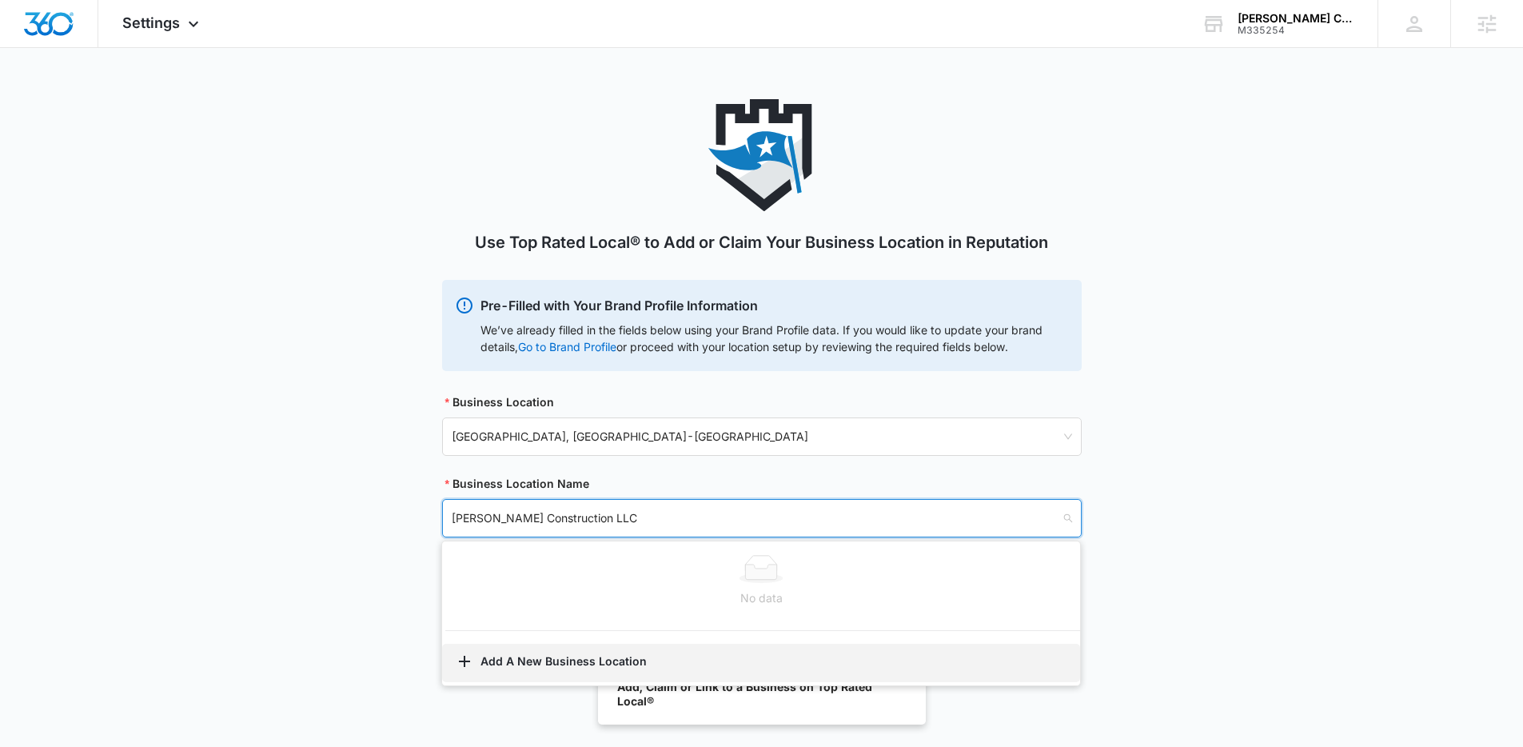
type input "Evins Construction LLC"
click at [570, 669] on button "Add A New Business Location" at bounding box center [761, 663] width 638 height 38
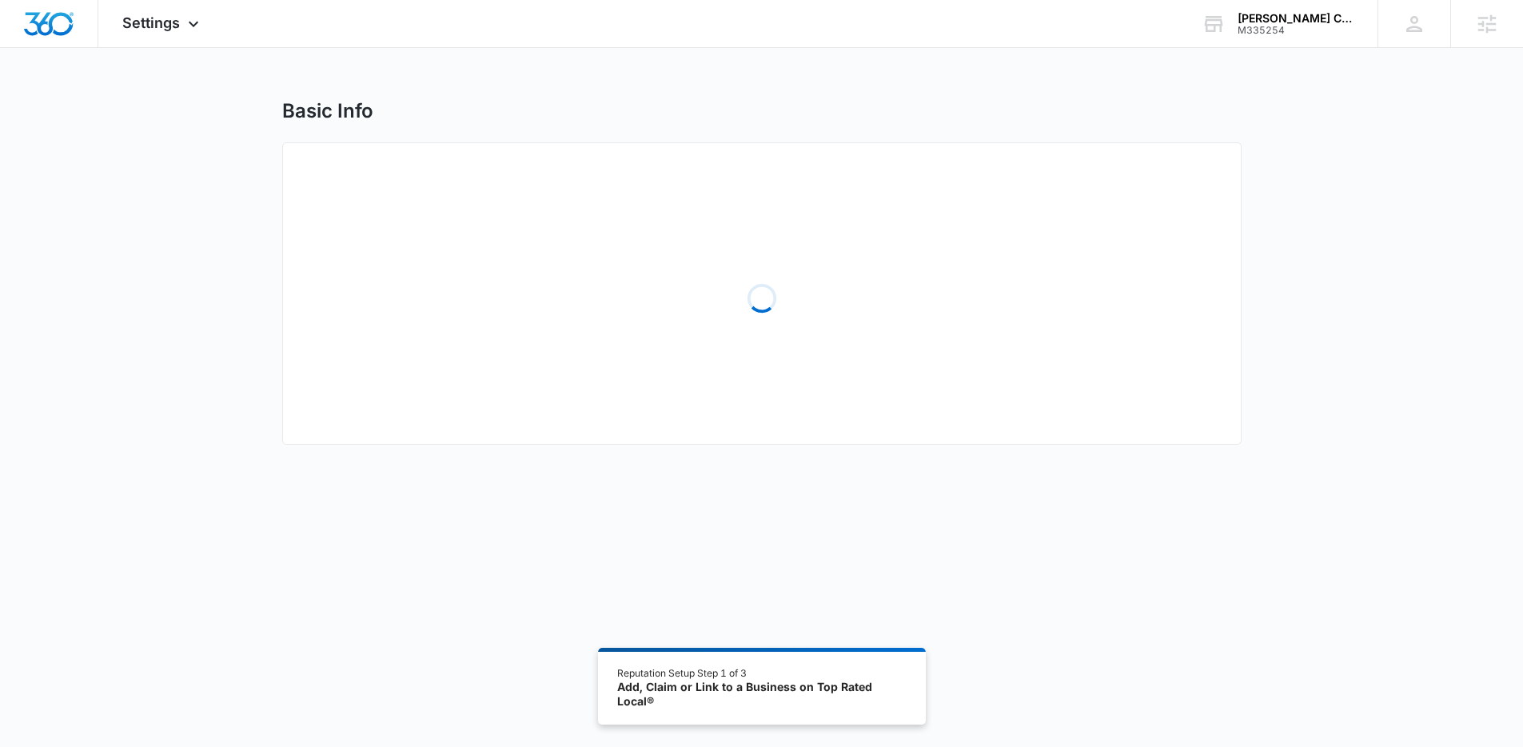
select select "Florida"
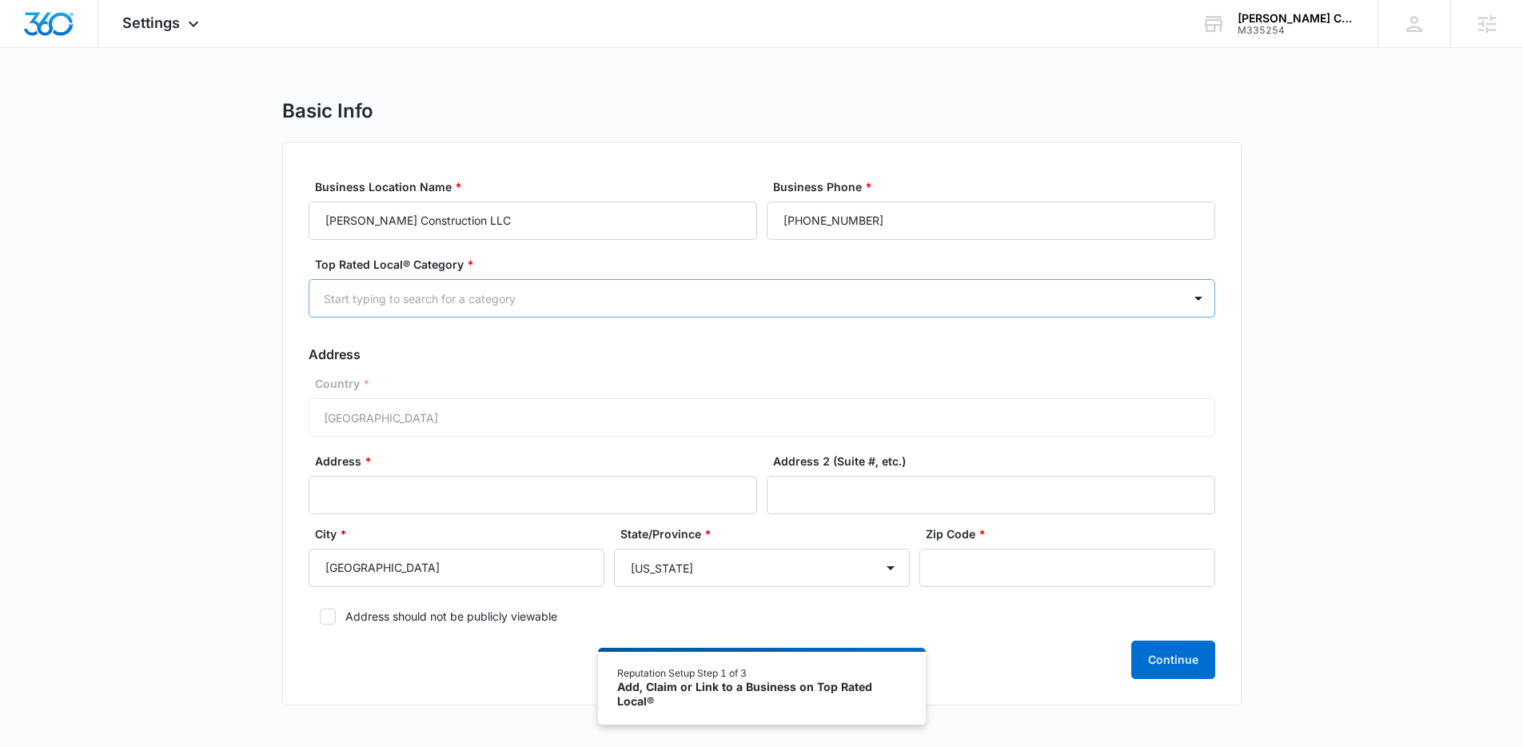
click at [525, 294] on div at bounding box center [743, 299] width 838 height 20
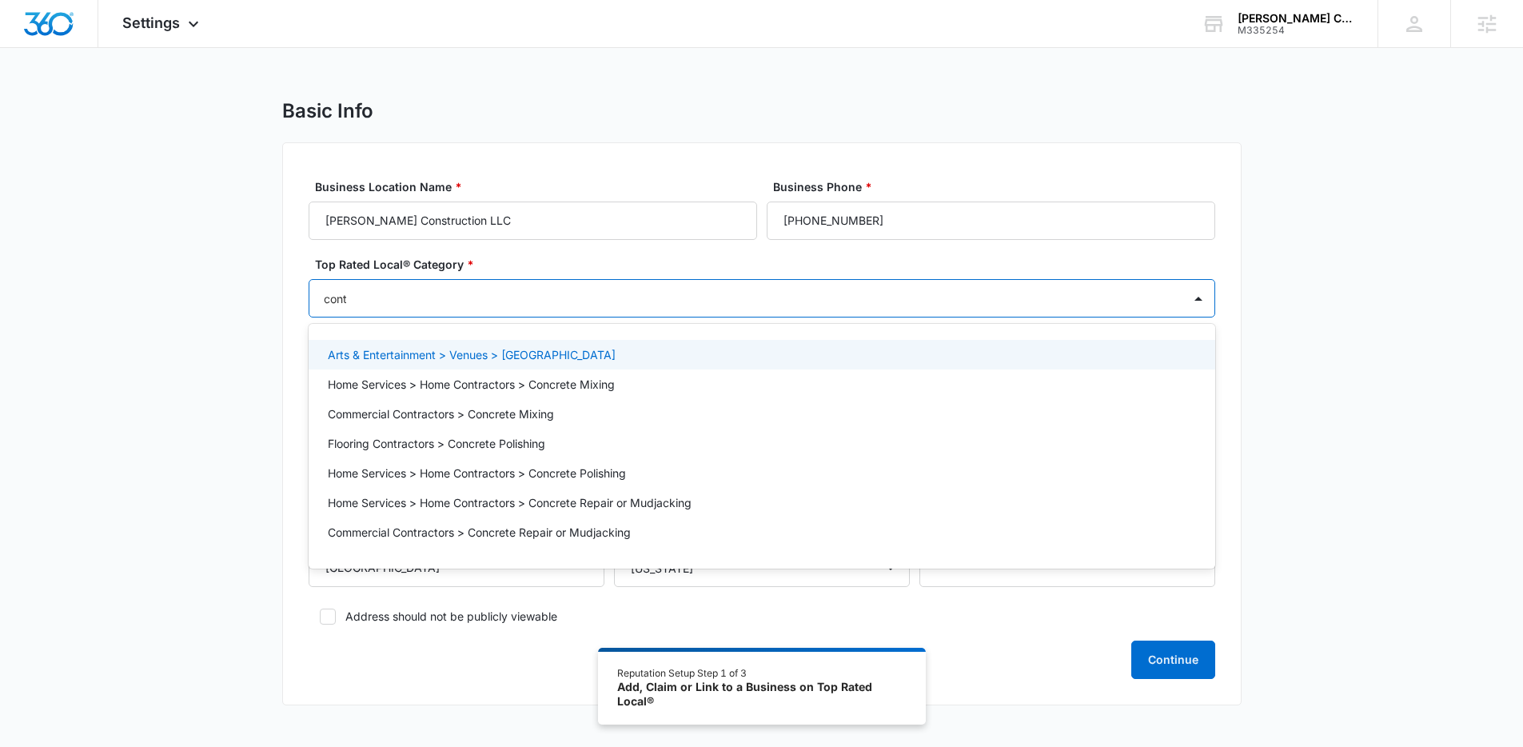
type input "contr"
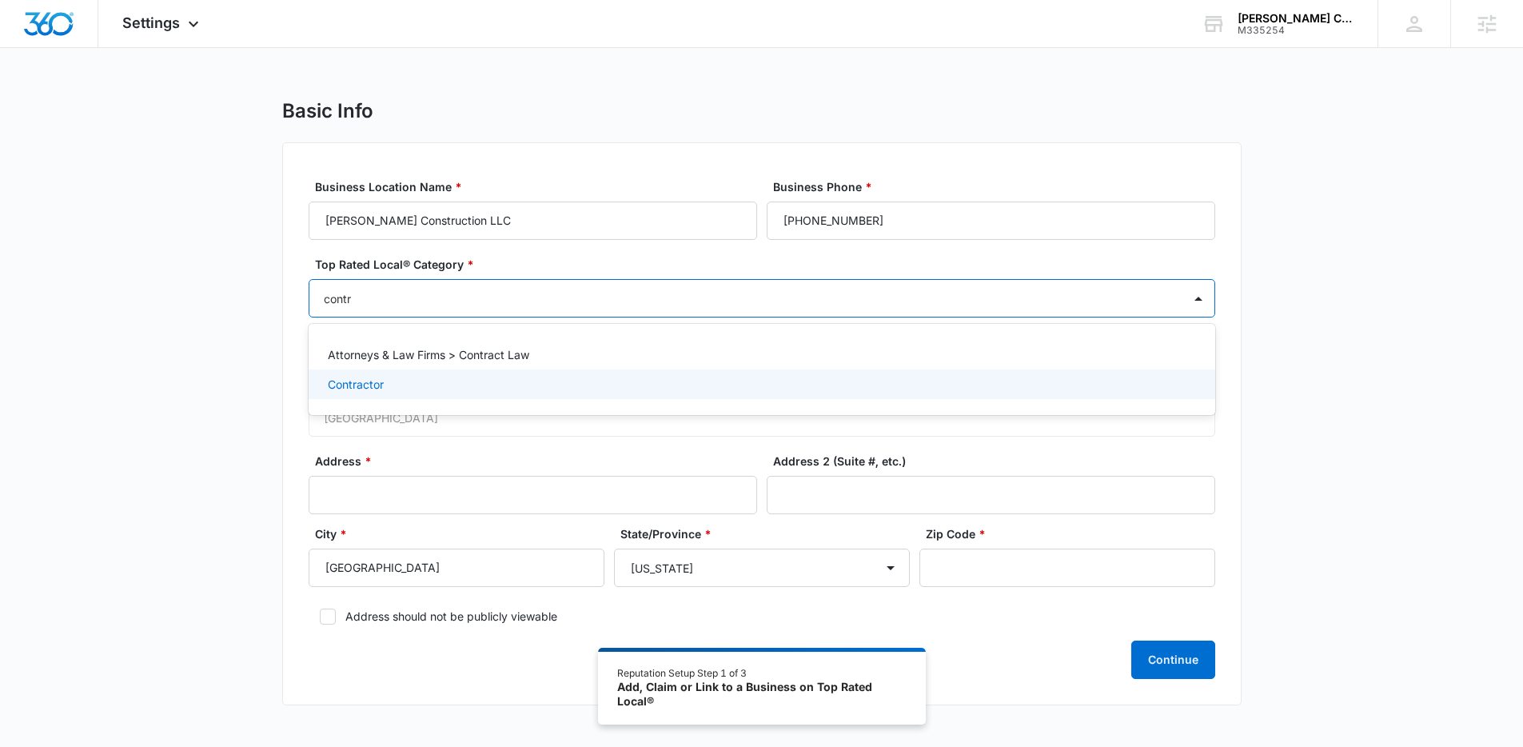
click at [373, 389] on p "Contractor" at bounding box center [356, 384] width 56 height 17
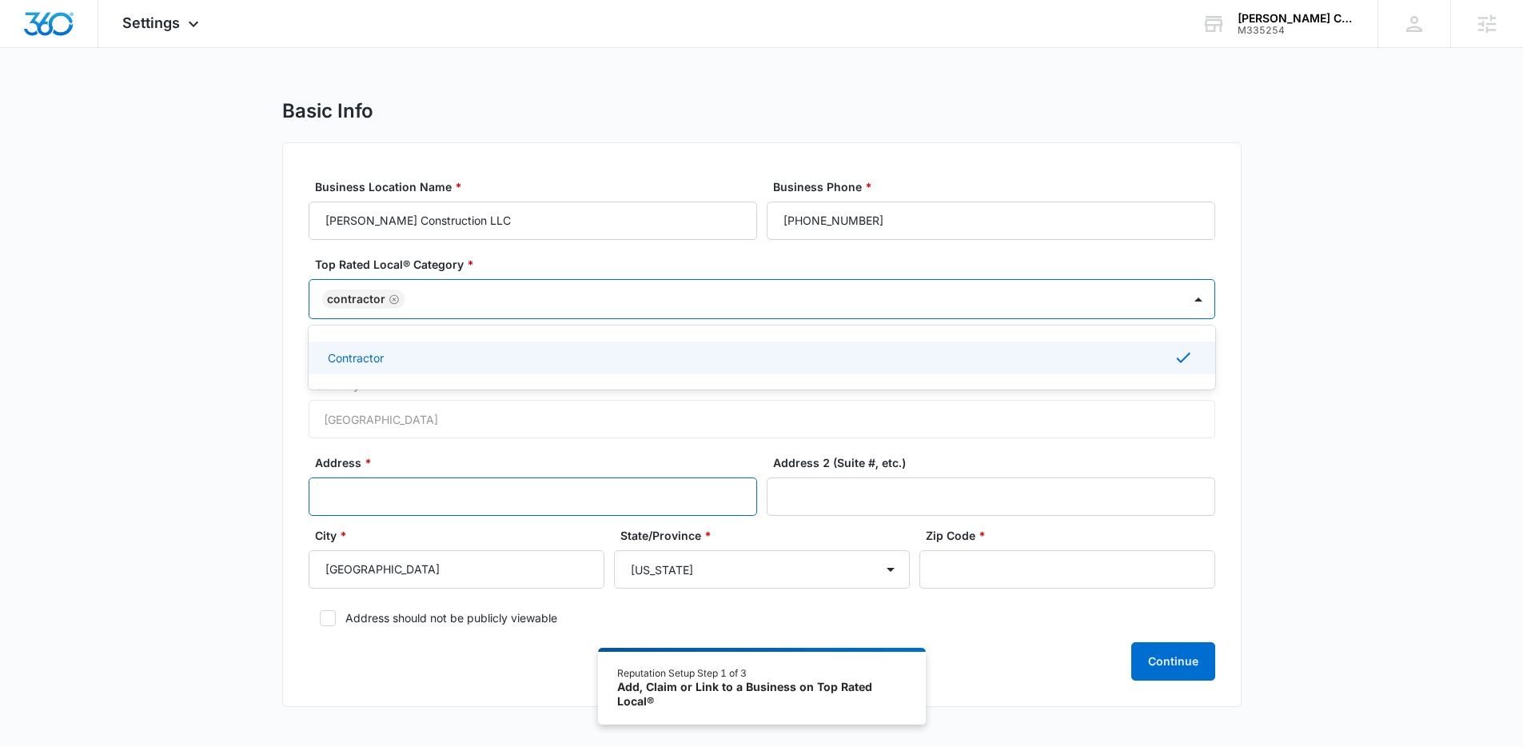
click at [371, 501] on input "Address *" at bounding box center [533, 496] width 449 height 38
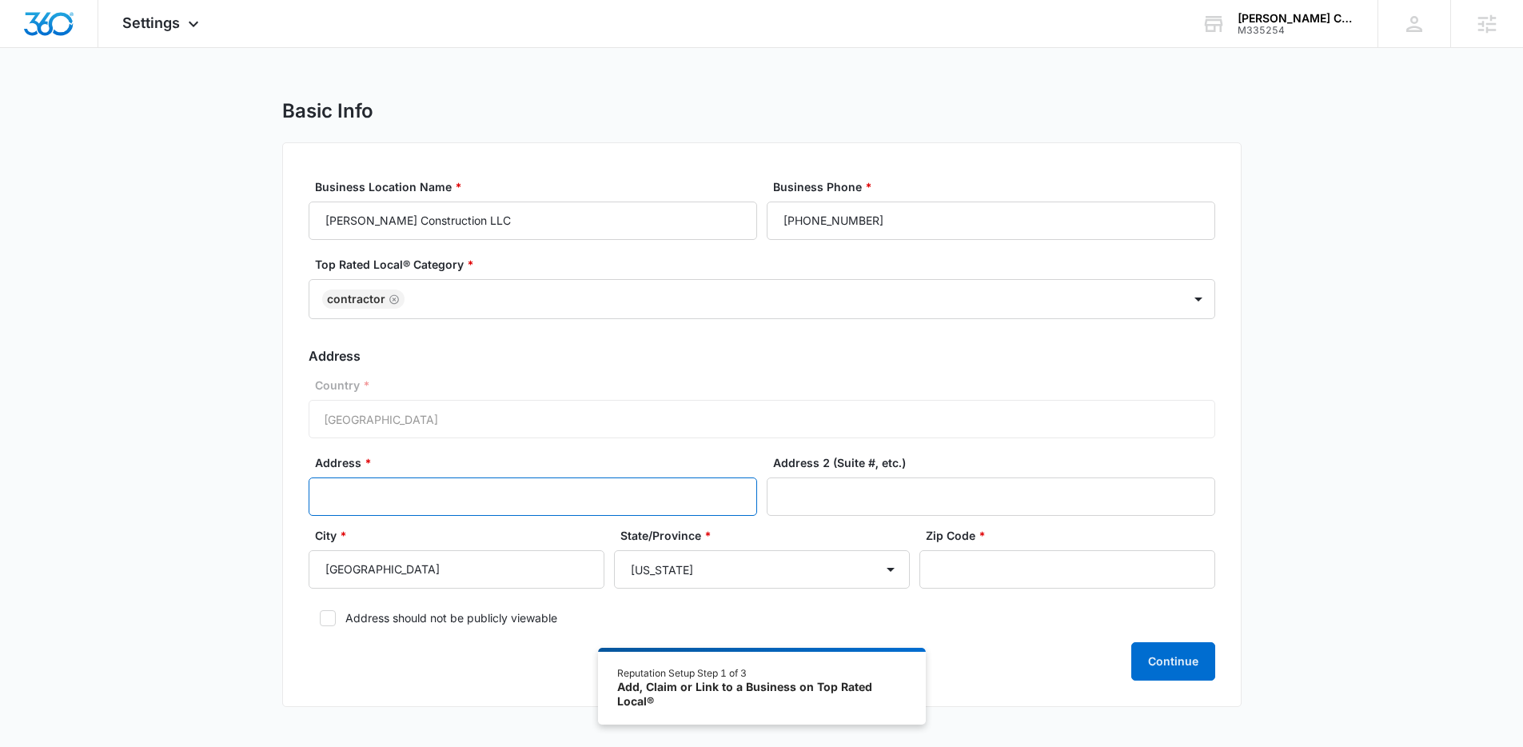
paste input "14056 Banyan Rd"
type input "14056 Banyan Rd"
paste input "34609"
type input "34609"
click at [317, 621] on label "Address should not be publicly viewable" at bounding box center [762, 617] width 907 height 17
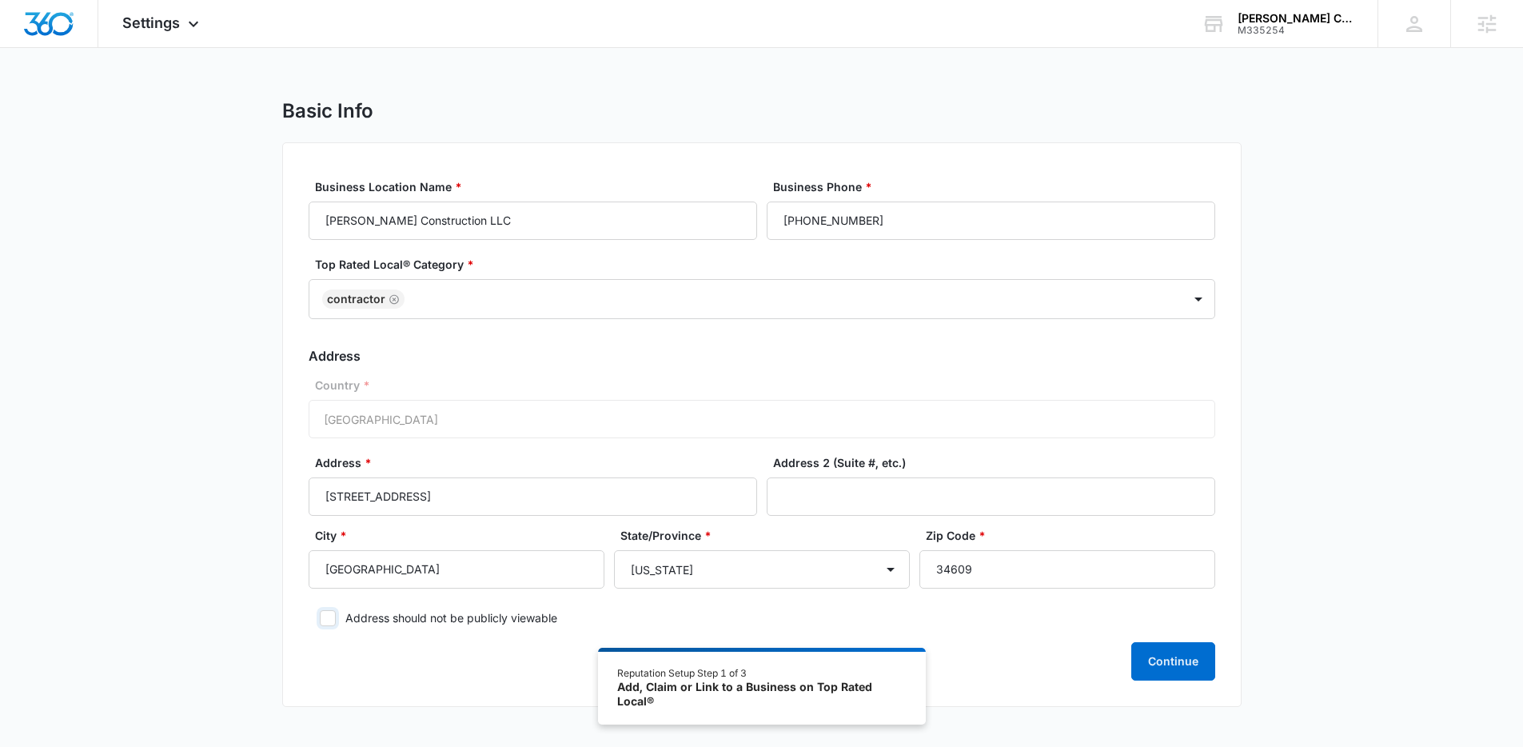
click at [317, 621] on input "Address should not be publicly viewable" at bounding box center [314, 618] width 11 height 11
checkbox input "true"
click at [1178, 664] on button "Continue" at bounding box center [1174, 661] width 84 height 38
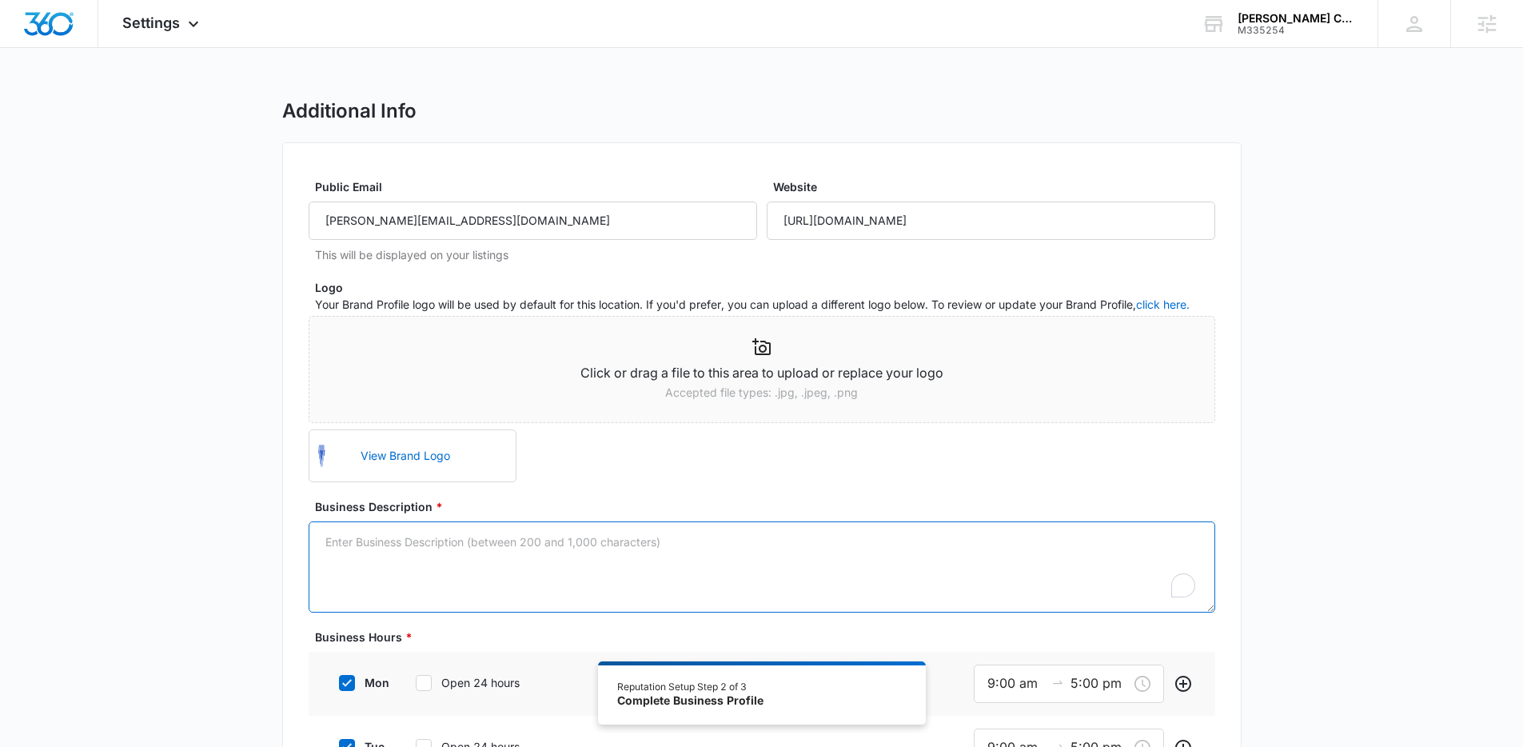
click at [378, 577] on textarea "Business Description *" at bounding box center [762, 566] width 907 height 91
click at [163, 18] on span "Settings" at bounding box center [151, 22] width 58 height 17
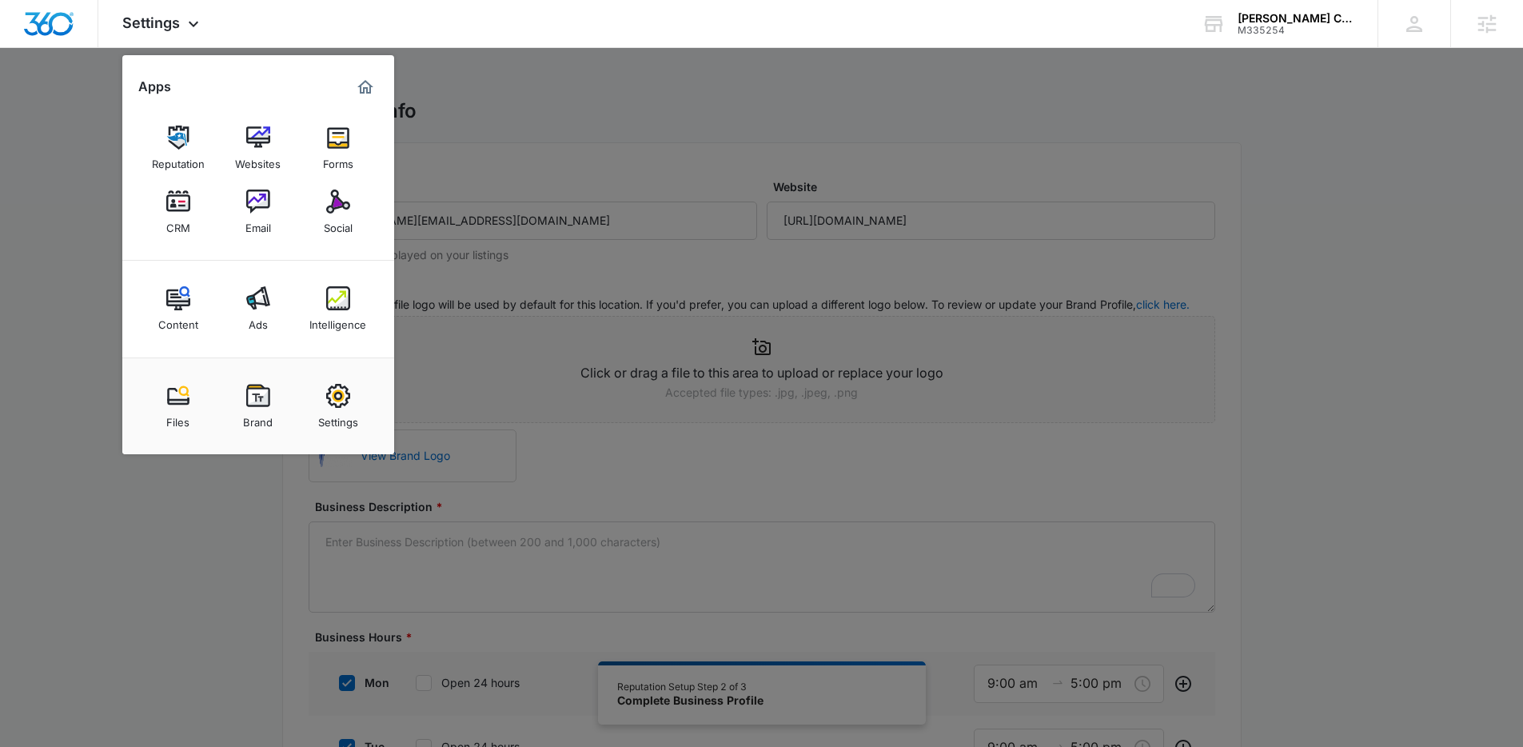
click at [745, 540] on div at bounding box center [761, 373] width 1523 height 747
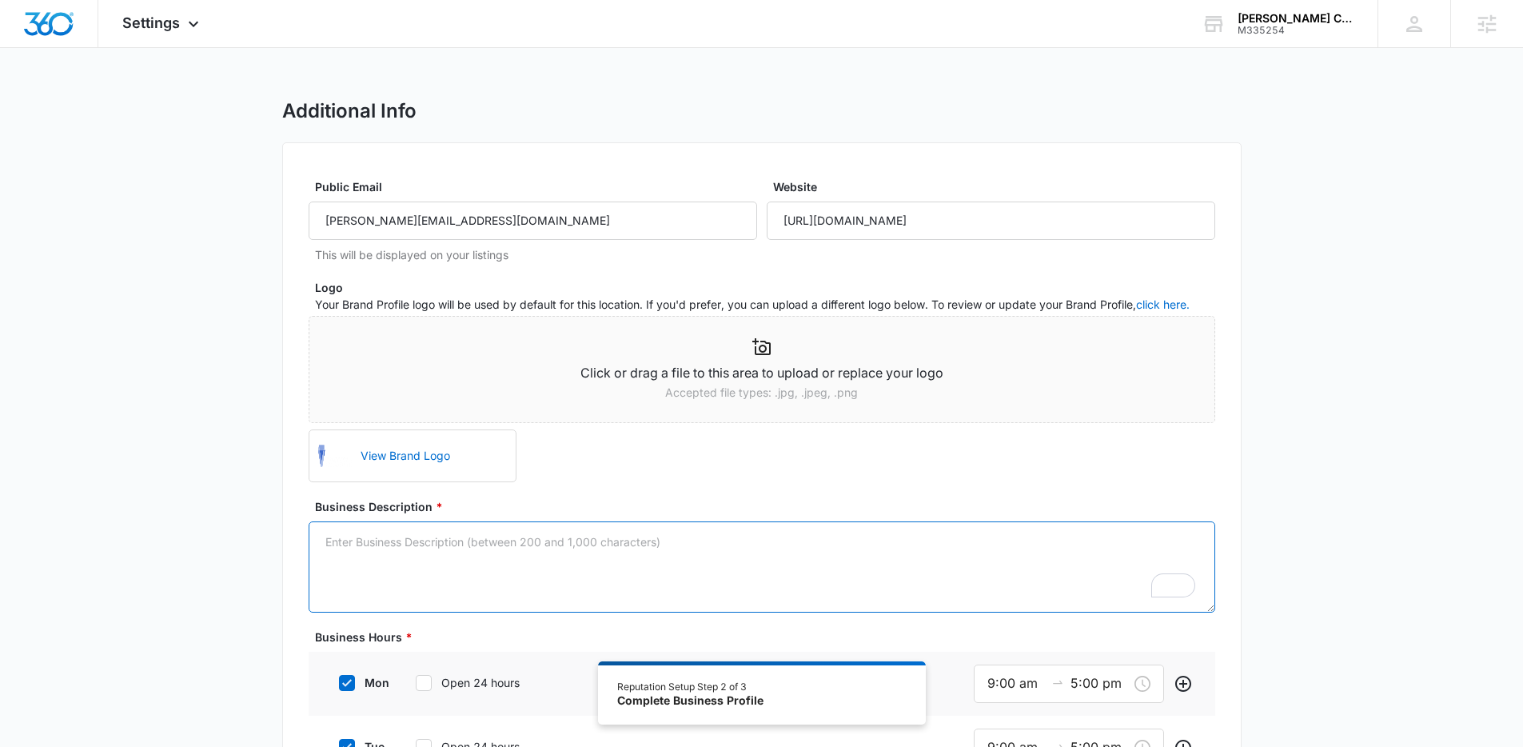
click at [672, 549] on textarea "Business Description *" at bounding box center [762, 566] width 907 height 91
paste textarea "Evins Construction LLC is a construction company with over 30 years of experien…"
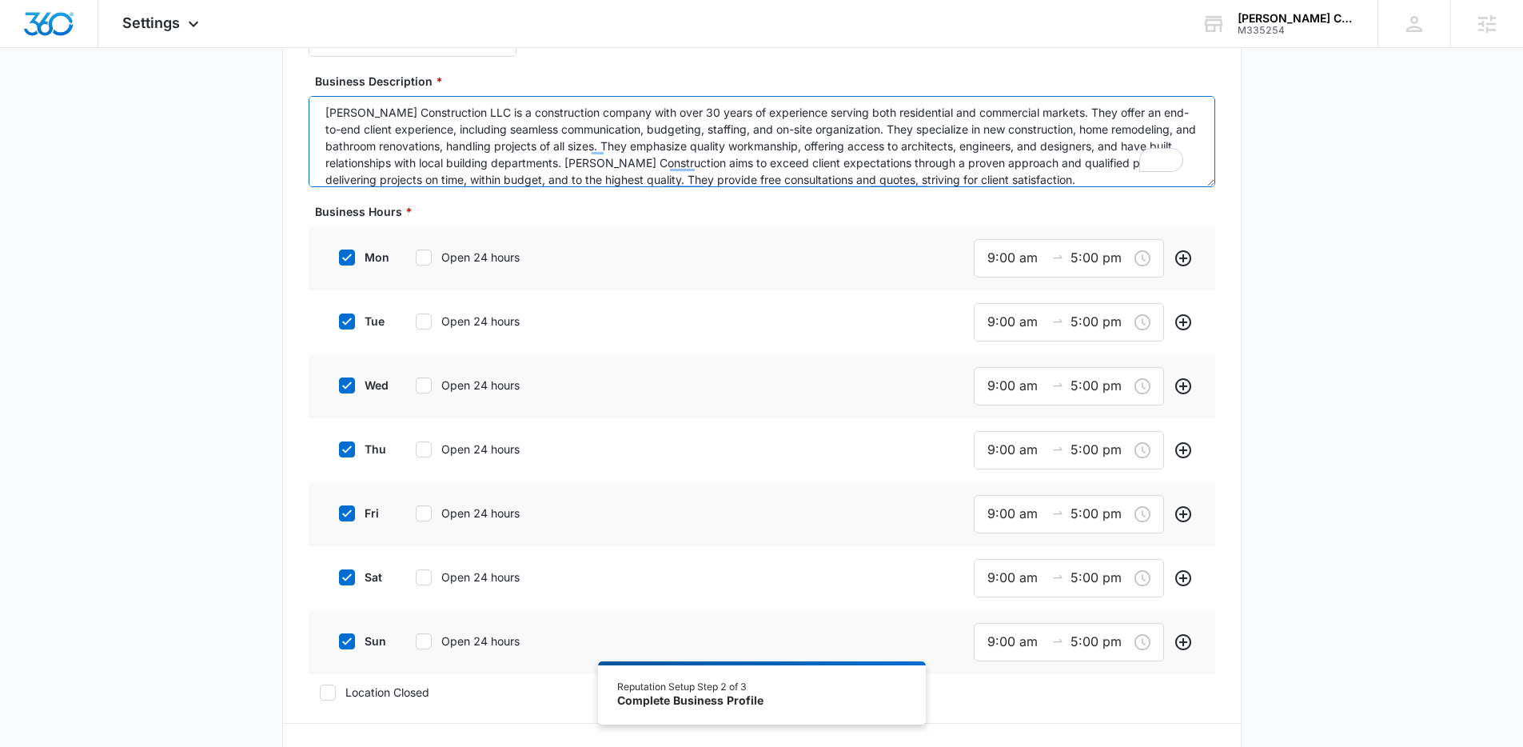
scroll to position [451, 0]
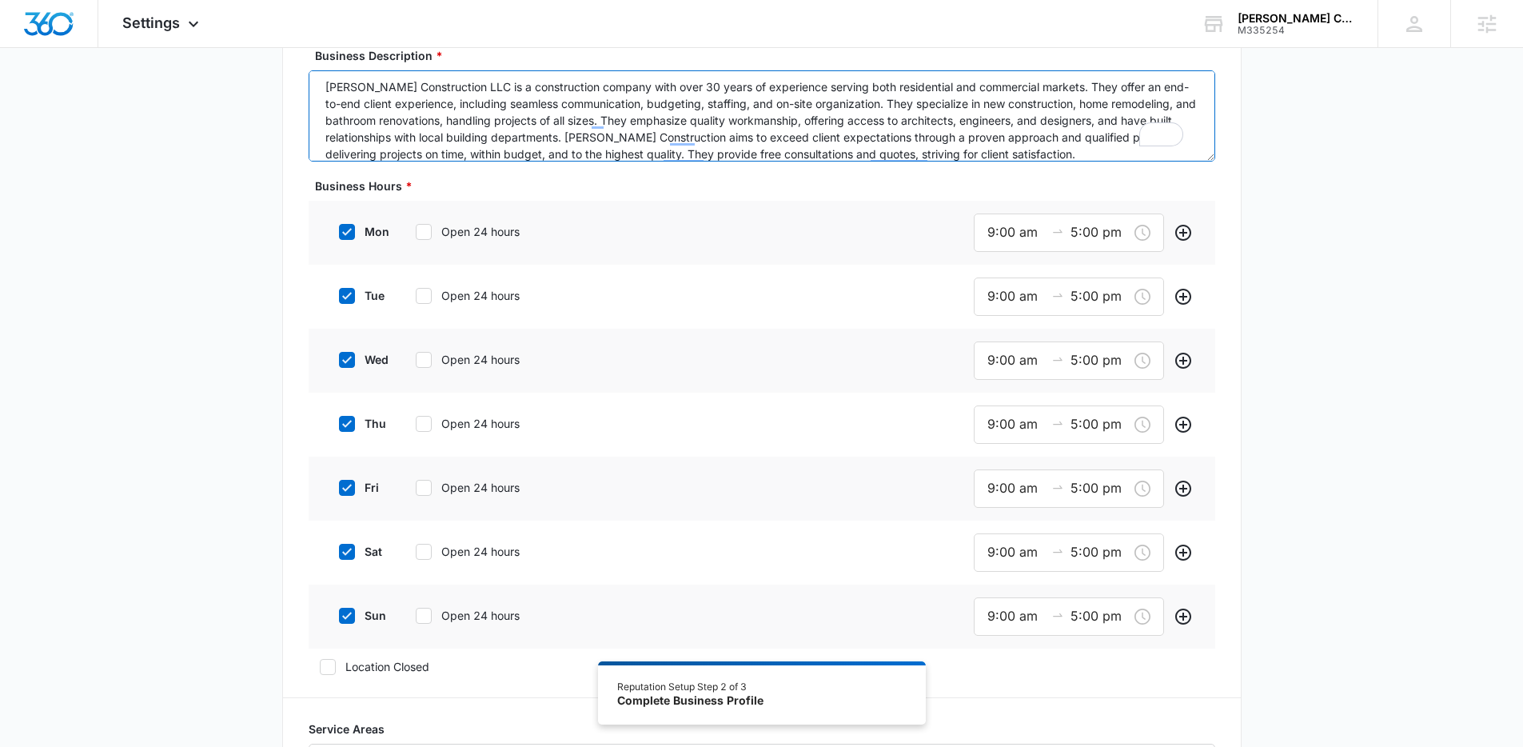
type textarea "Evins Construction LLC is a construction company with over 30 years of experien…"
click at [348, 613] on icon at bounding box center [347, 615] width 10 height 7
click at [339, 613] on input "sun" at bounding box center [333, 615] width 11 height 11
checkbox input "false"
click at [352, 548] on icon at bounding box center [347, 552] width 14 height 14
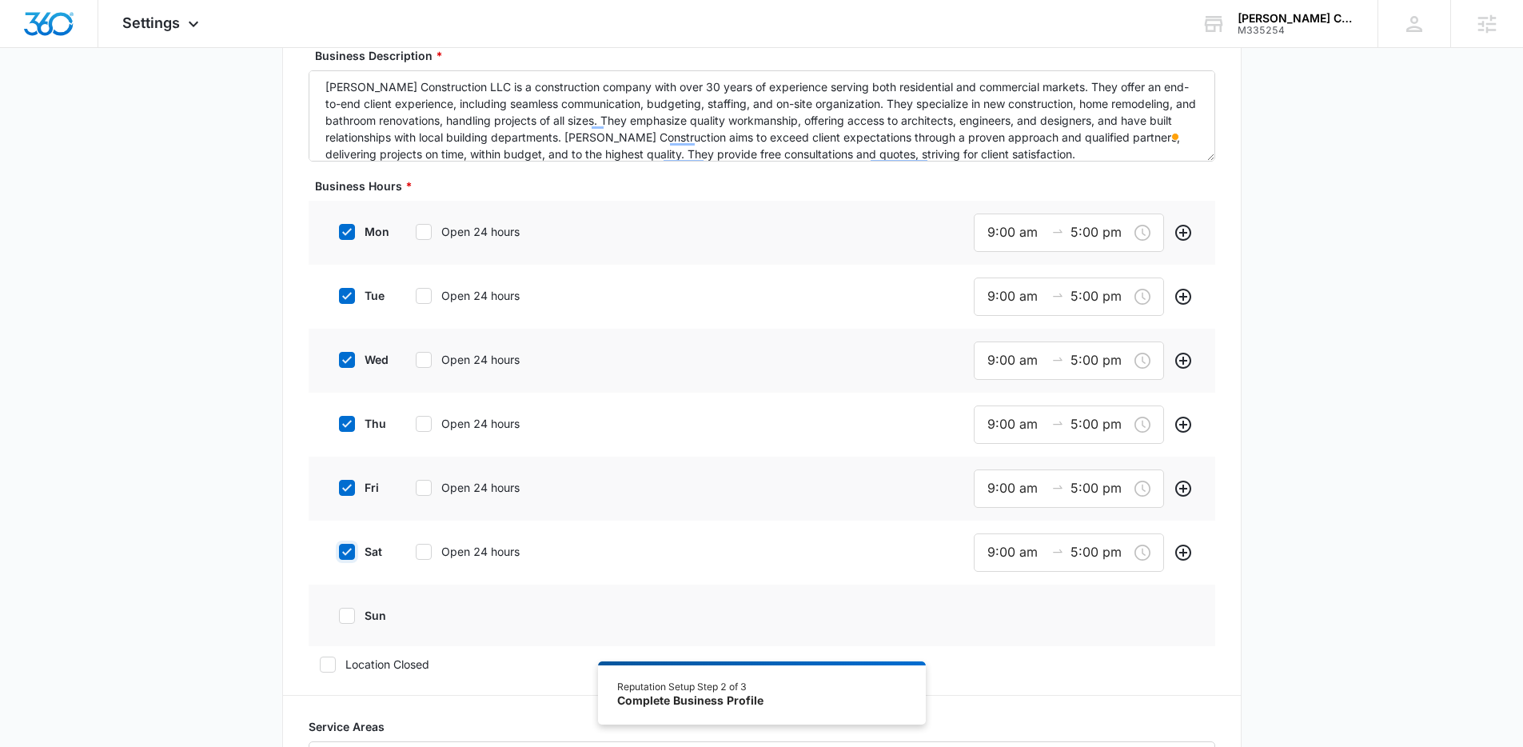
click at [339, 548] on input "sat" at bounding box center [333, 551] width 11 height 11
checkbox input "false"
click at [1092, 485] on input "5:00 pm" at bounding box center [1100, 488] width 58 height 20
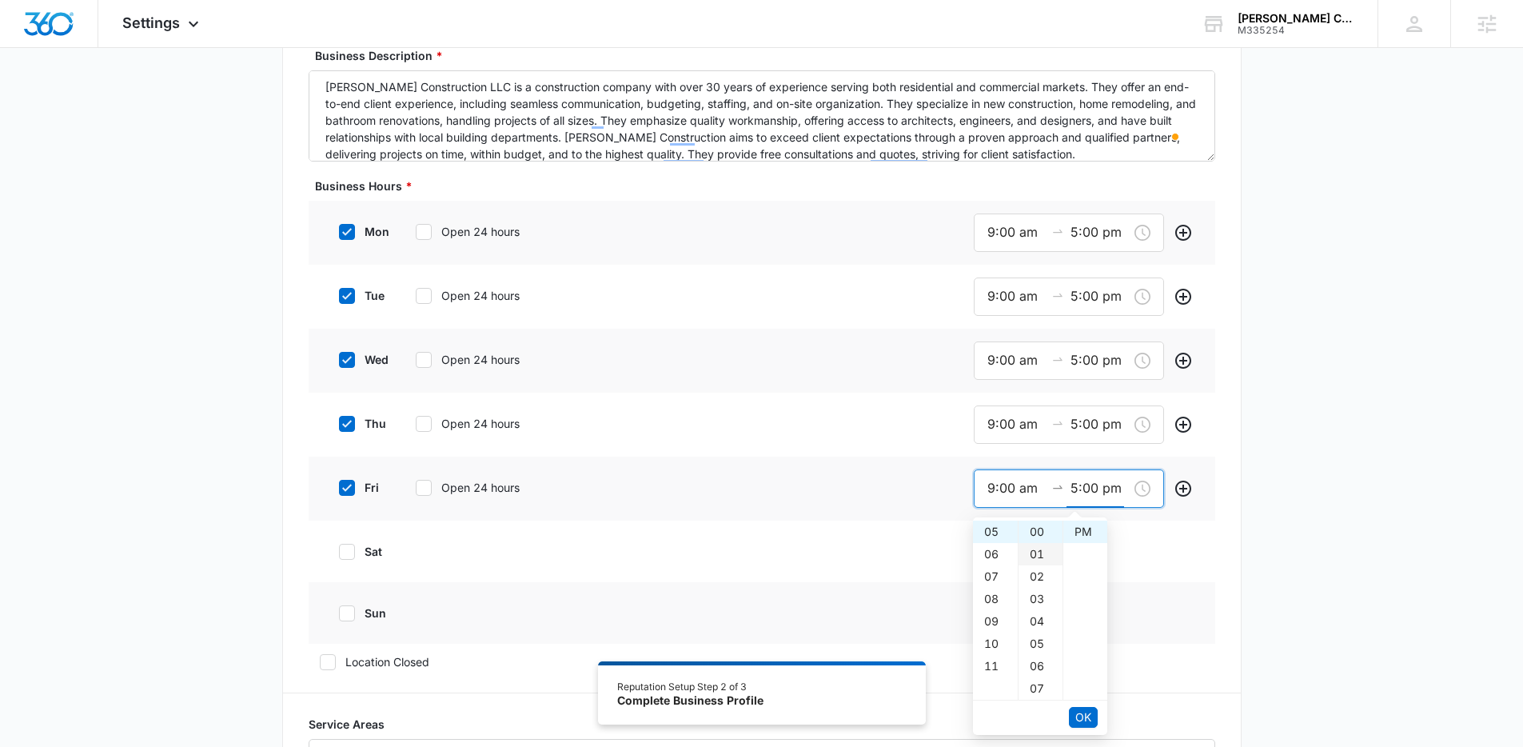
click at [1044, 553] on div "01" at bounding box center [1041, 554] width 44 height 22
type input "5:01 pm"
click at [1076, 718] on span "OK" at bounding box center [1084, 718] width 16 height 18
click at [1091, 717] on span "OK" at bounding box center [1084, 718] width 16 height 18
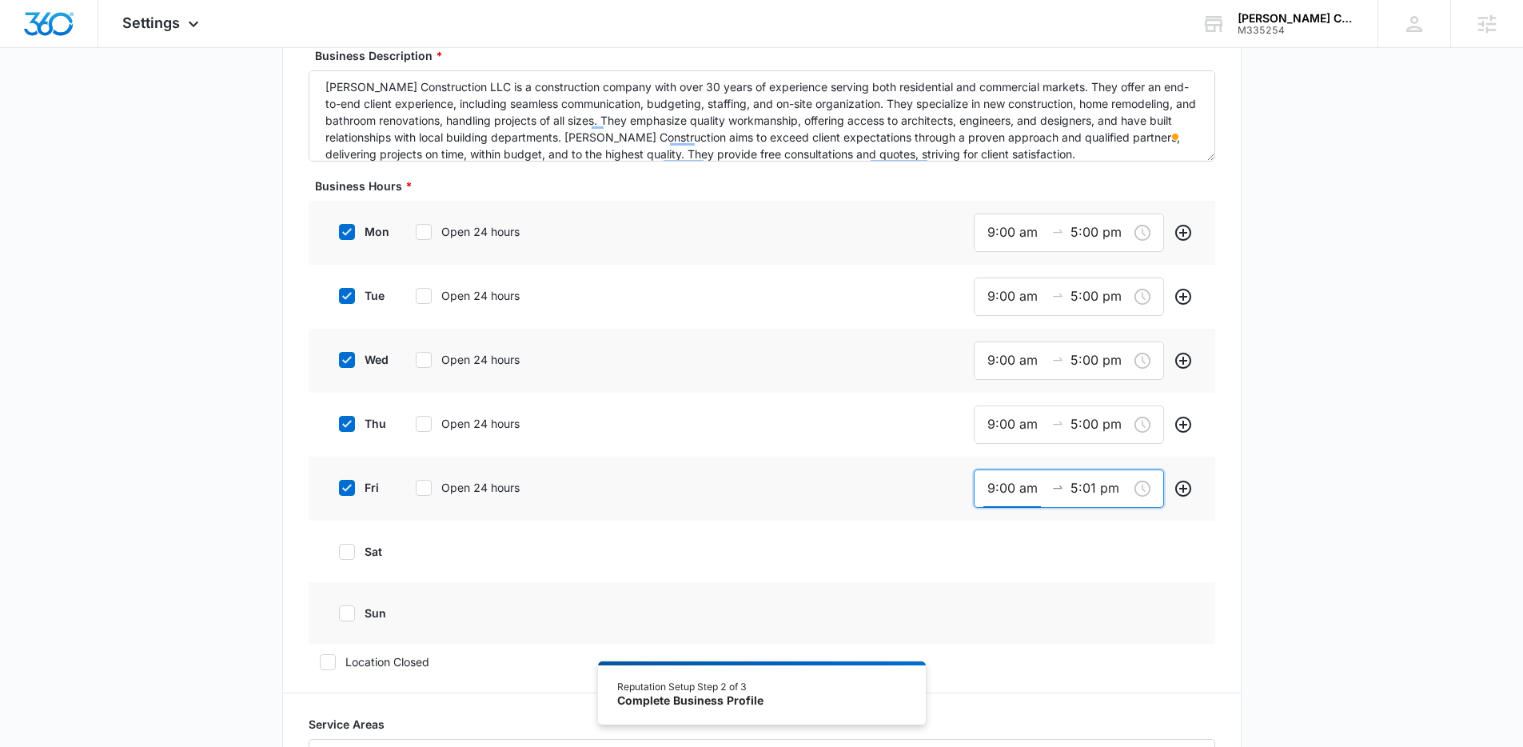
click at [1277, 514] on div "Additional Info Public Email enrique@evinsgc.com This will be displayed on your…" at bounding box center [761, 552] width 1523 height 1809
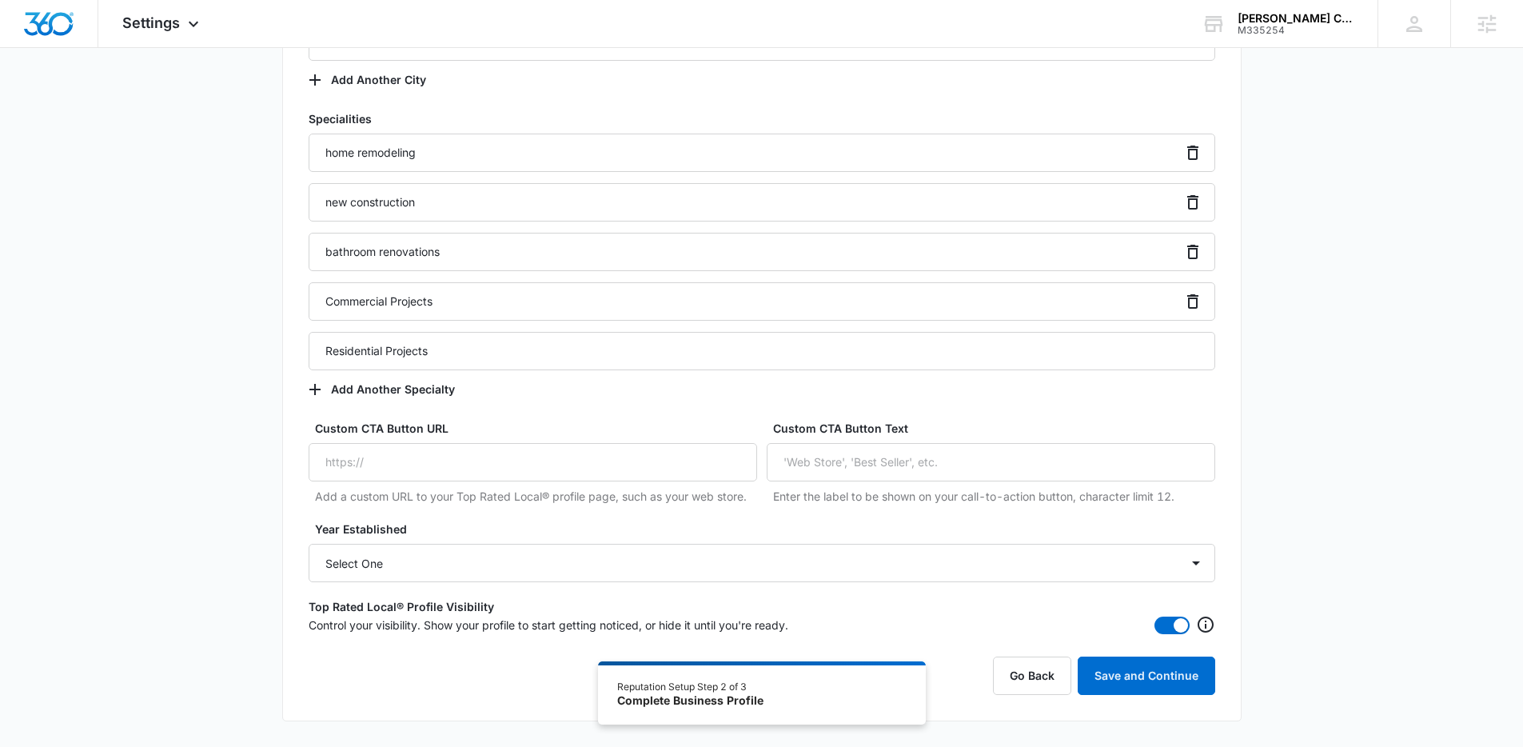
scroll to position [1230, 0]
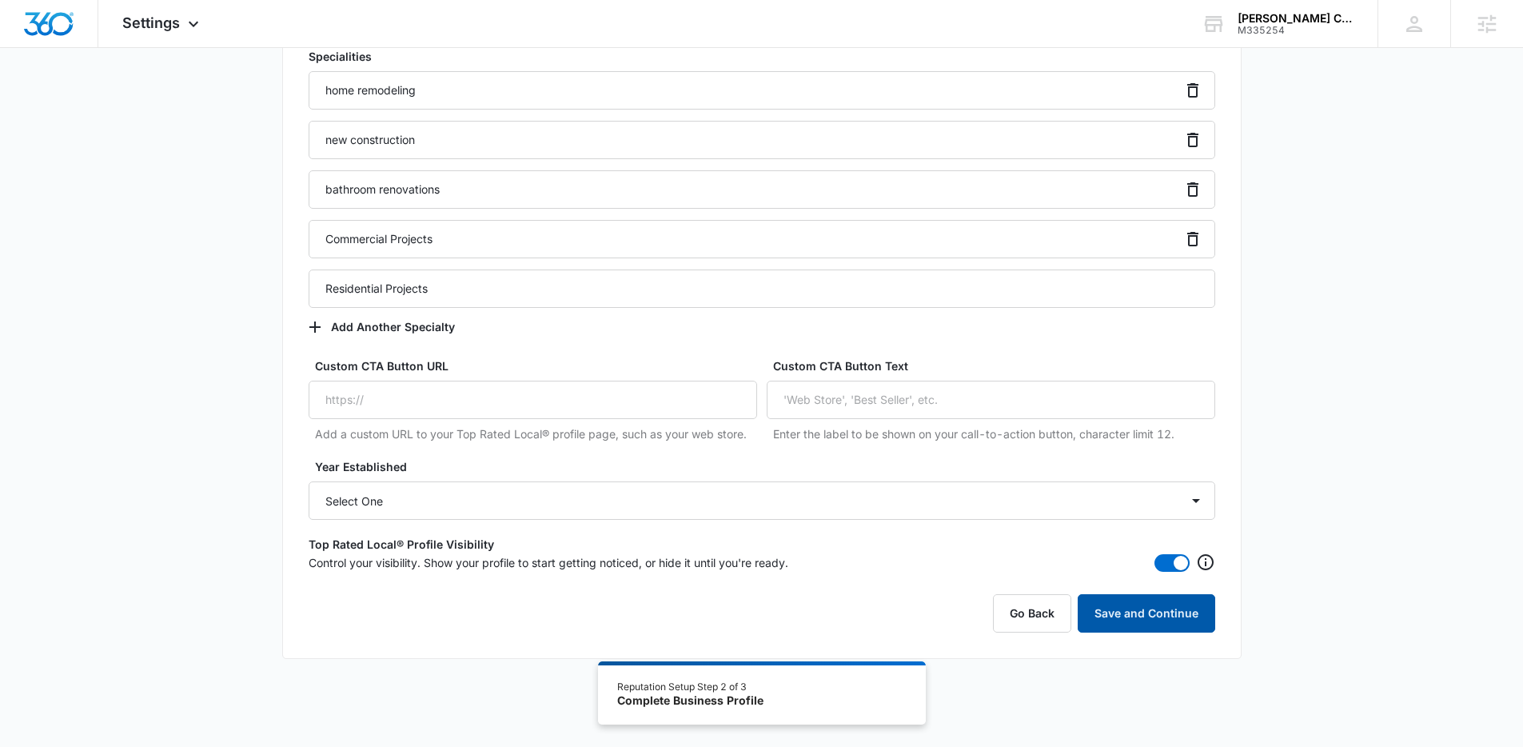
click at [1152, 611] on button "Save and Continue" at bounding box center [1147, 613] width 138 height 38
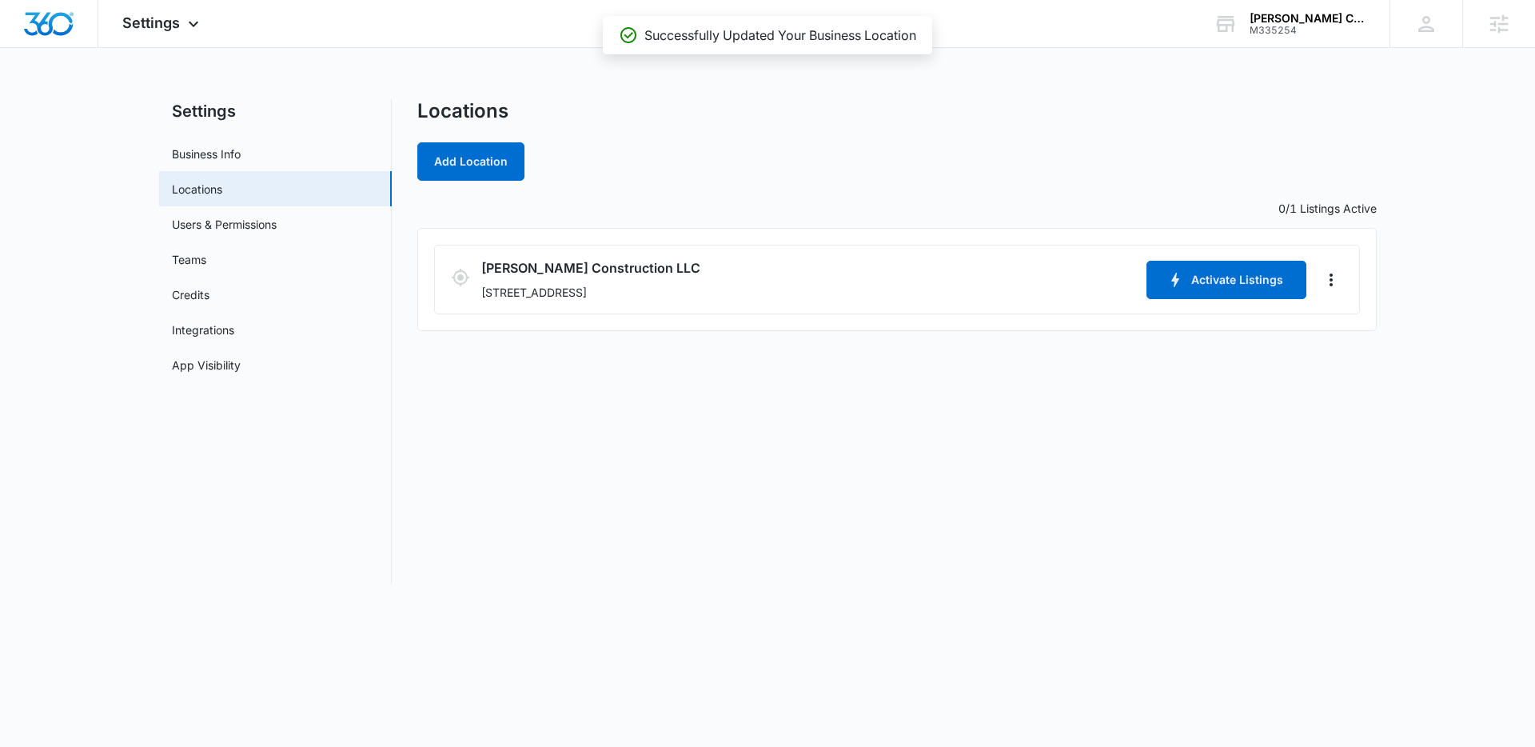
click at [1083, 390] on div "Locations Add Location 0/1 Listings Active Evins Construction LLC 14056 Banyan …" at bounding box center [897, 341] width 960 height 485
click at [62, 29] on img "Dashboard" at bounding box center [48, 24] width 51 height 24
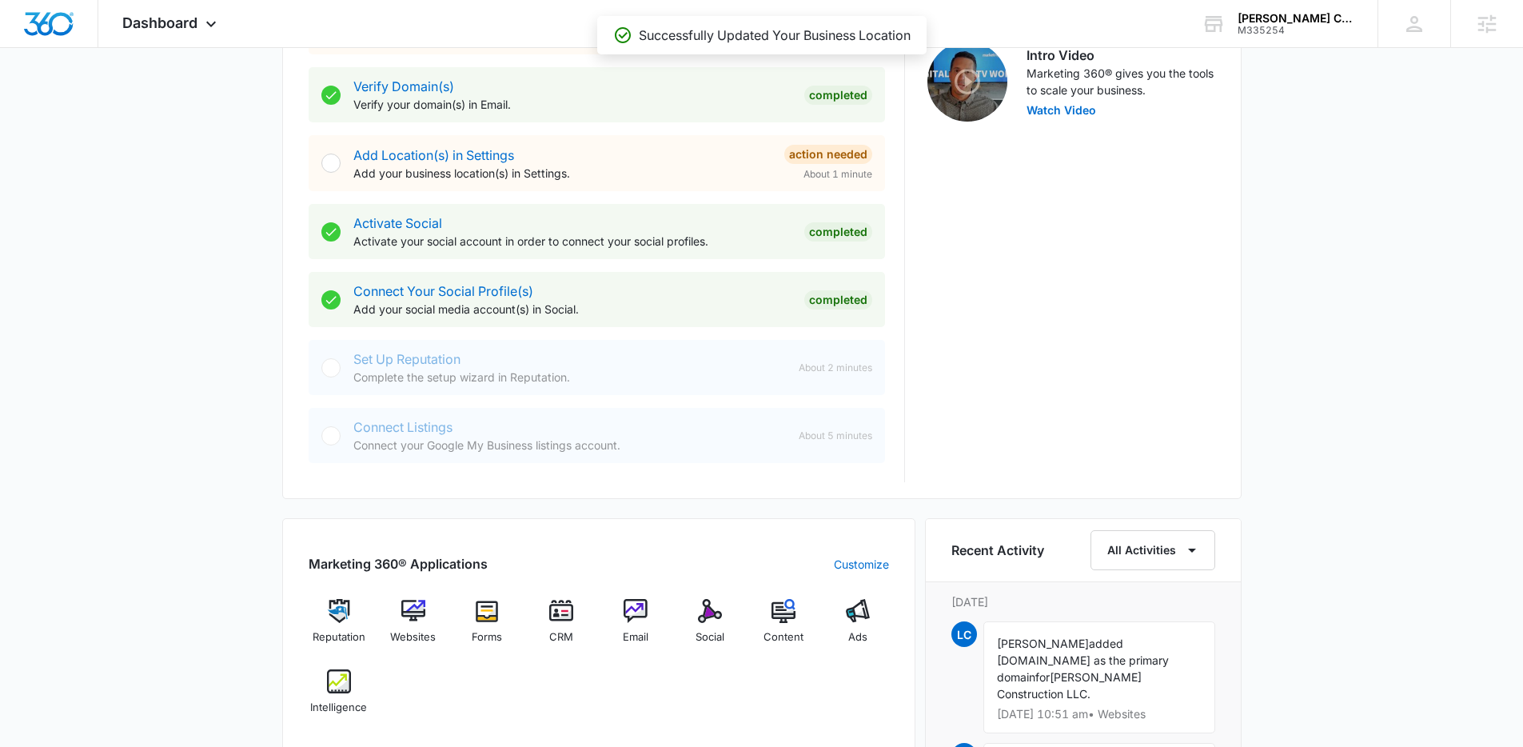
scroll to position [526, 0]
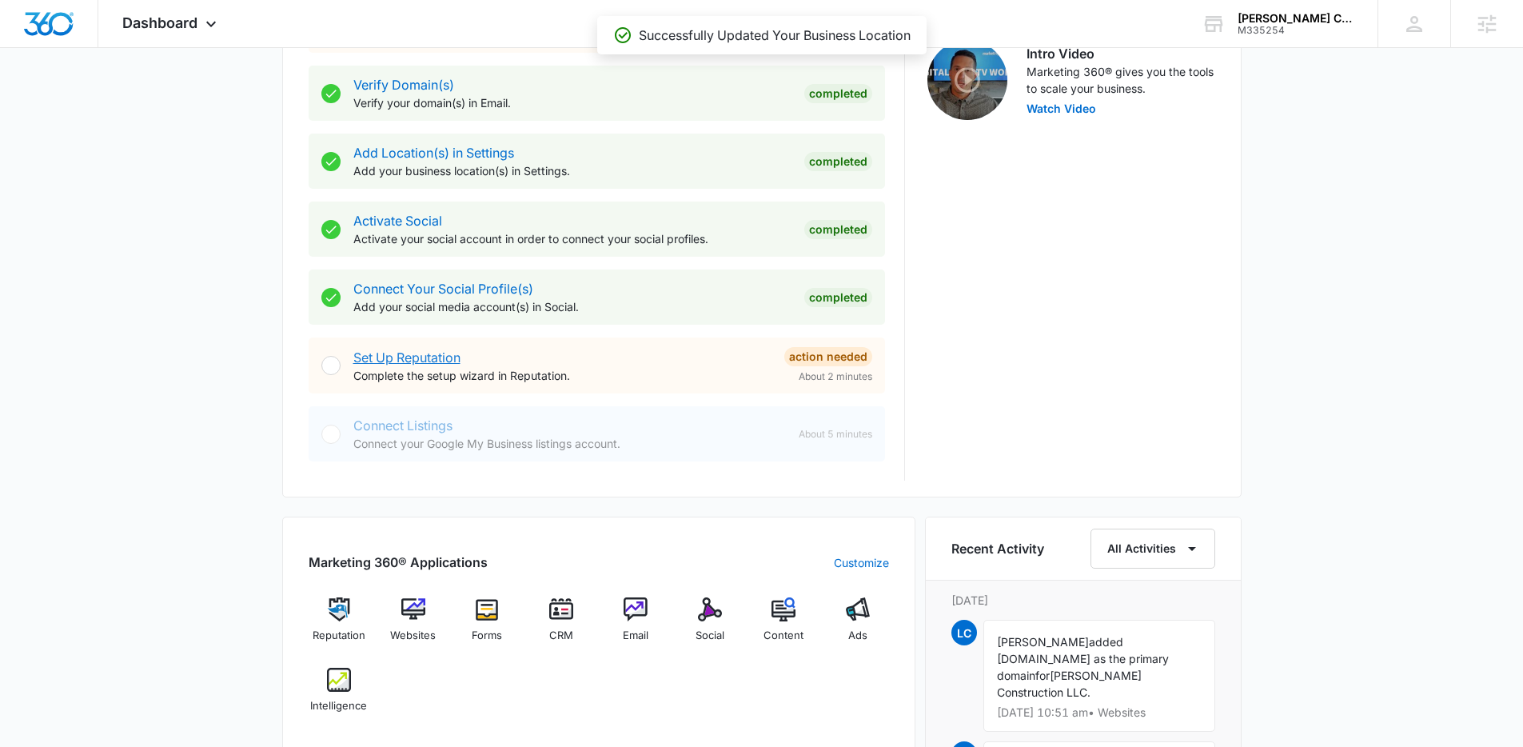
click at [426, 356] on link "Set Up Reputation" at bounding box center [406, 357] width 107 height 16
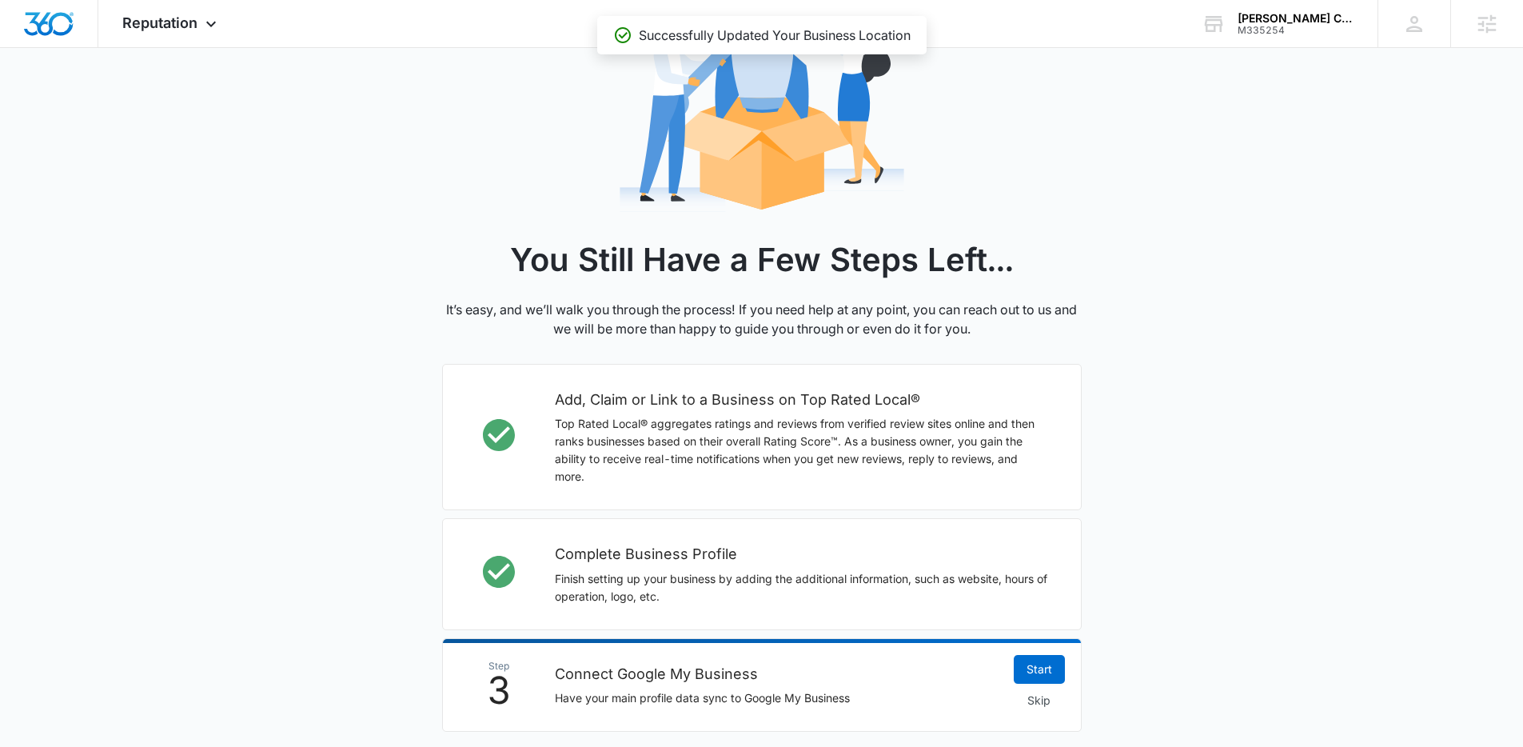
scroll to position [393, 0]
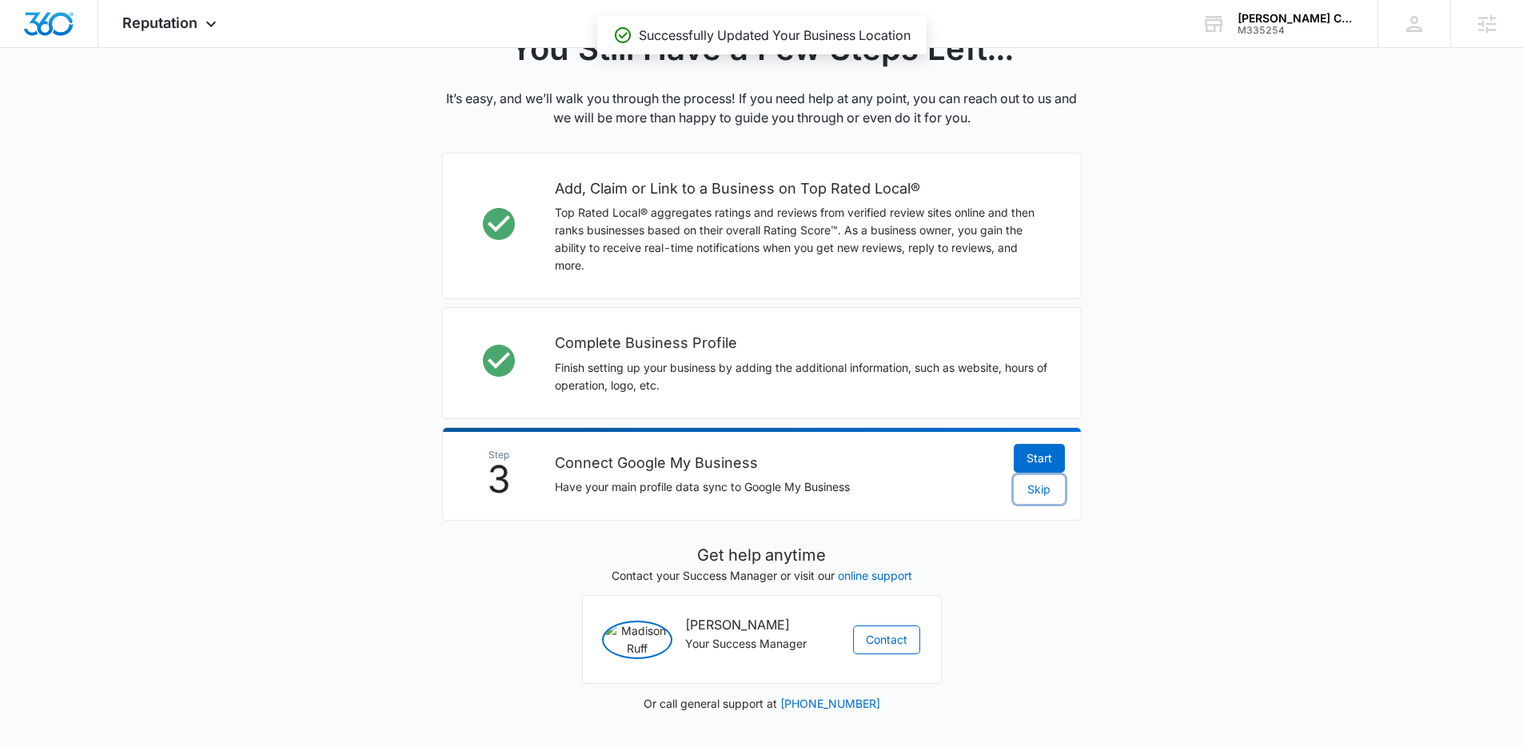
click at [1044, 481] on span "Skip" at bounding box center [1039, 490] width 23 height 18
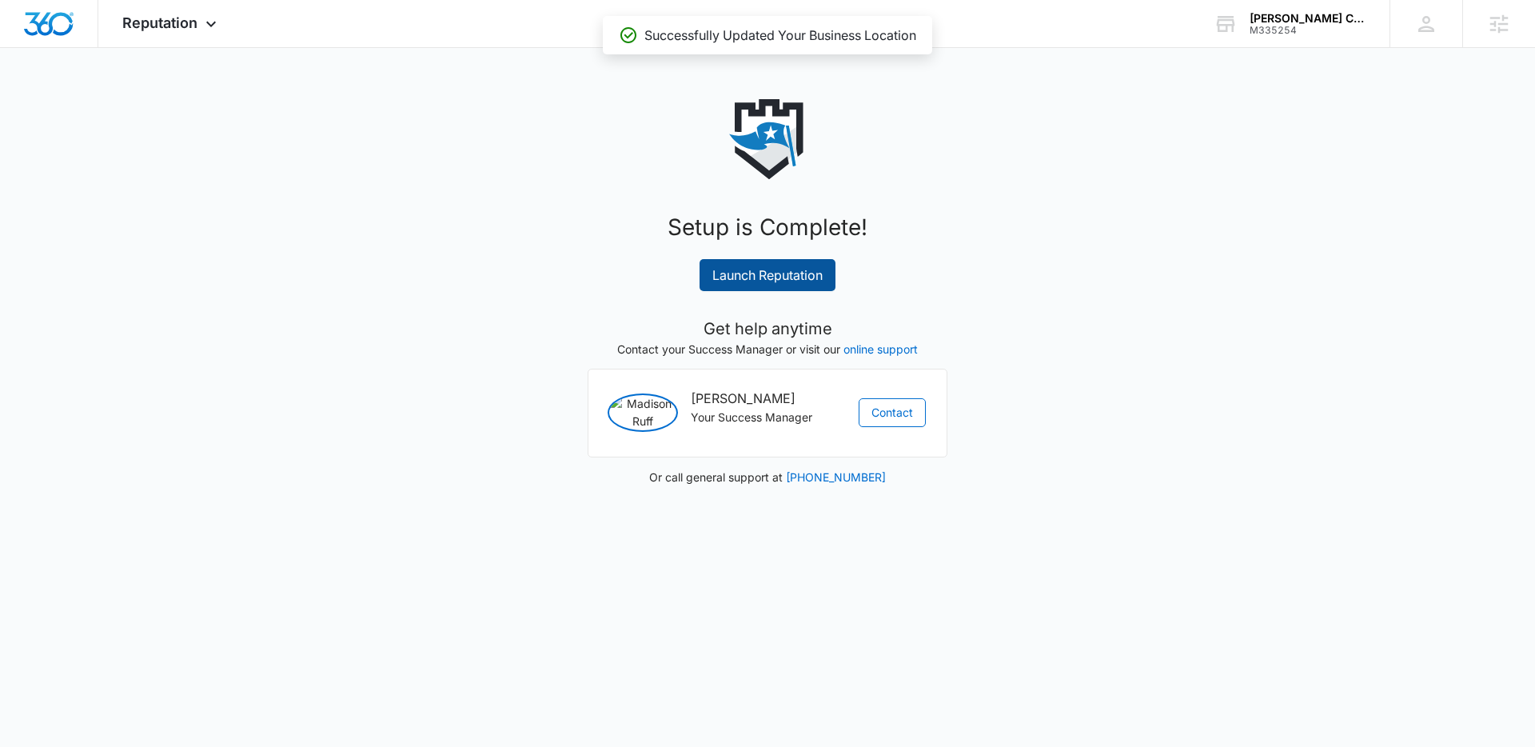
click at [797, 280] on link "Launch Reputation" at bounding box center [768, 275] width 136 height 32
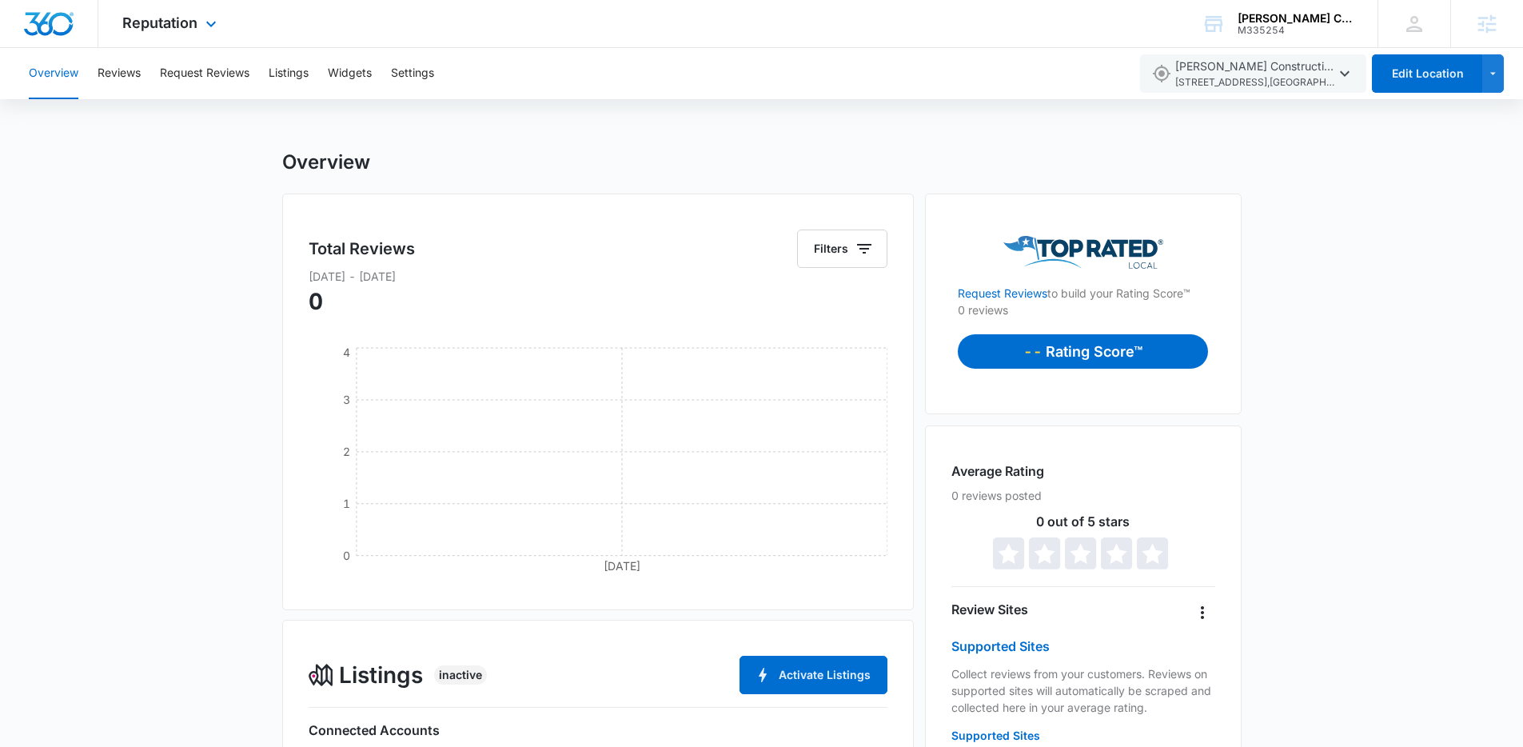
click at [70, 25] on img "Dashboard" at bounding box center [48, 24] width 51 height 24
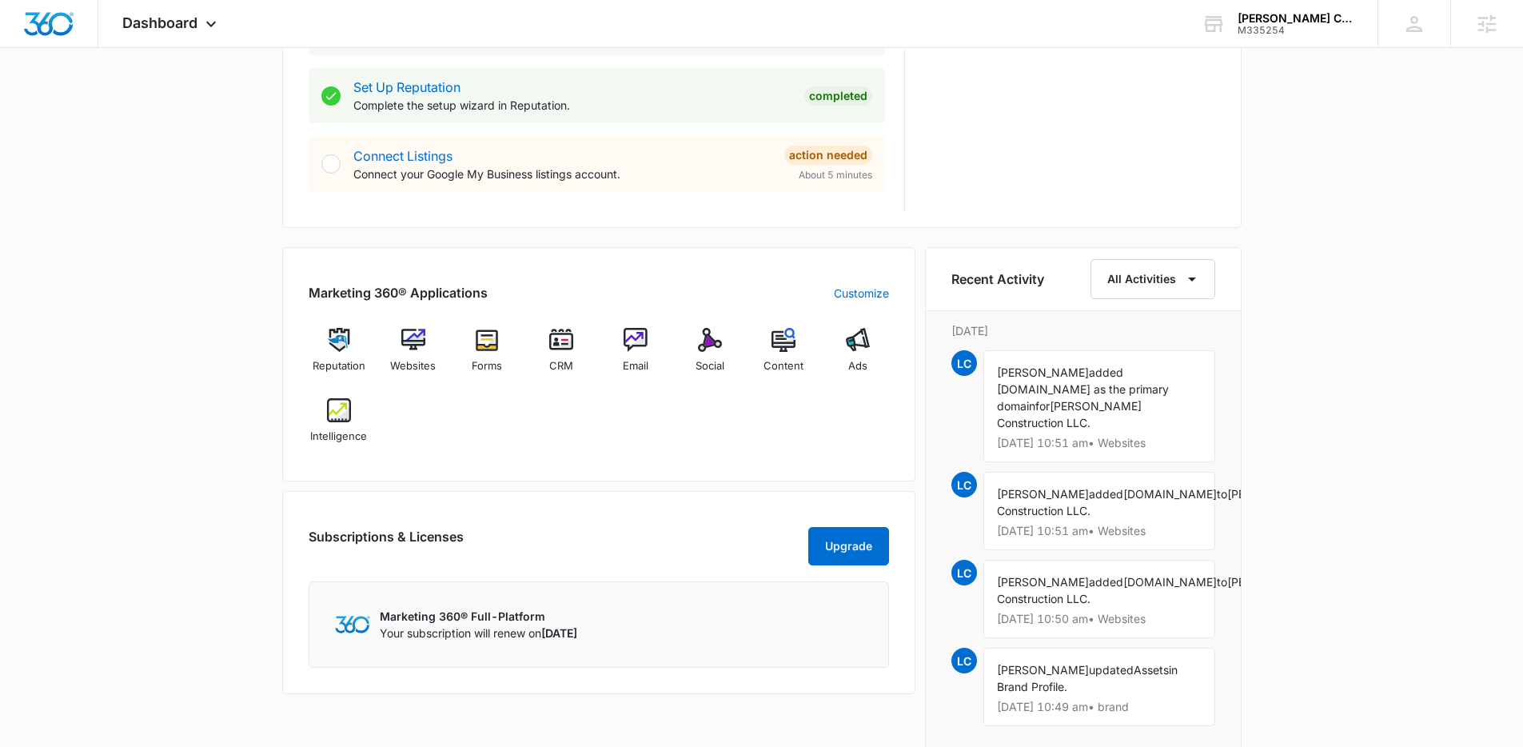
scroll to position [794, 0]
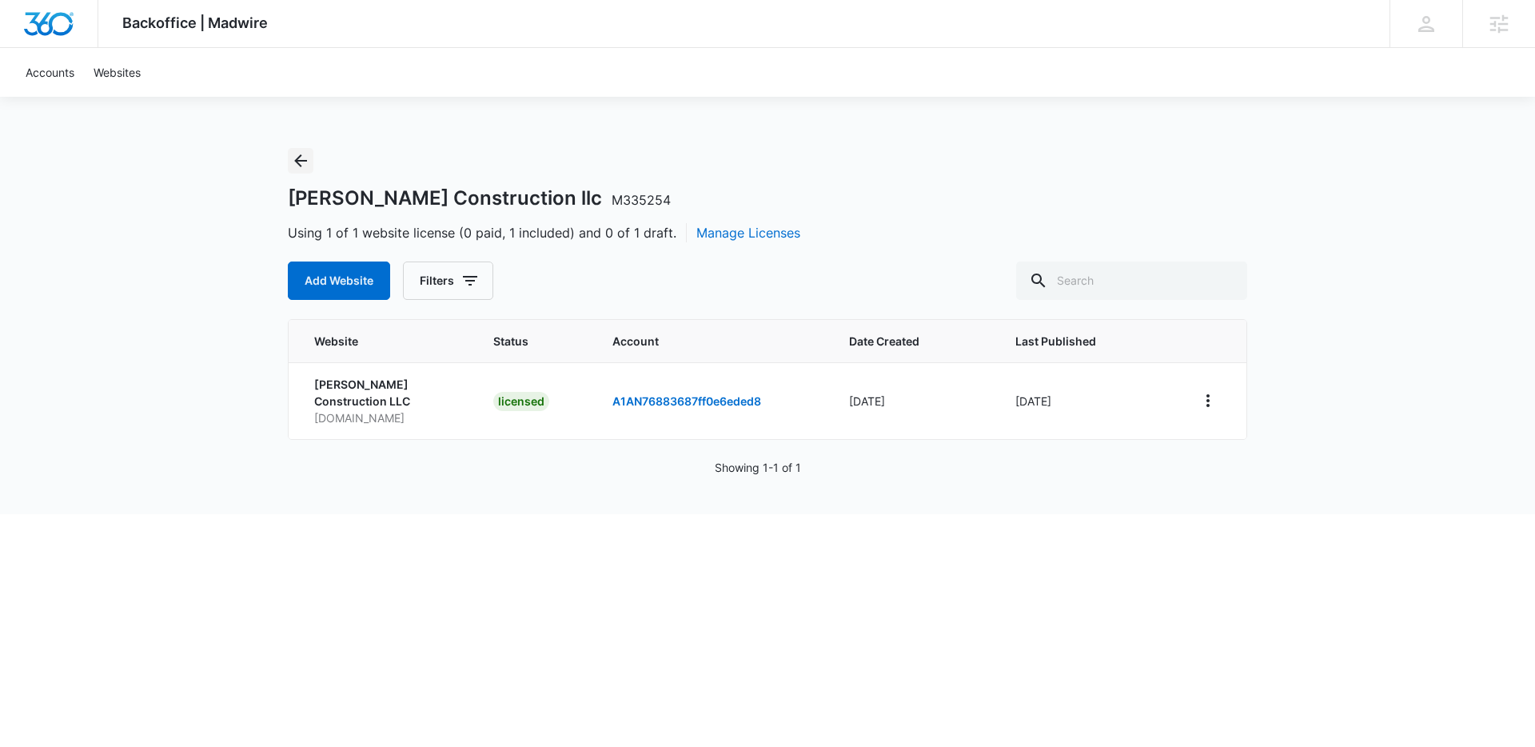
click at [299, 155] on icon "Back" at bounding box center [300, 160] width 19 height 19
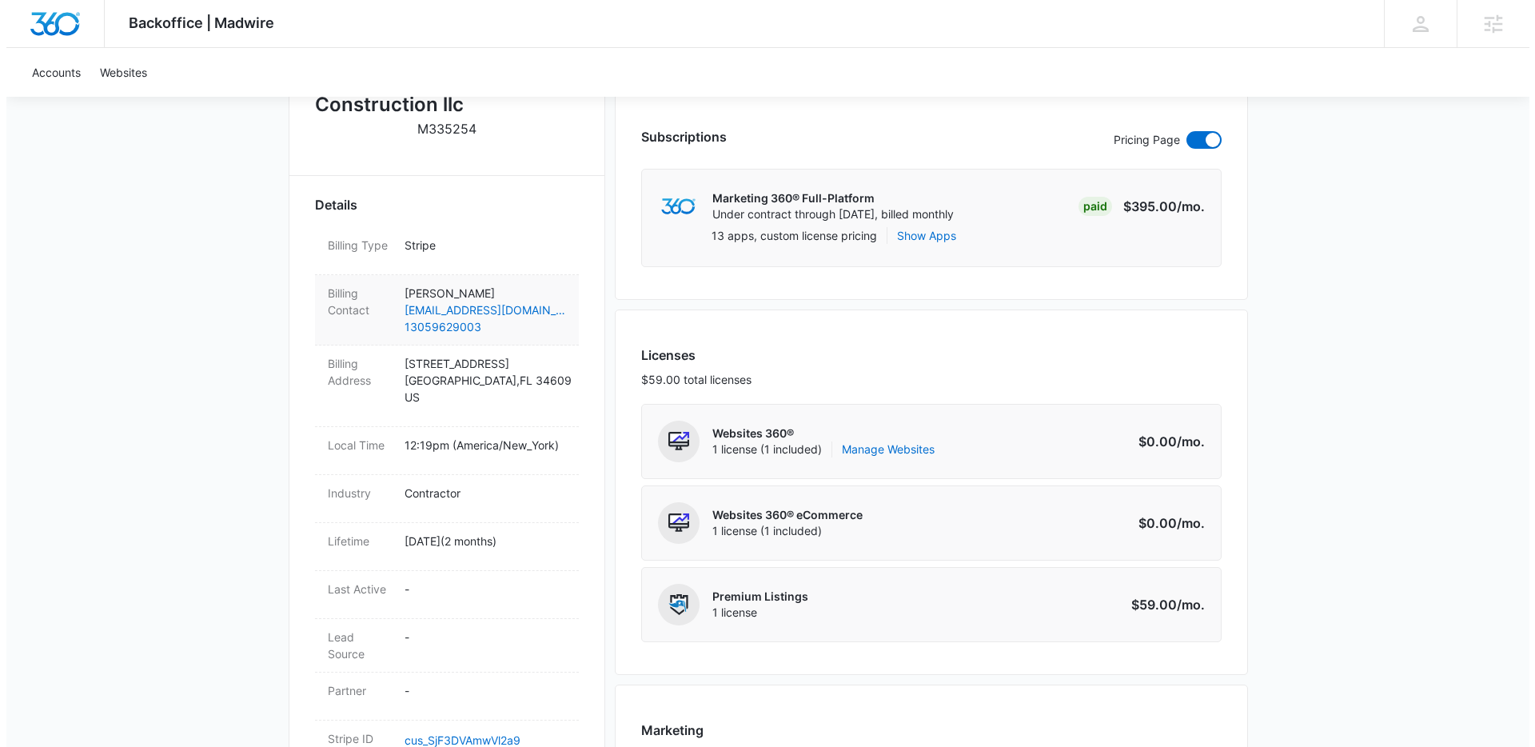
scroll to position [413, 0]
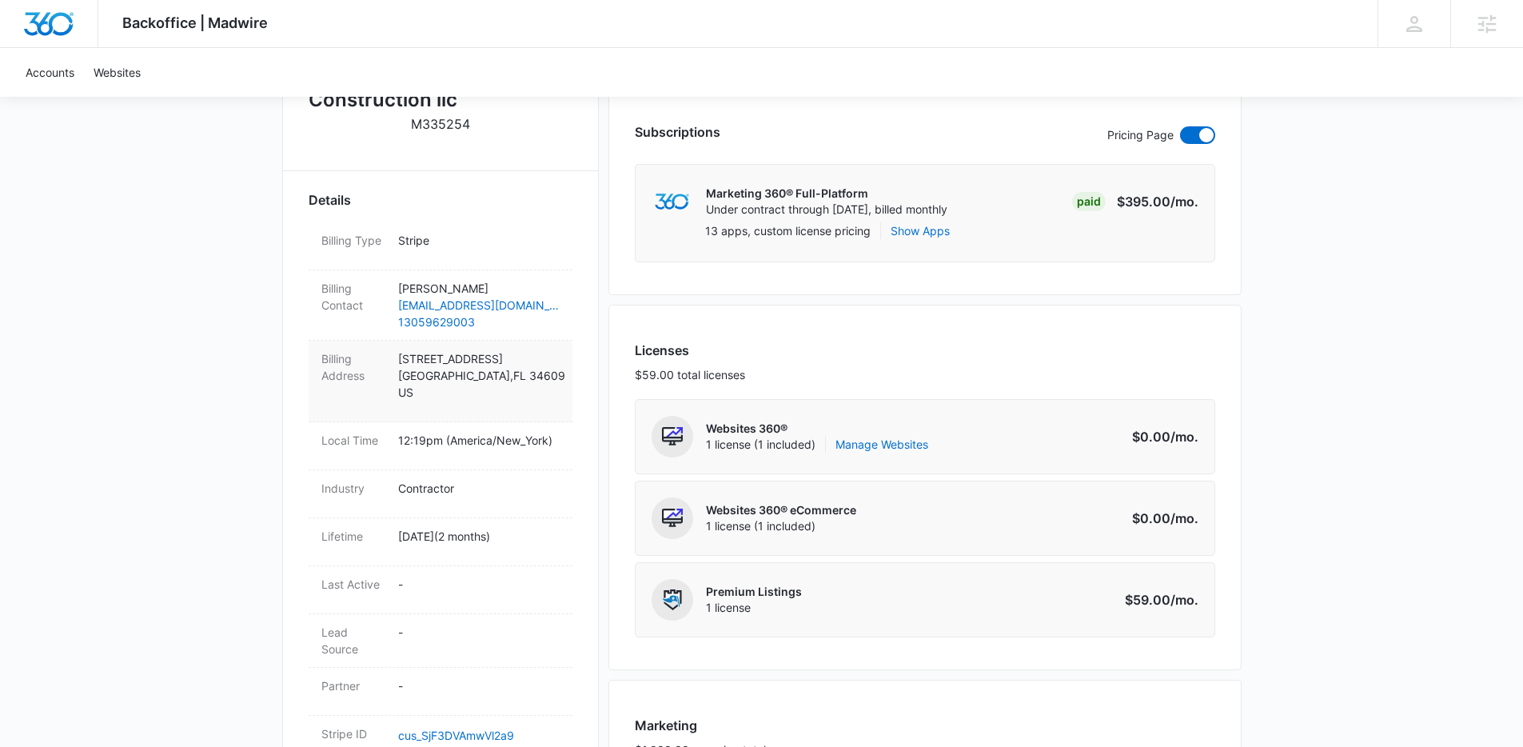
click at [481, 350] on p "14056 Banyan Rd Spring Hill , FL 34609 US" at bounding box center [479, 375] width 162 height 50
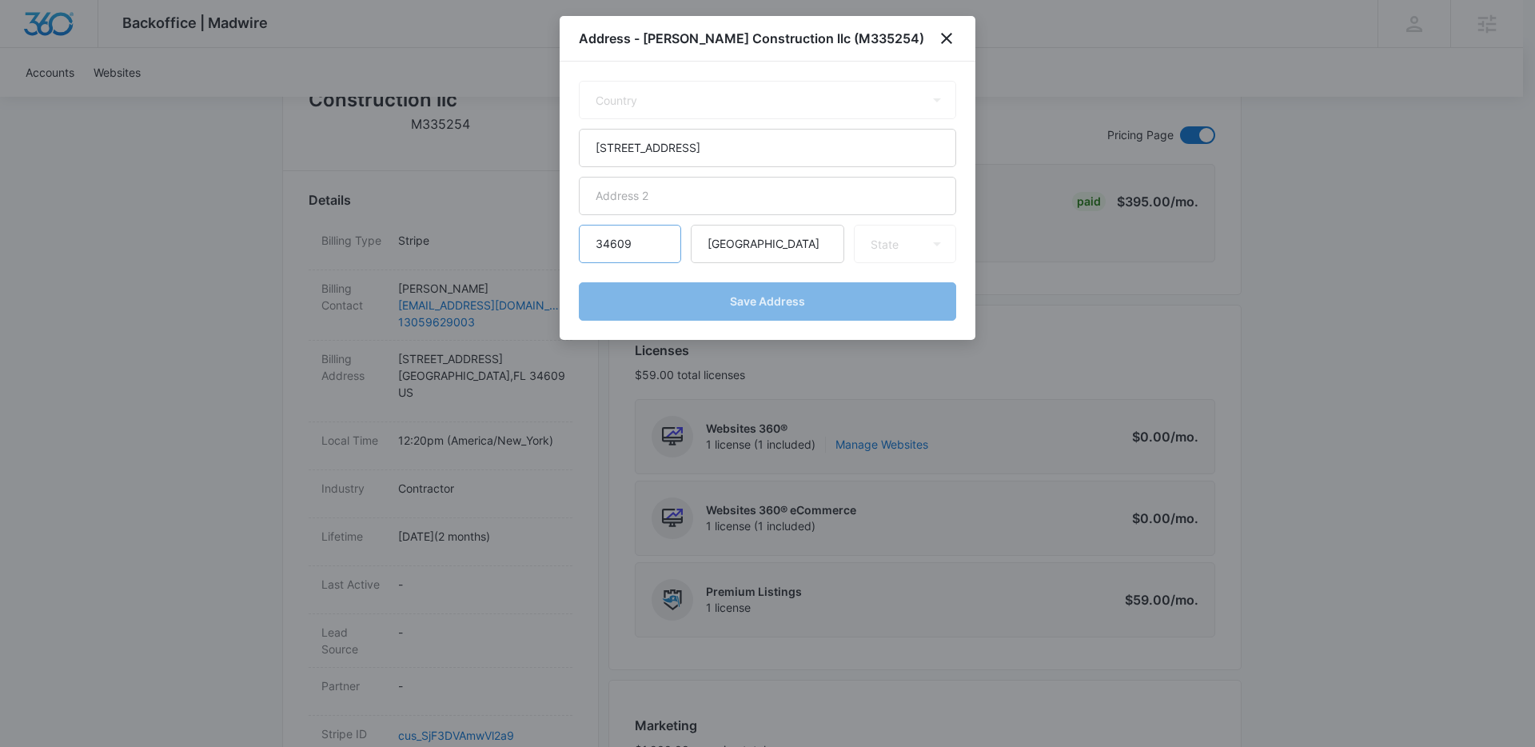
select select "US"
select select "FL"
click at [739, 145] on input "14056 Banyan Rd" at bounding box center [767, 148] width 377 height 38
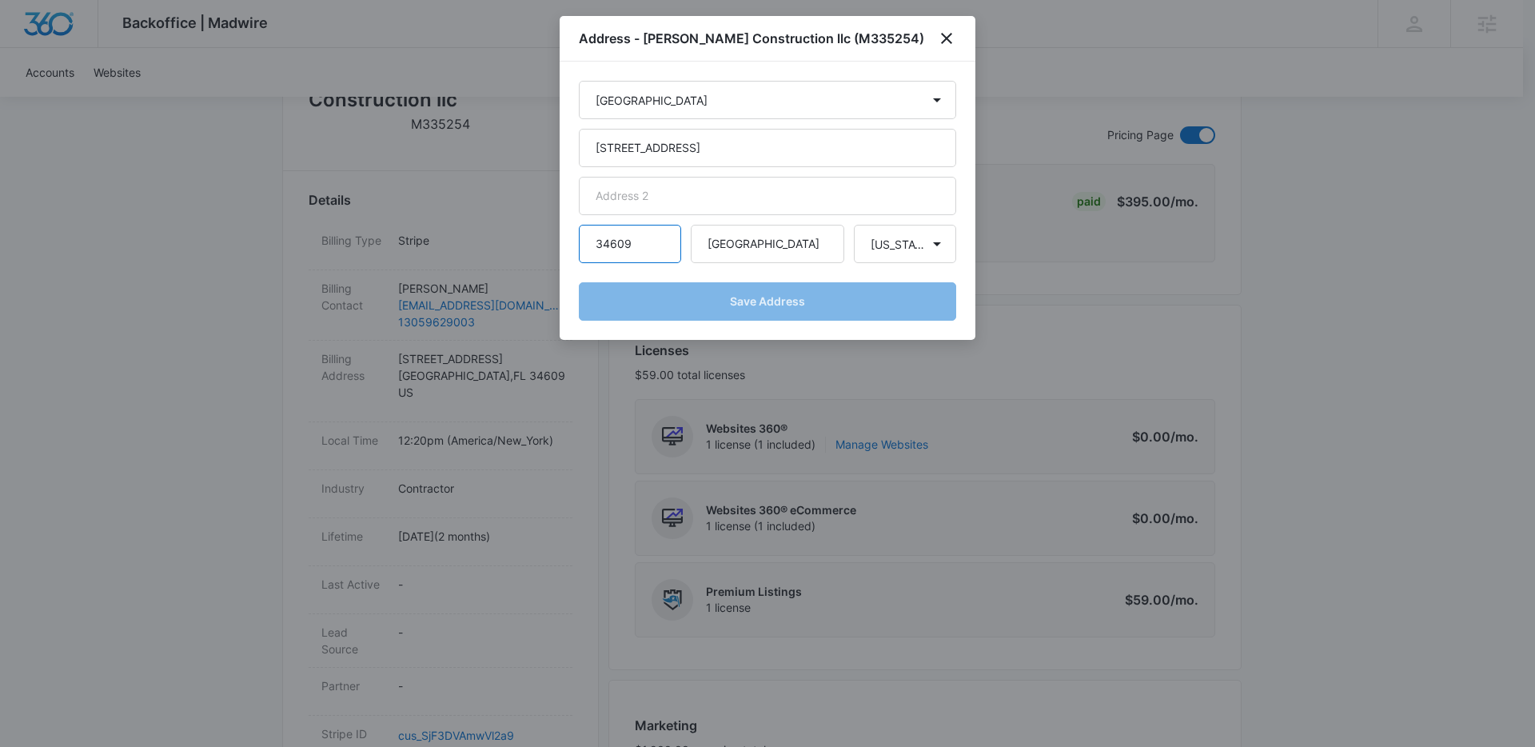
click at [616, 237] on input "34609" at bounding box center [630, 244] width 102 height 38
click at [617, 237] on input "34609" at bounding box center [630, 244] width 102 height 38
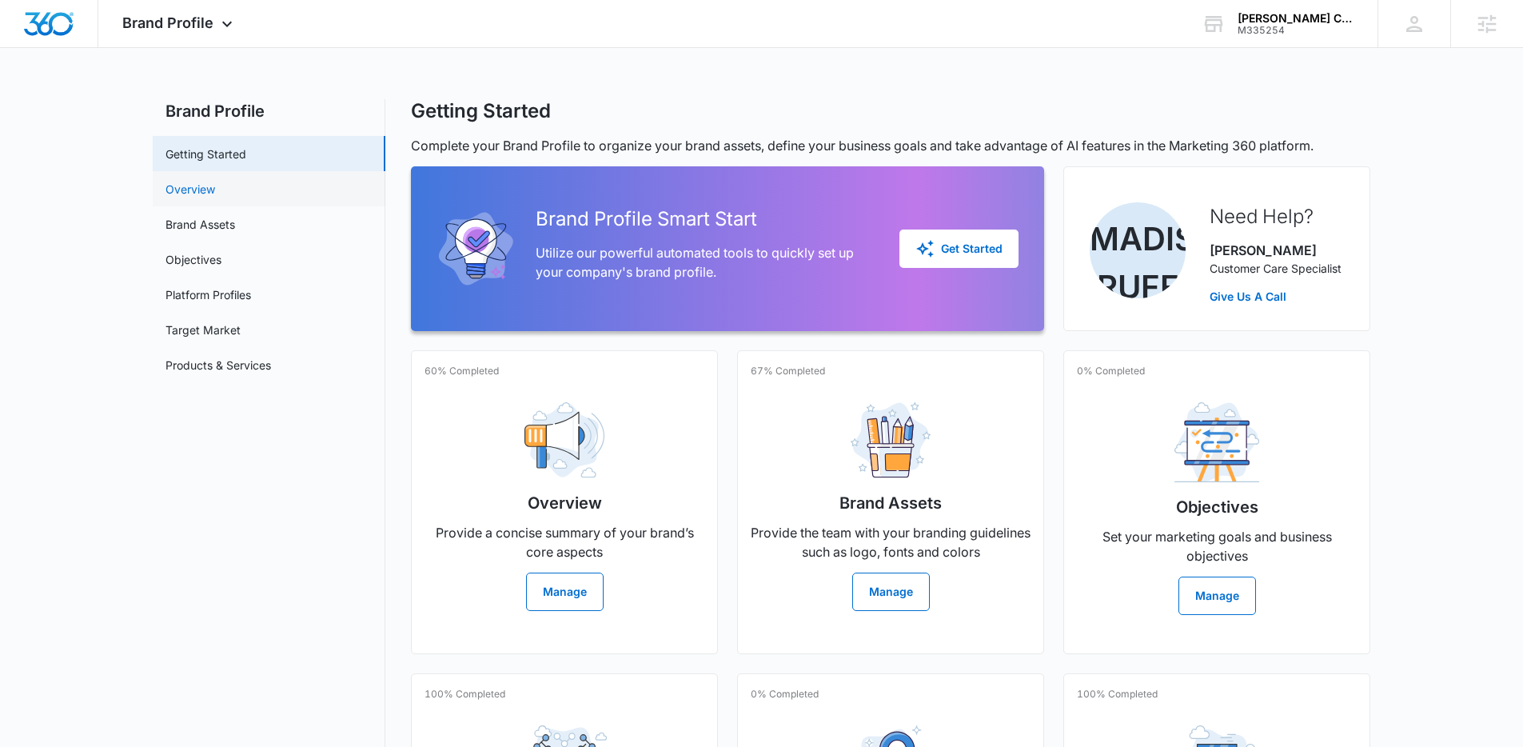
click at [215, 192] on link "Overview" at bounding box center [191, 189] width 50 height 17
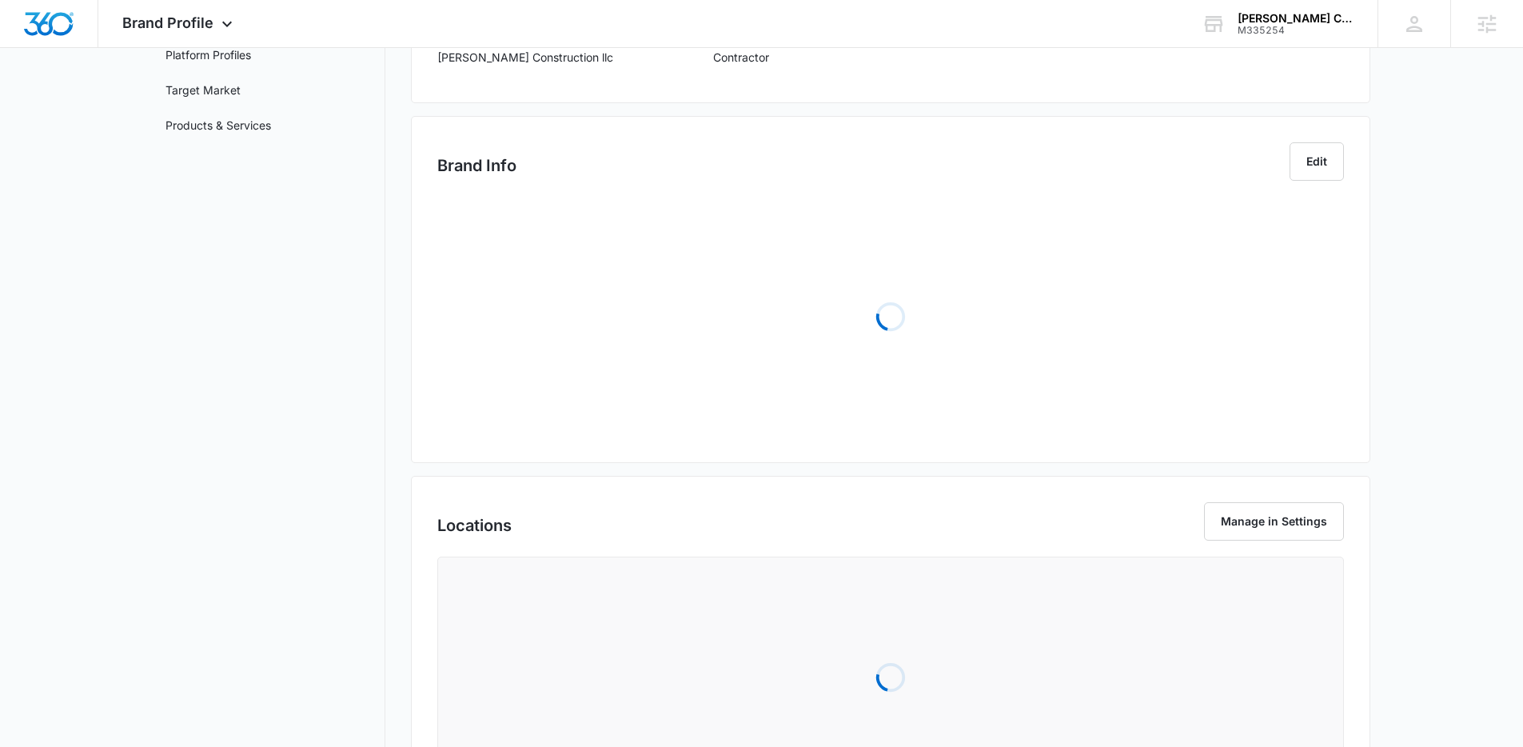
scroll to position [309, 0]
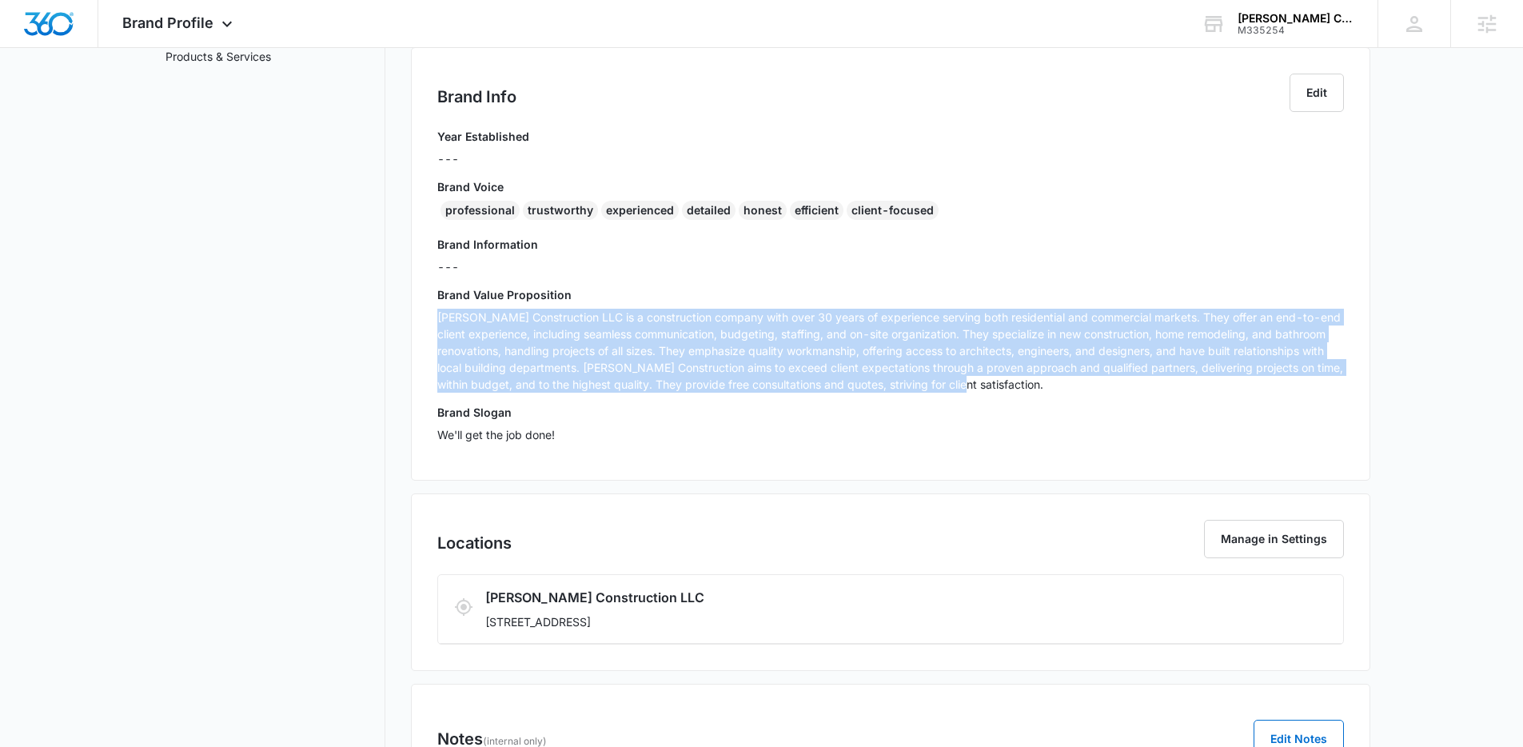
drag, startPoint x: 1029, startPoint y: 391, endPoint x: 421, endPoint y: 320, distance: 612.7
click at [421, 320] on div "Brand Info Edit Year Established --- Brand Voice professional trustworthy exper…" at bounding box center [891, 263] width 960 height 433
copy p "[PERSON_NAME] Construction LLC is a construction company with over 30 years of …"
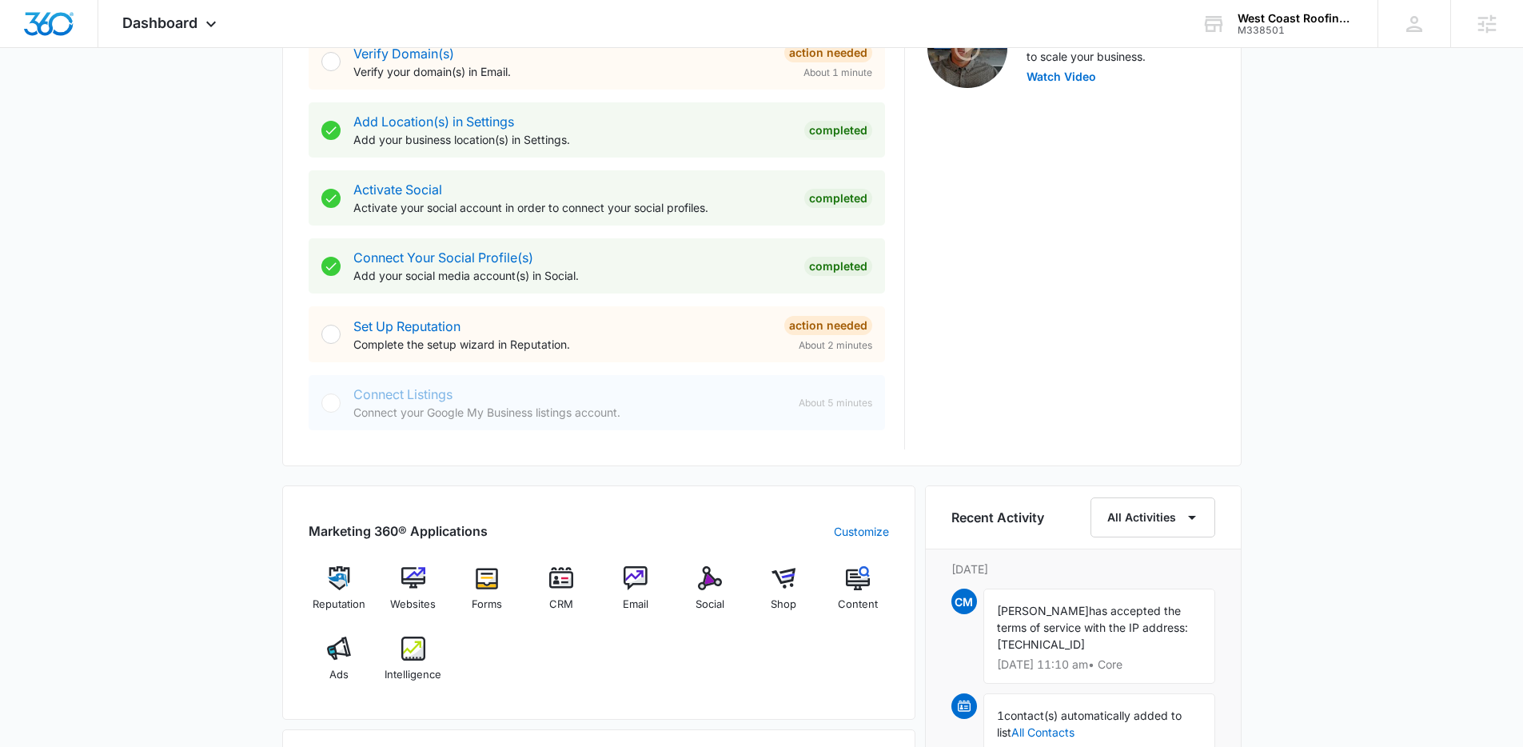
scroll to position [575, 0]
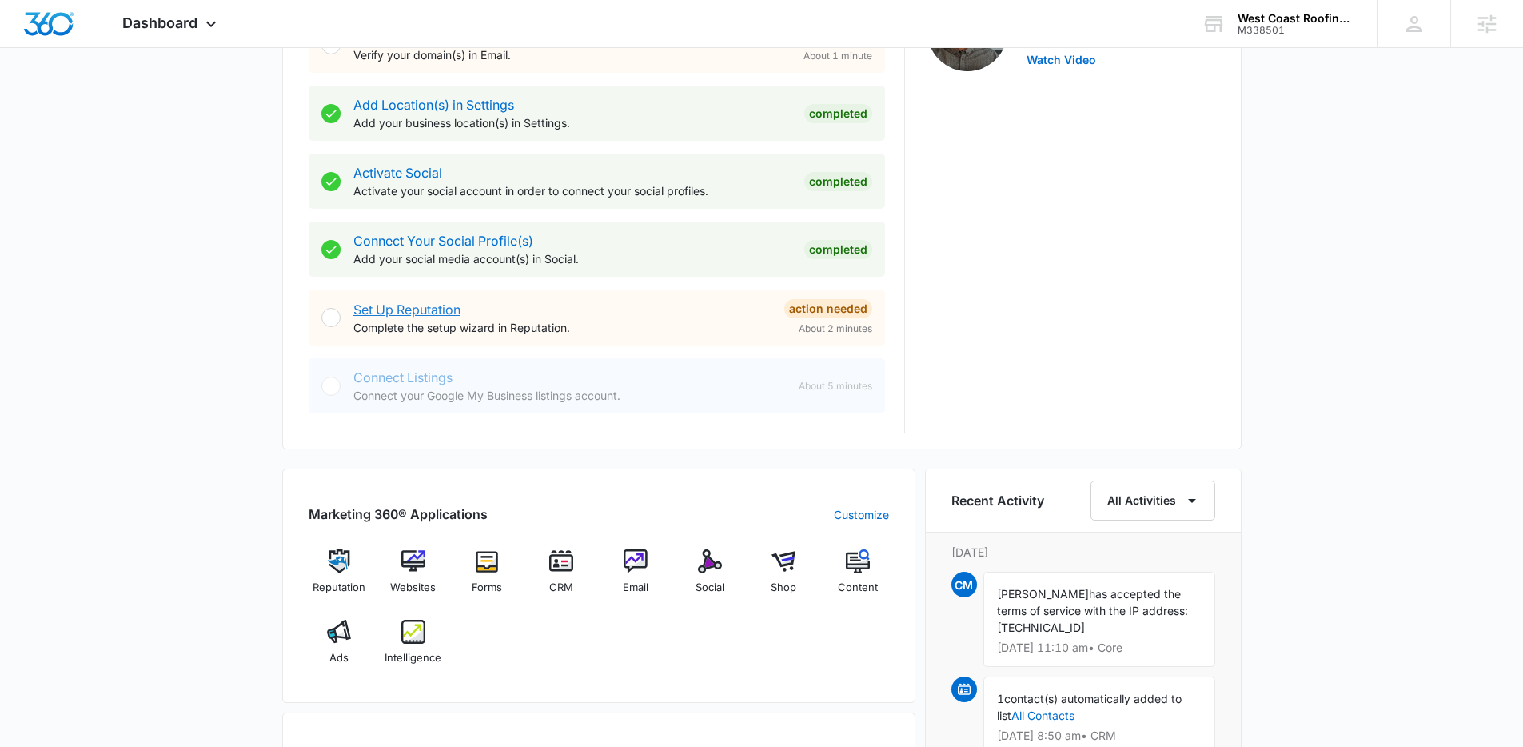
click at [434, 313] on link "Set Up Reputation" at bounding box center [406, 309] width 107 height 16
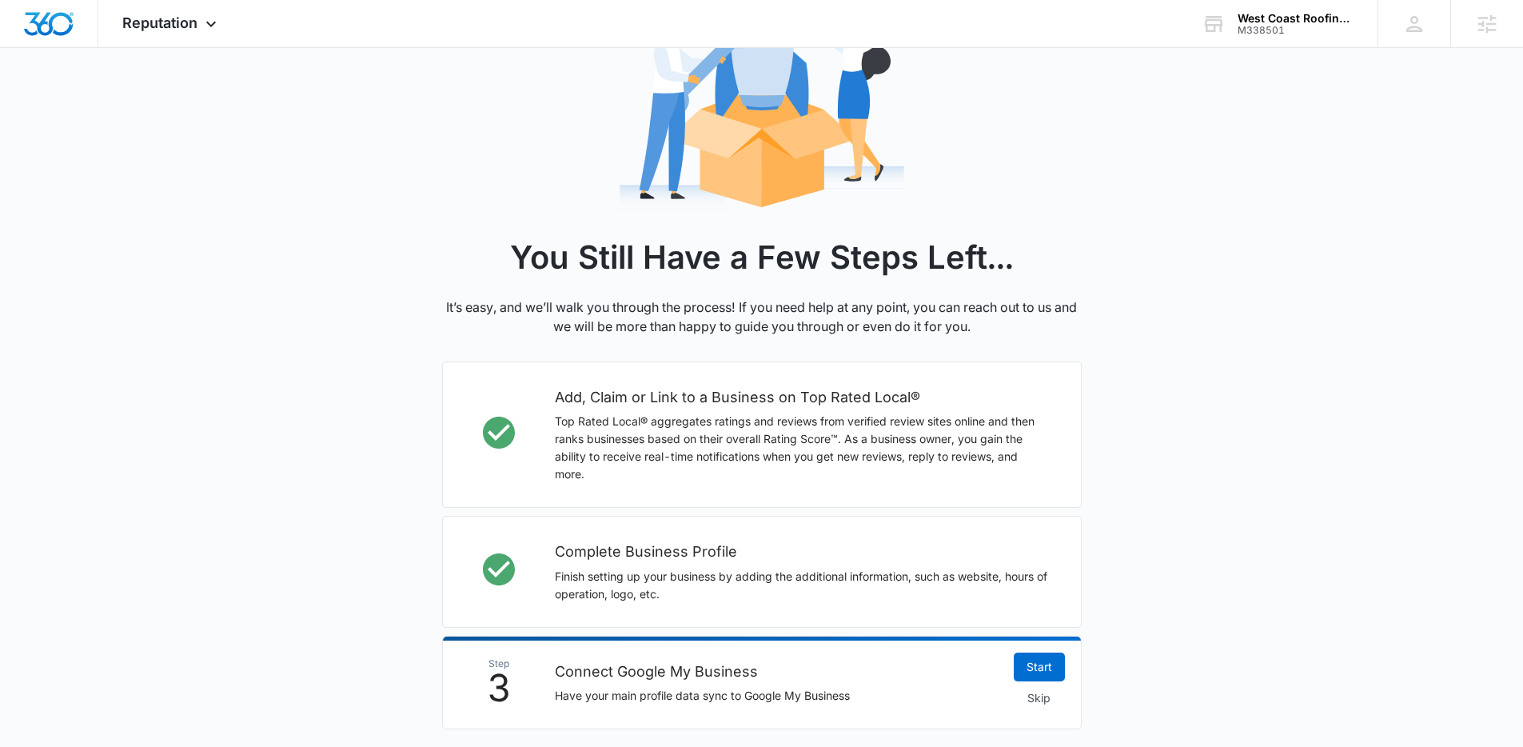
scroll to position [393, 0]
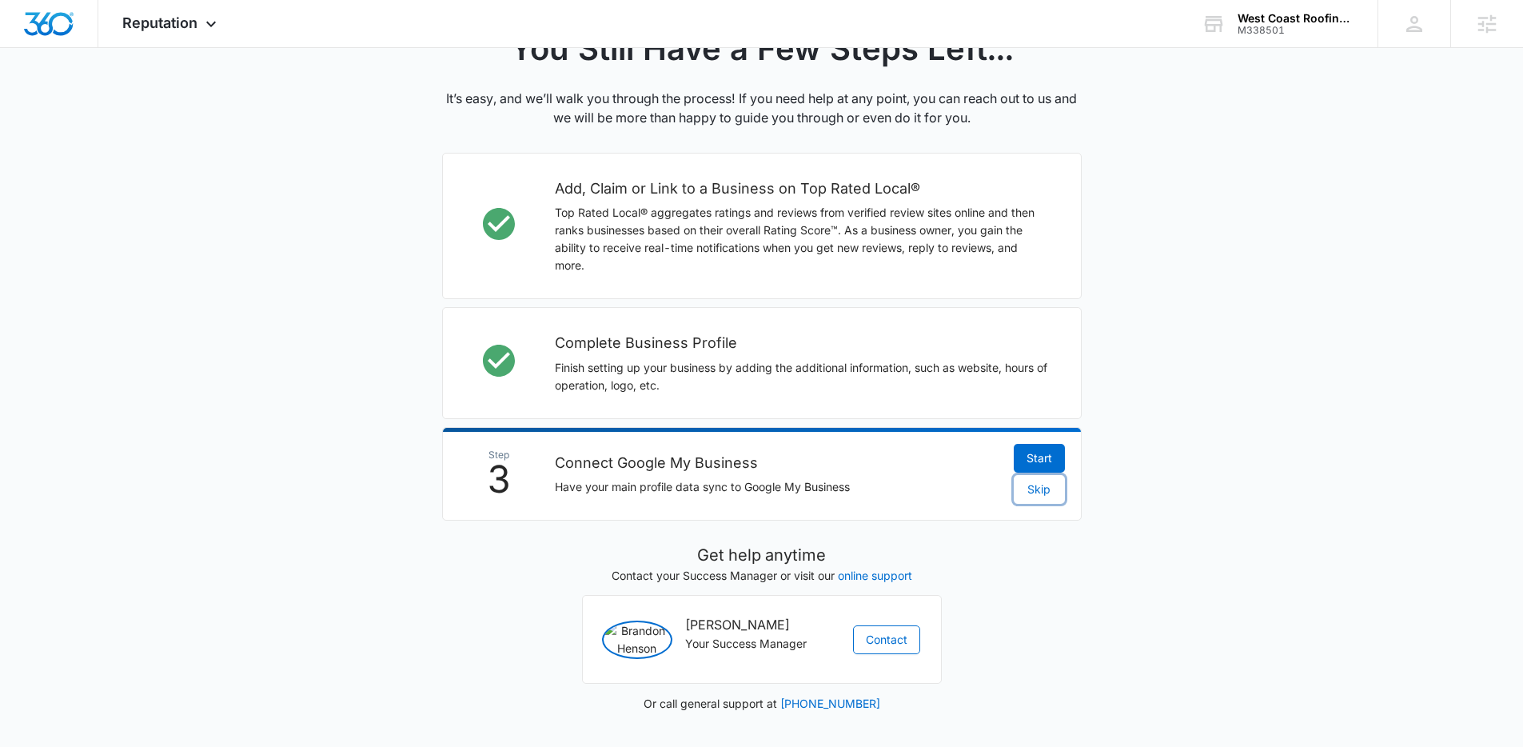
click at [1034, 481] on span "Skip" at bounding box center [1039, 490] width 23 height 18
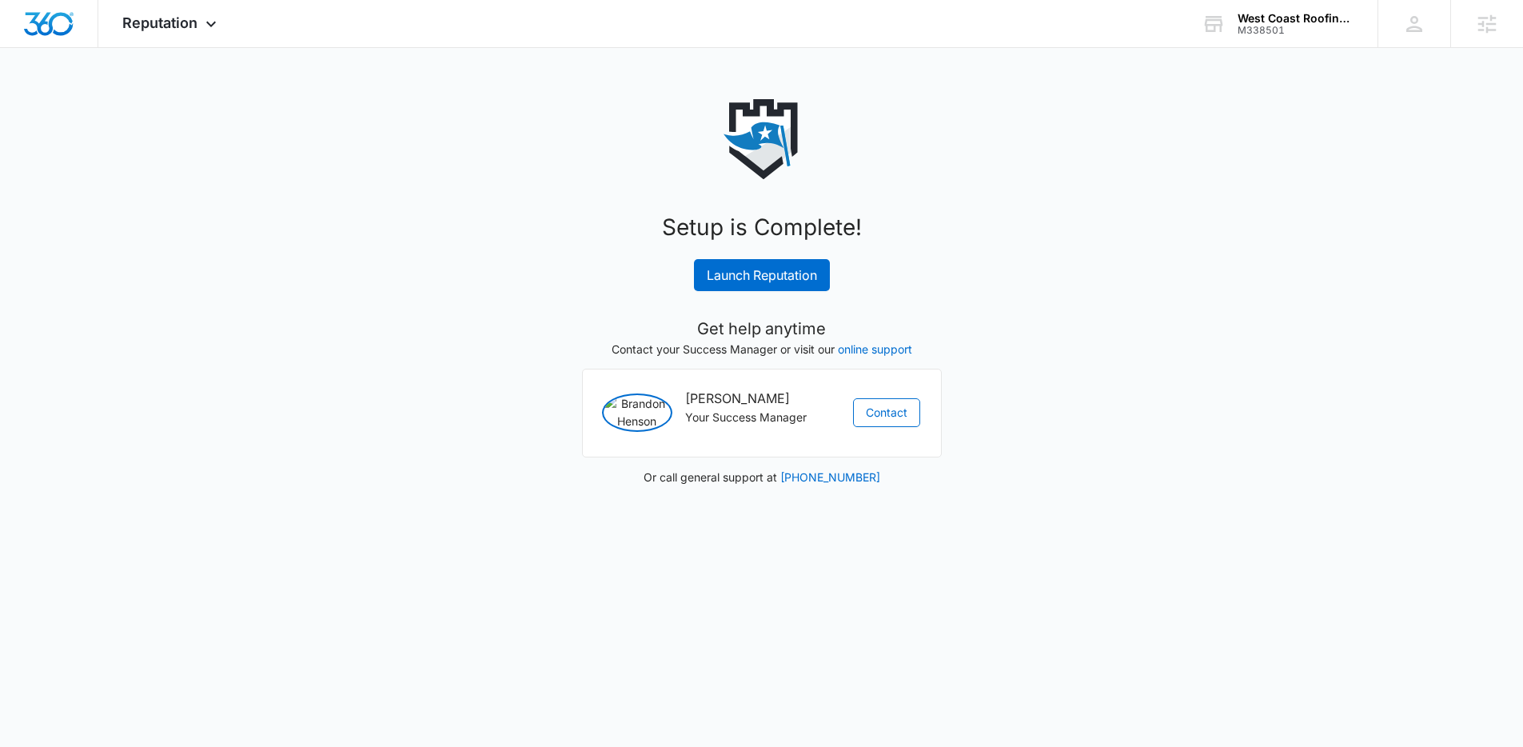
scroll to position [0, 0]
click at [788, 274] on link "Launch Reputation" at bounding box center [768, 275] width 136 height 32
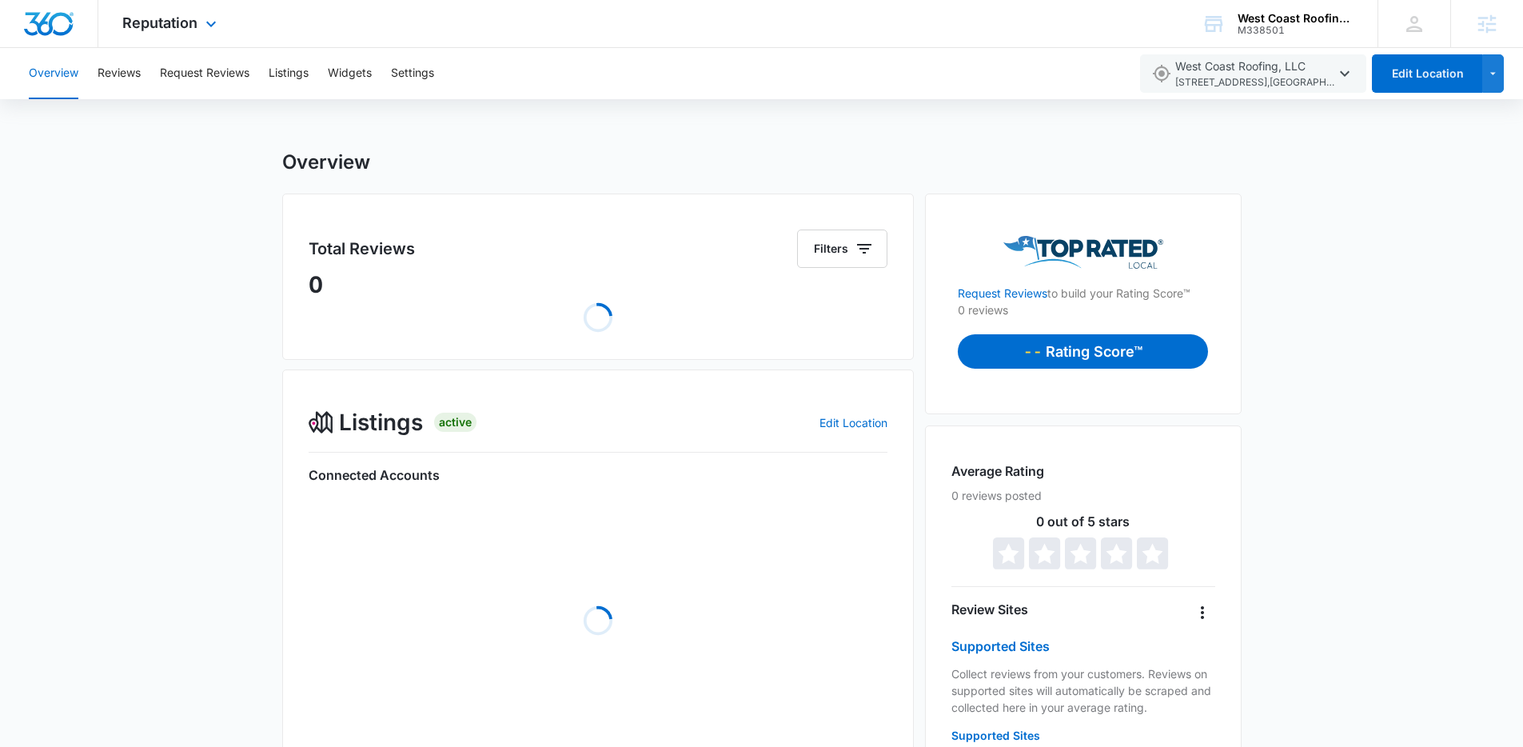
click at [49, 26] on img "Dashboard" at bounding box center [48, 24] width 51 height 24
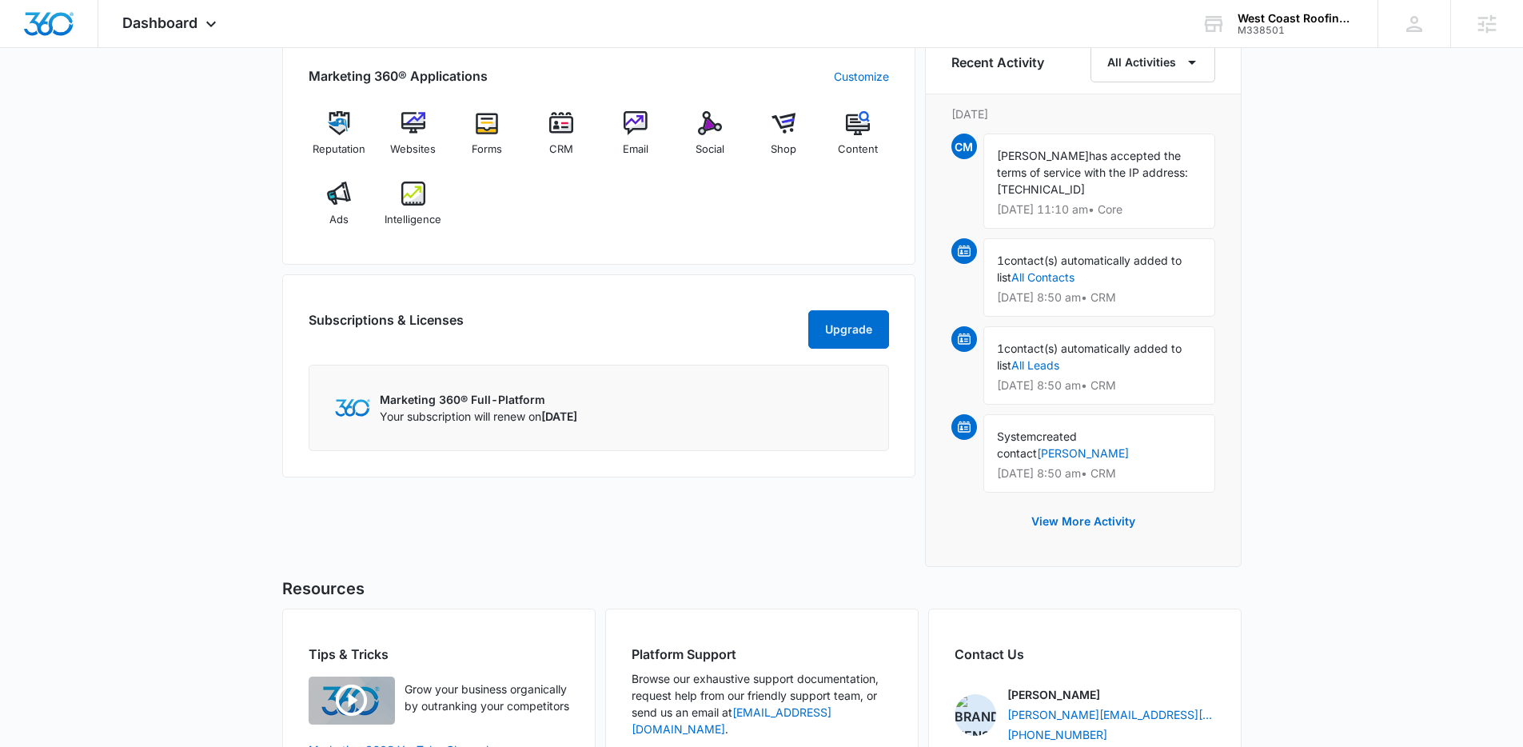
scroll to position [449, 0]
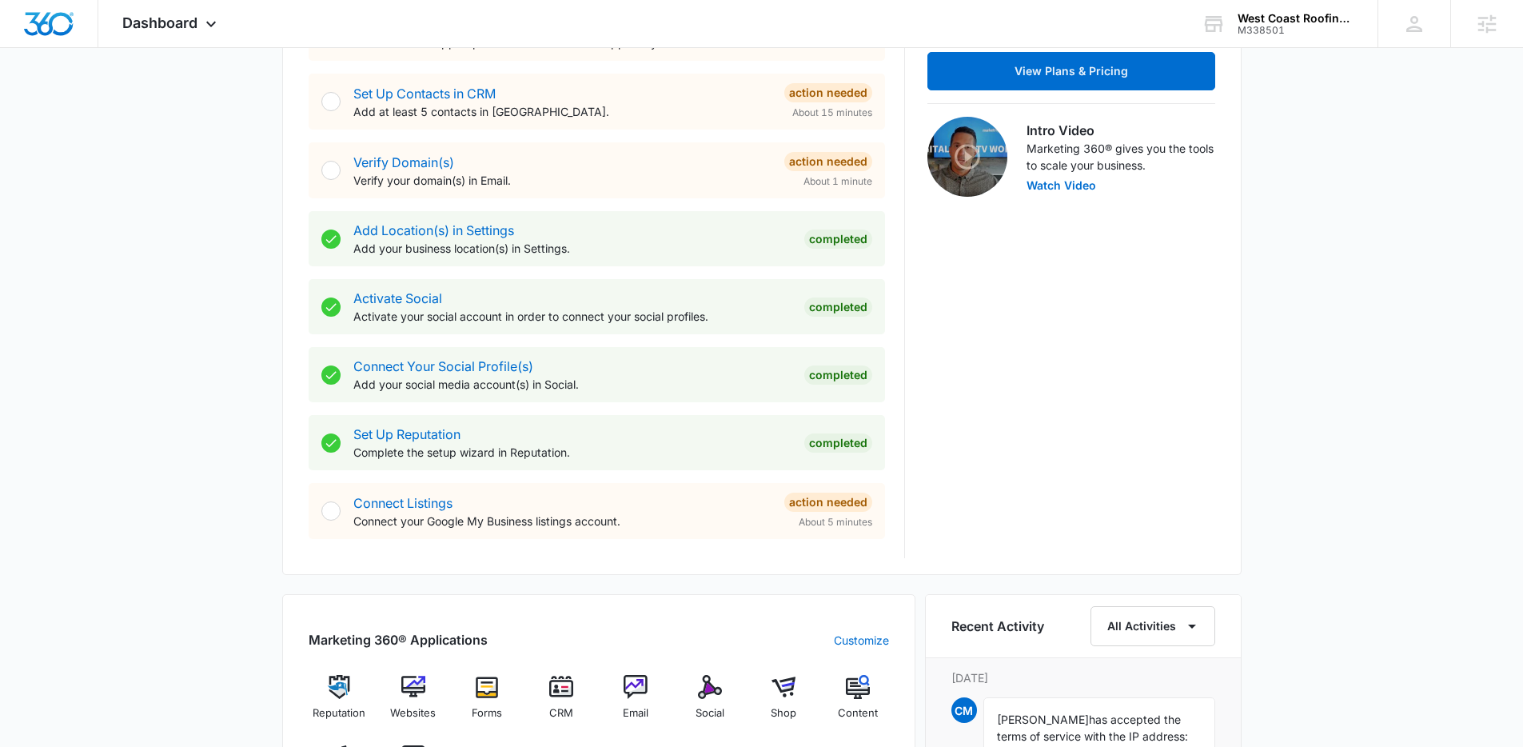
click at [1365, 294] on div "Today is Tuesday, October 7th Good morning, Lindsey! Contacts You have 2 contac…" at bounding box center [761, 528] width 1523 height 1818
click at [210, 29] on icon at bounding box center [211, 27] width 19 height 19
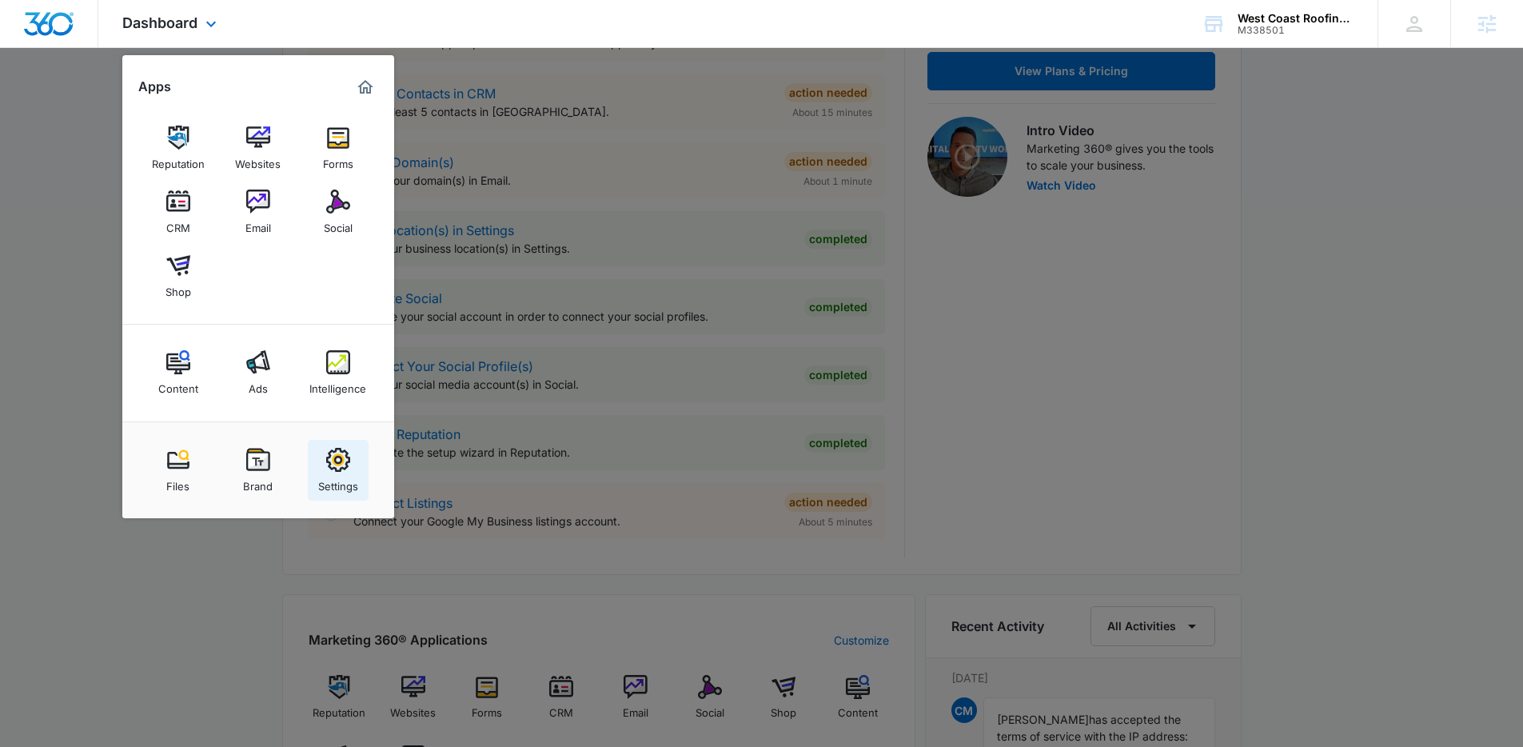
click at [333, 457] on img at bounding box center [338, 460] width 24 height 24
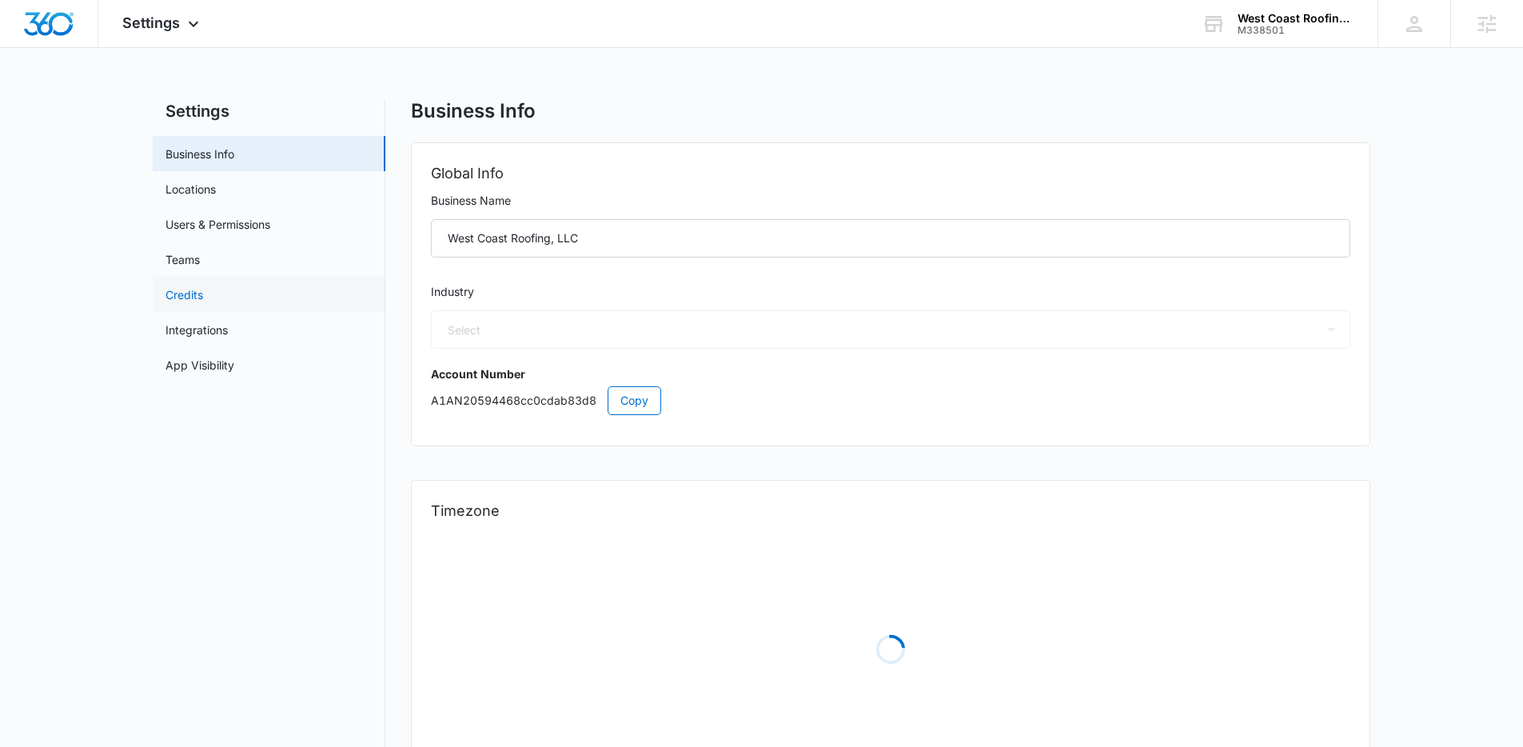
select select "4"
select select "US"
select select "America/Phoenix"
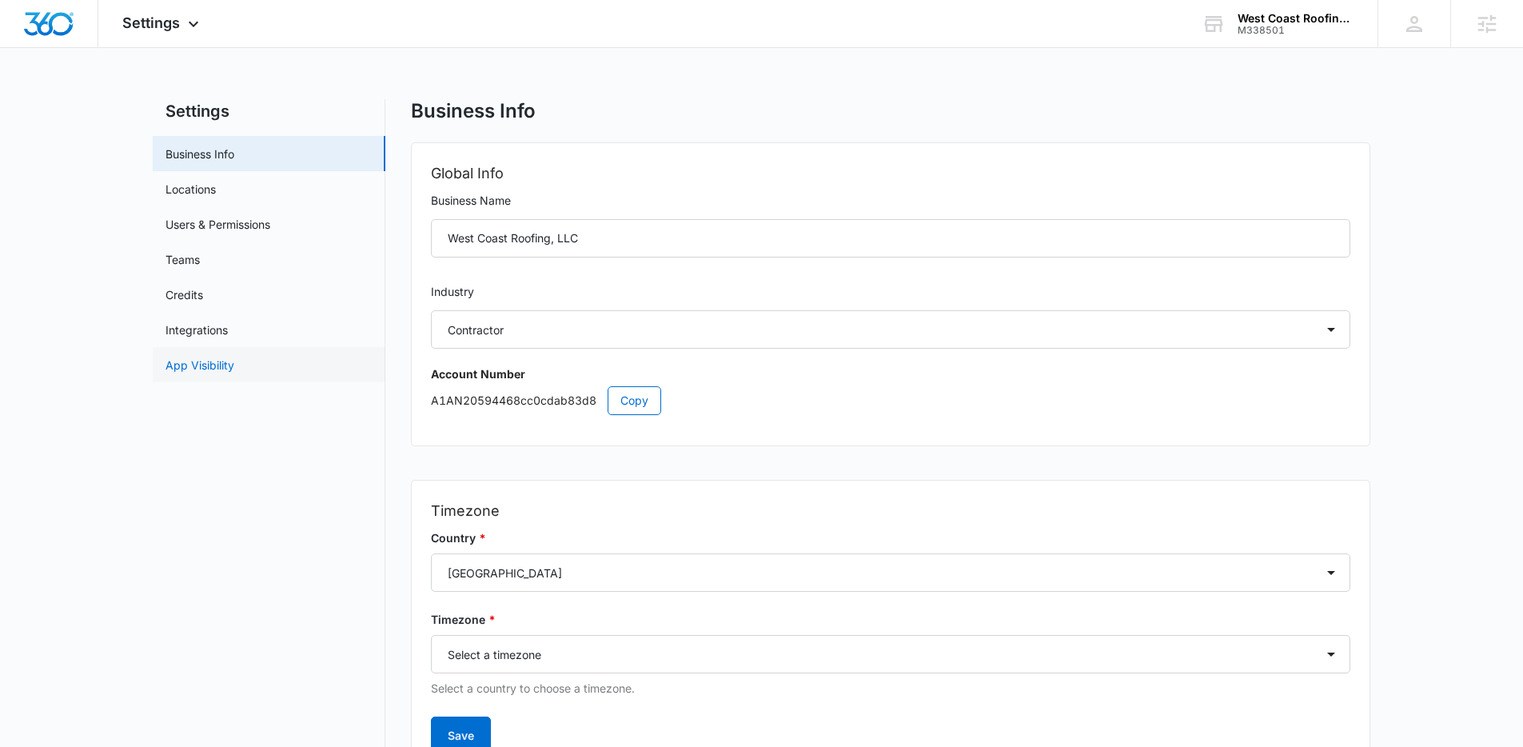
click at [223, 372] on link "App Visibility" at bounding box center [200, 365] width 69 height 17
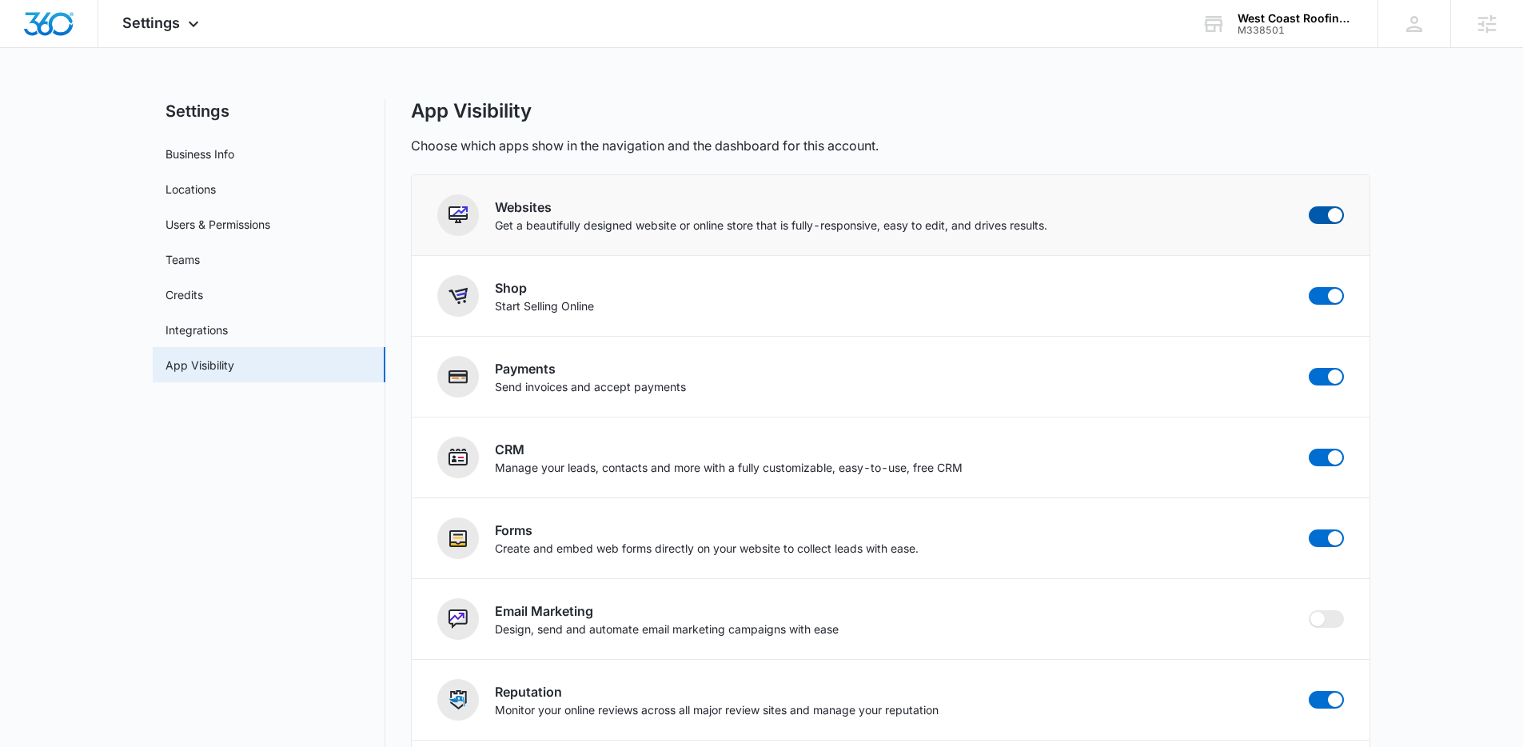
click at [1315, 210] on span at bounding box center [1326, 215] width 35 height 18
click at [1309, 206] on input "checkbox" at bounding box center [1308, 206] width 1 height 1
checkbox input "false"
click at [1326, 299] on span at bounding box center [1326, 296] width 35 height 18
click at [1309, 287] on input "checkbox" at bounding box center [1308, 286] width 1 height 1
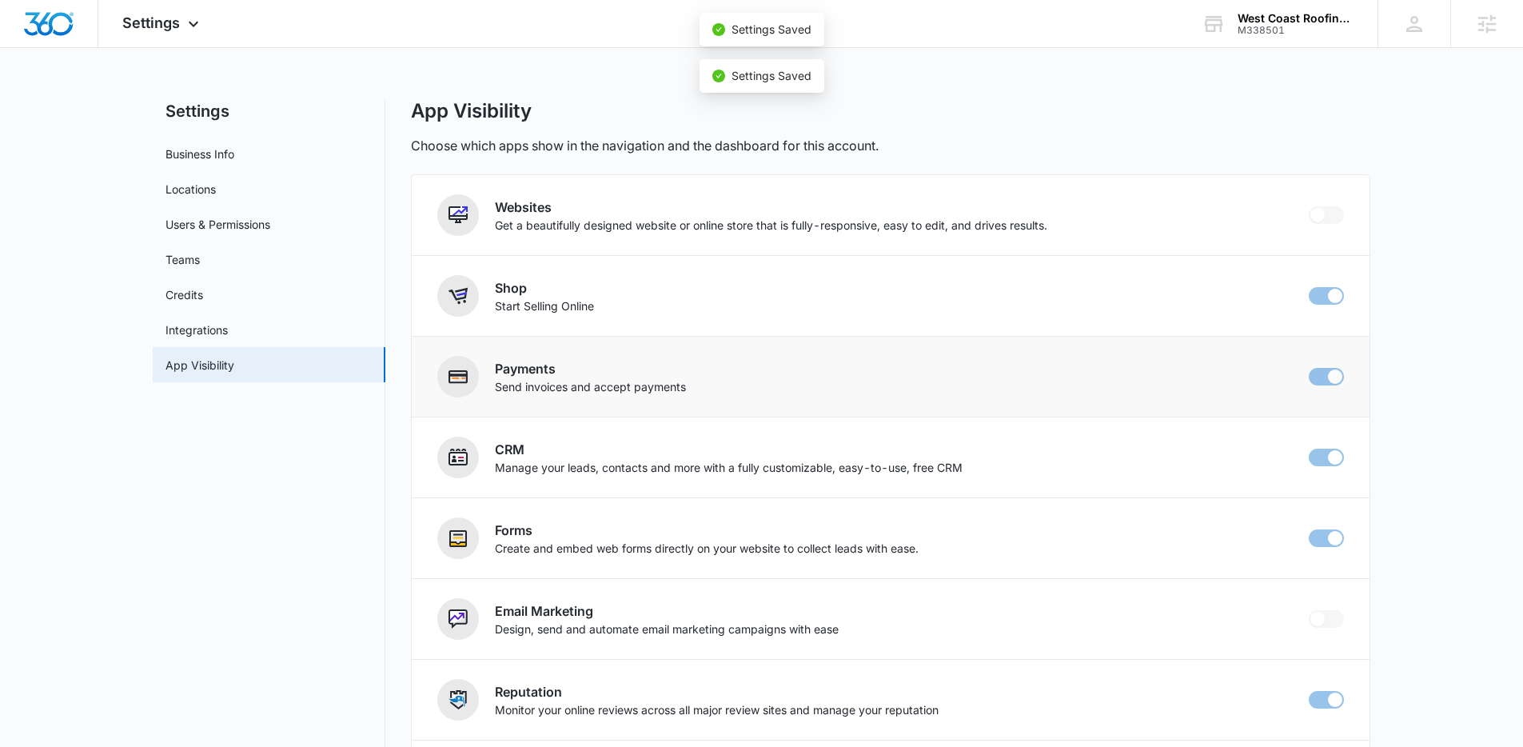
checkbox input "false"
click at [60, 31] on img "Dashboard" at bounding box center [48, 24] width 51 height 24
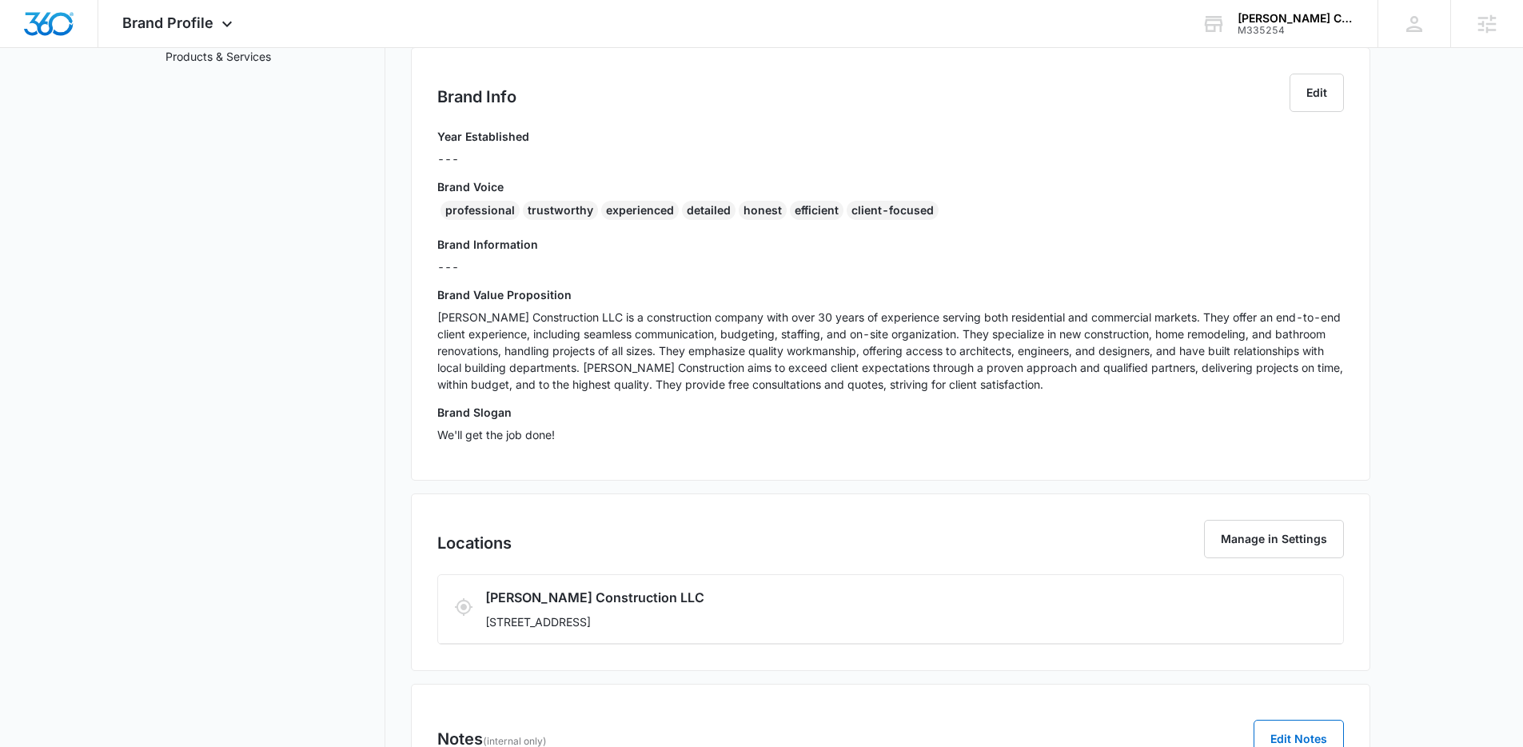
click at [321, 134] on nav "Brand Profile Getting Started Overview Brand Assets Objectives Platform Profile…" at bounding box center [269, 312] width 233 height 1044
click at [293, 259] on nav "Brand Profile Getting Started Overview Brand Assets Objectives Platform Profile…" at bounding box center [269, 312] width 233 height 1044
click at [306, 277] on nav "Brand Profile Getting Started Overview Brand Assets Objectives Platform Profile…" at bounding box center [269, 312] width 233 height 1044
